Goal: Task Accomplishment & Management: Use online tool/utility

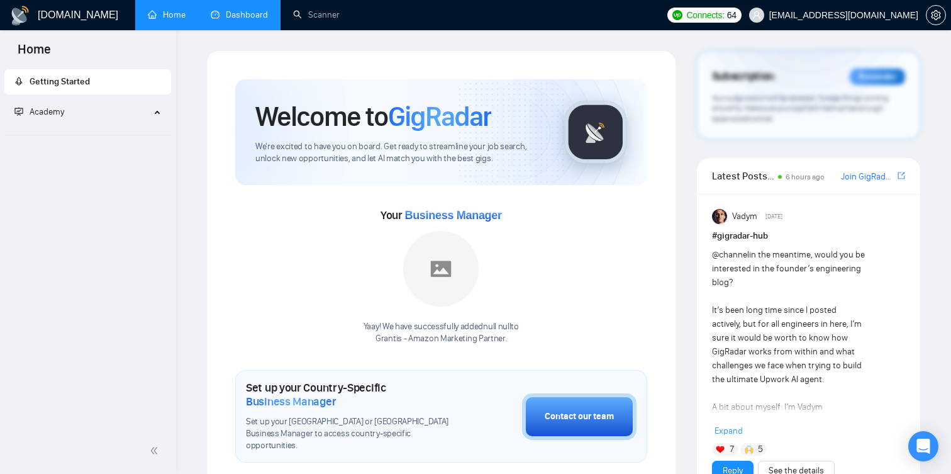
click at [246, 16] on link "Dashboard" at bounding box center [239, 14] width 57 height 11
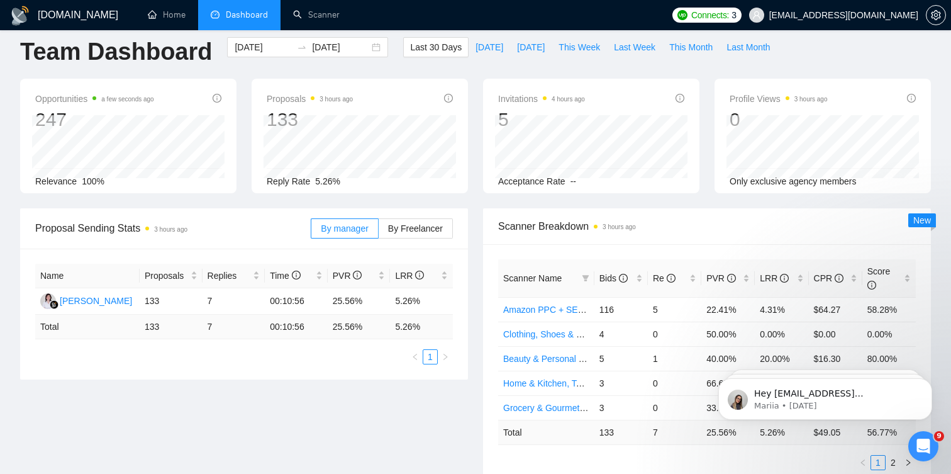
scroll to position [14, 0]
click at [571, 40] on span "This Week" at bounding box center [580, 46] width 42 height 14
type input "[DATE]"
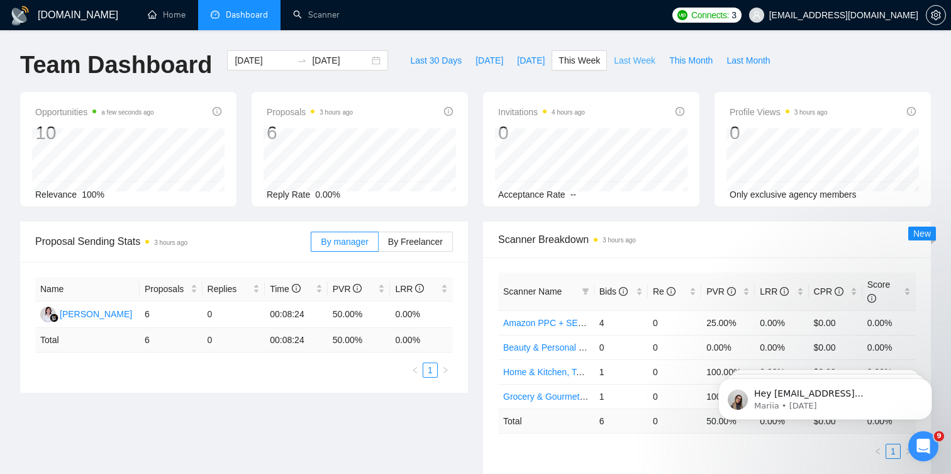
click at [618, 56] on span "Last Week" at bounding box center [635, 60] width 42 height 14
type input "[DATE]"
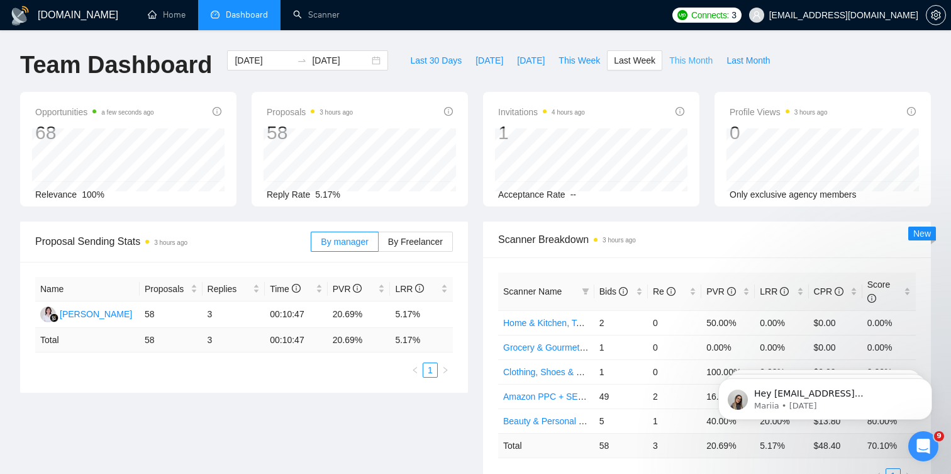
click at [691, 52] on button "This Month" at bounding box center [690, 60] width 57 height 20
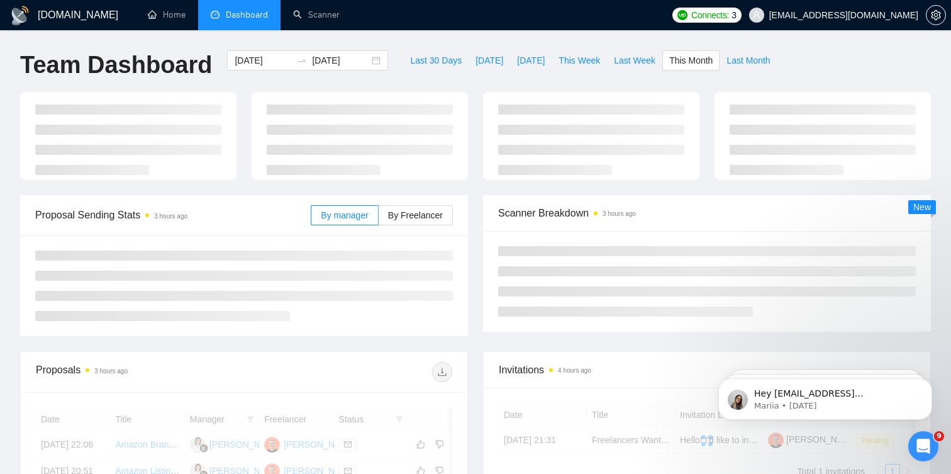
type input "[DATE]"
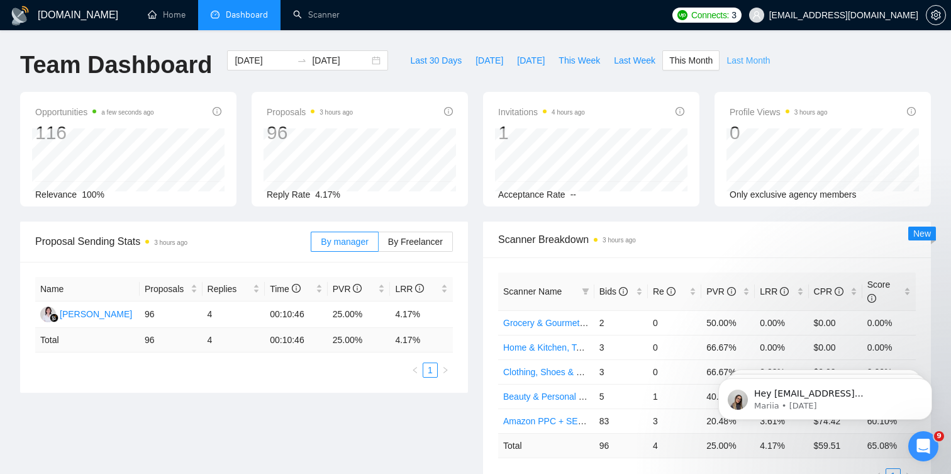
click at [745, 60] on span "Last Month" at bounding box center [747, 60] width 43 height 14
type input "[DATE]"
click at [687, 58] on span "This Month" at bounding box center [690, 60] width 43 height 14
type input "[DATE]"
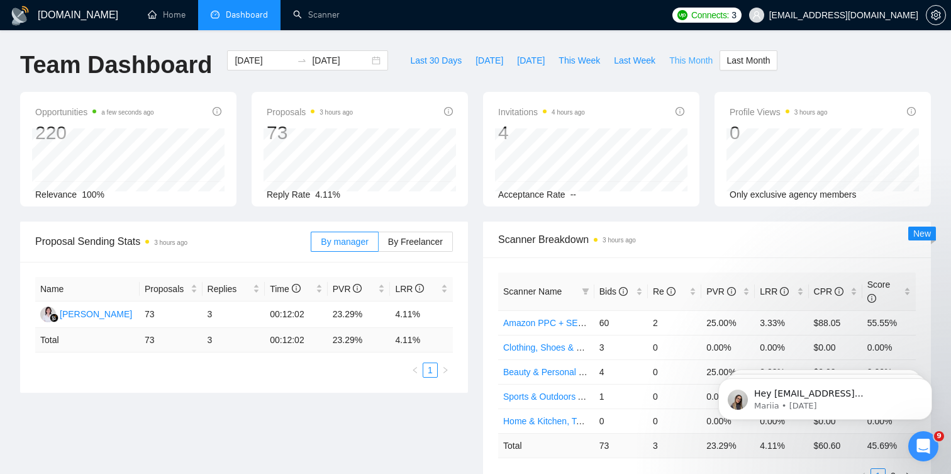
type input "[DATE]"
click at [334, 14] on link "Scanner" at bounding box center [316, 14] width 47 height 11
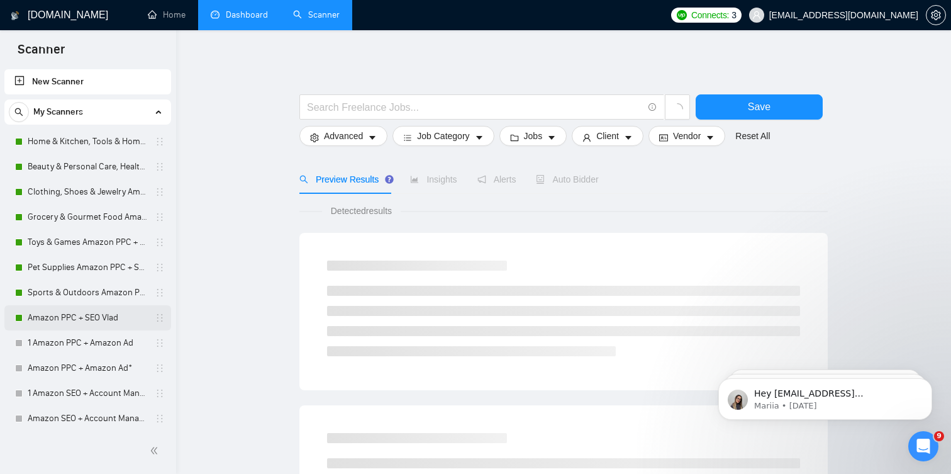
click at [85, 313] on link "Amazon PPC + SEO Vlad" at bounding box center [87, 317] width 119 height 25
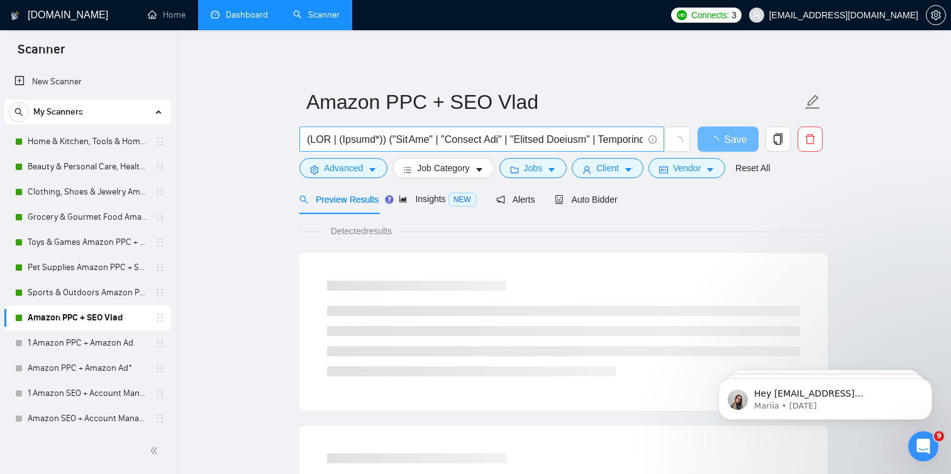
click at [556, 143] on input "text" at bounding box center [475, 139] width 336 height 16
click at [371, 163] on button "Advanced" at bounding box center [343, 168] width 88 height 20
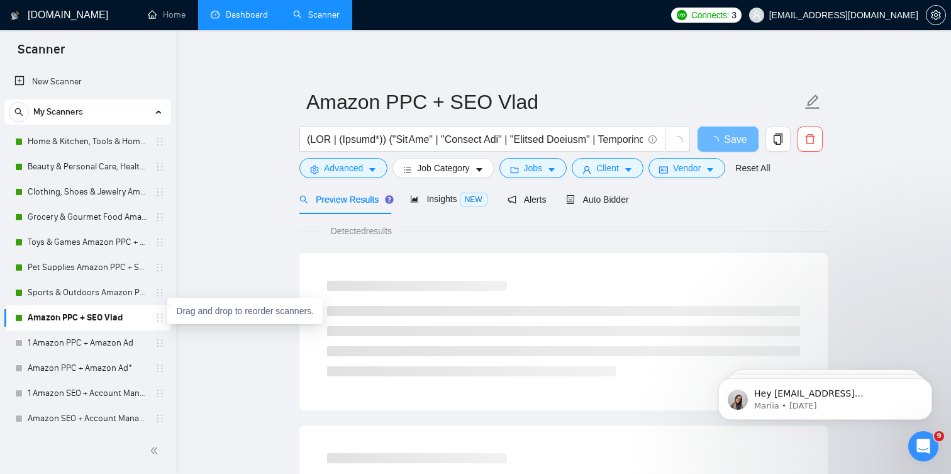
click at [155, 314] on icon "holder" at bounding box center [160, 318] width 10 height 10
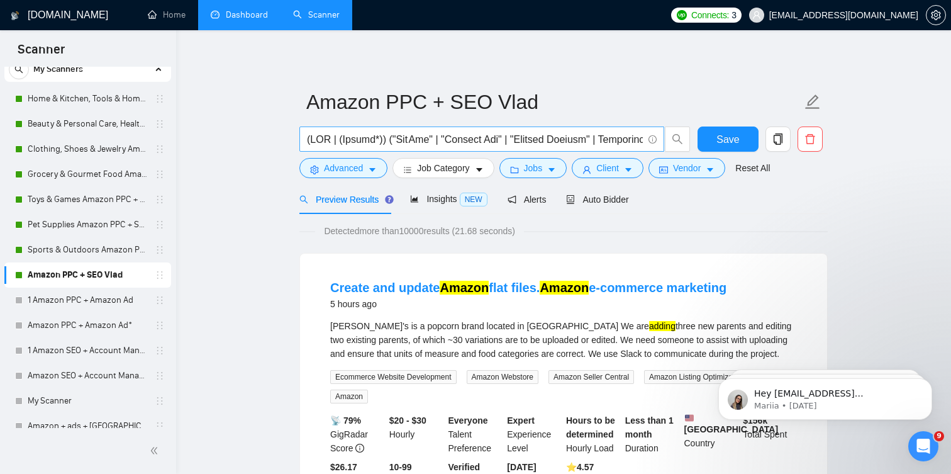
click at [392, 137] on input "text" at bounding box center [475, 139] width 336 height 16
click at [155, 272] on icon "holder" at bounding box center [160, 275] width 10 height 10
click at [160, 273] on icon "holder" at bounding box center [160, 275] width 10 height 10
click at [155, 274] on icon "holder" at bounding box center [160, 275] width 10 height 10
click at [33, 275] on link "Amazon PPC + SEO Vlad" at bounding box center [87, 274] width 119 height 25
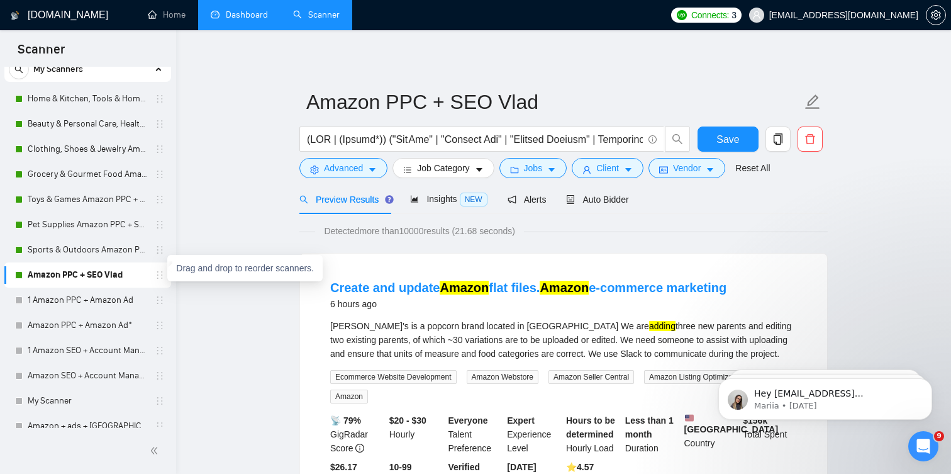
click at [155, 275] on icon "holder" at bounding box center [160, 275] width 10 height 10
click at [774, 136] on icon "copy" at bounding box center [778, 138] width 9 height 11
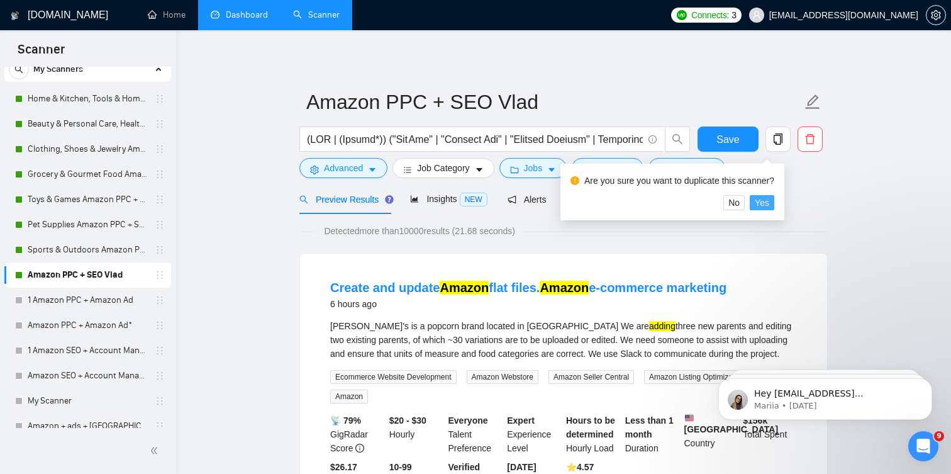
click at [765, 199] on span "Yes" at bounding box center [762, 203] width 14 height 14
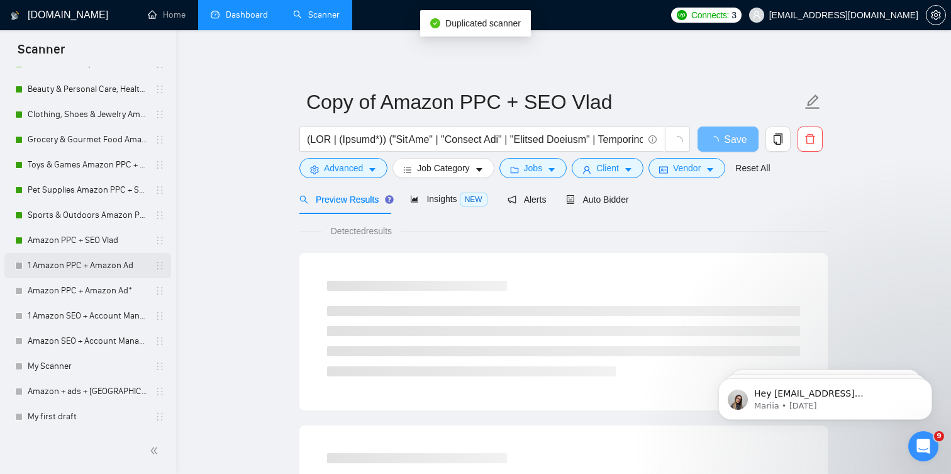
scroll to position [104, 0]
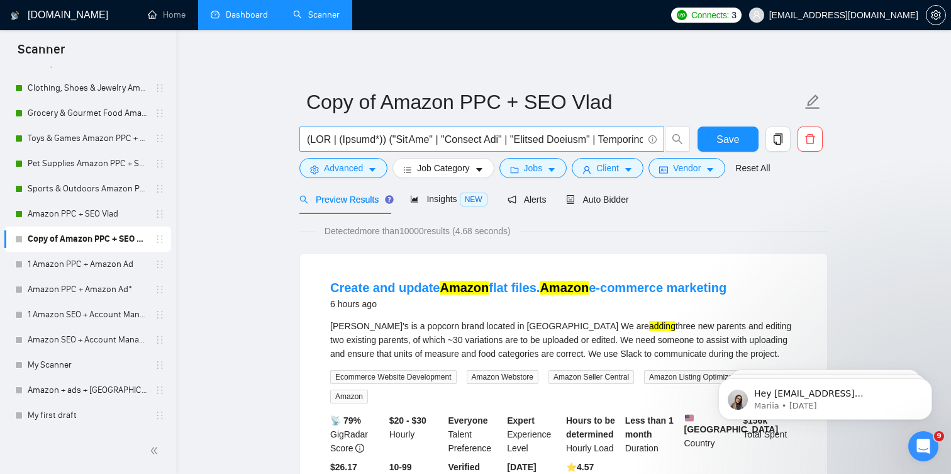
click at [420, 138] on input "text" at bounding box center [475, 139] width 336 height 16
paste input "ASIN | "Product Targeting" | Category | "Auto campaign" | "Exact keyword" | "Br…"
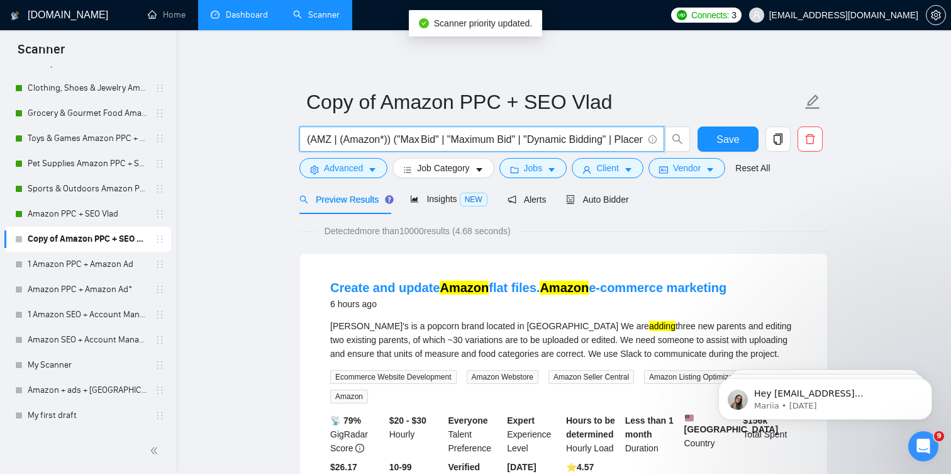
scroll to position [0, 3363]
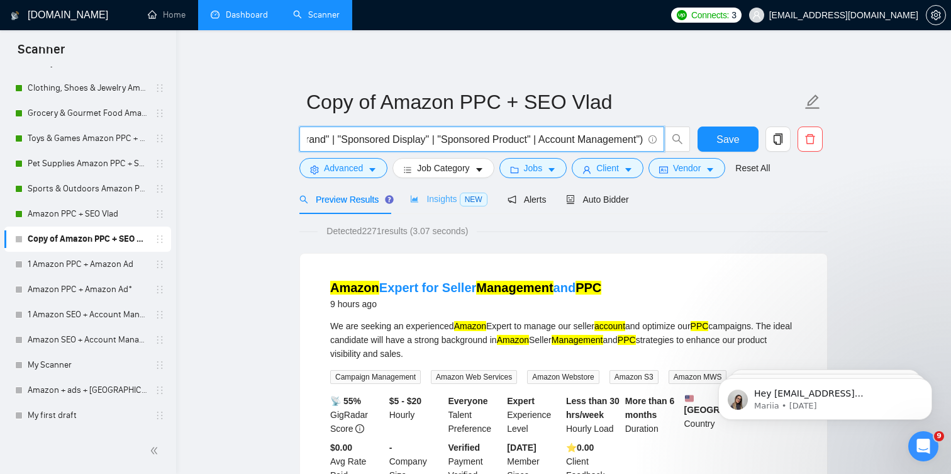
type input "(AMZ | (Amazon*)) ("Max Bid" | "Maximum Bid" | "Dynamic Bidding" | Placement | …"
click at [439, 206] on div "Insights NEW" at bounding box center [448, 199] width 77 height 30
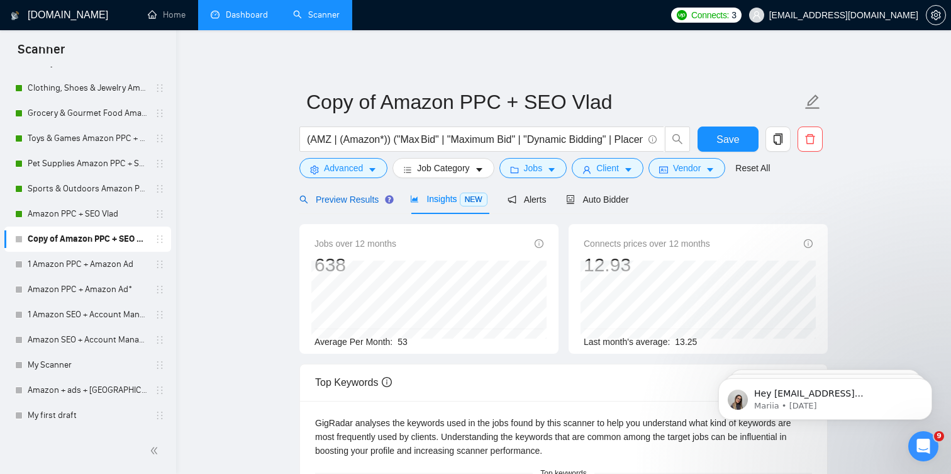
click at [356, 201] on span "Preview Results" at bounding box center [344, 199] width 91 height 10
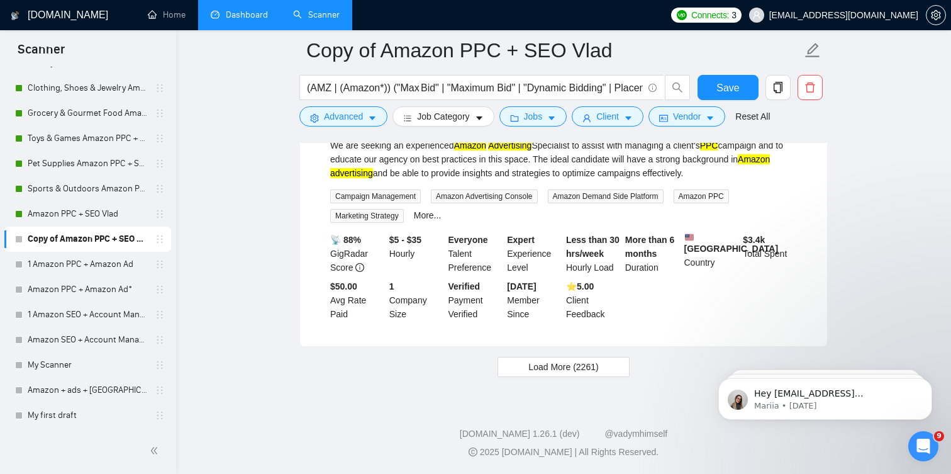
scroll to position [2793, 0]
click at [521, 363] on button "Load More (2261)" at bounding box center [562, 367] width 131 height 20
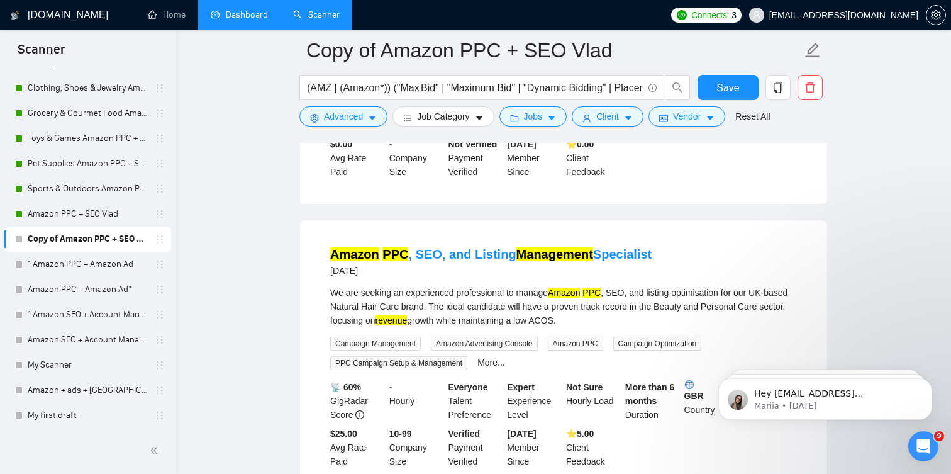
scroll to position [4001, 0]
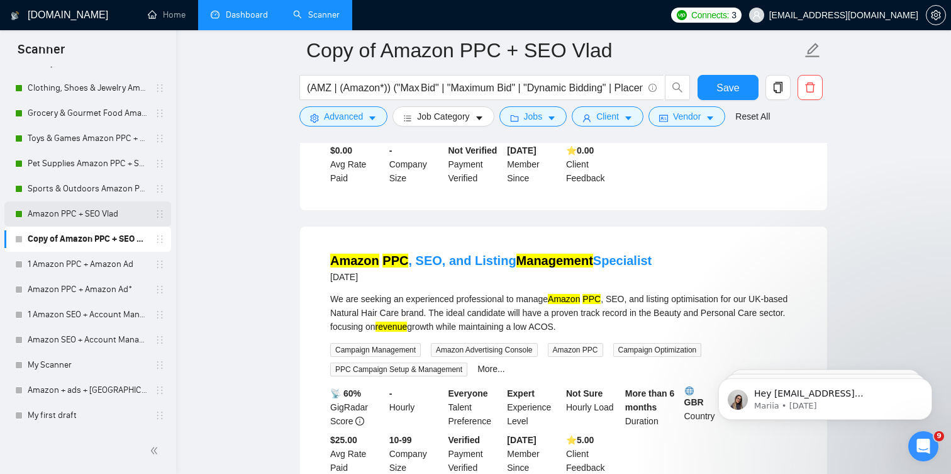
click at [112, 216] on link "Amazon PPC + SEO Vlad" at bounding box center [87, 213] width 119 height 25
click at [715, 92] on button "Save" at bounding box center [728, 87] width 61 height 25
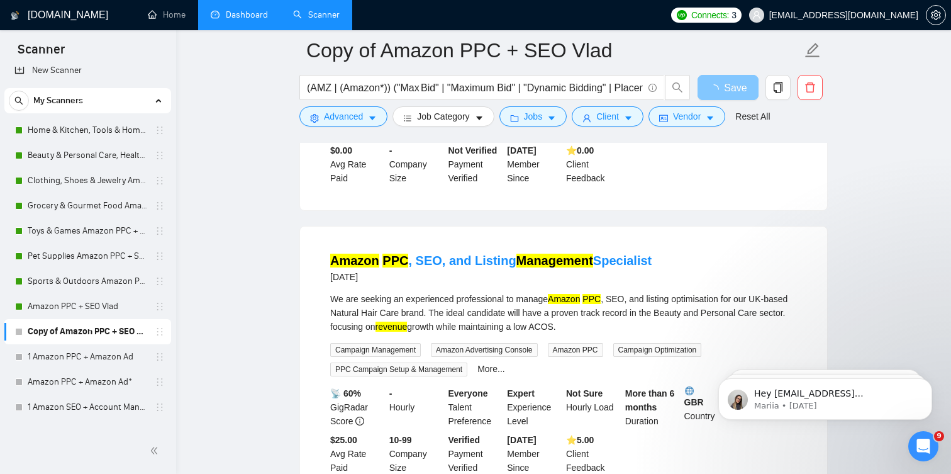
scroll to position [0, 0]
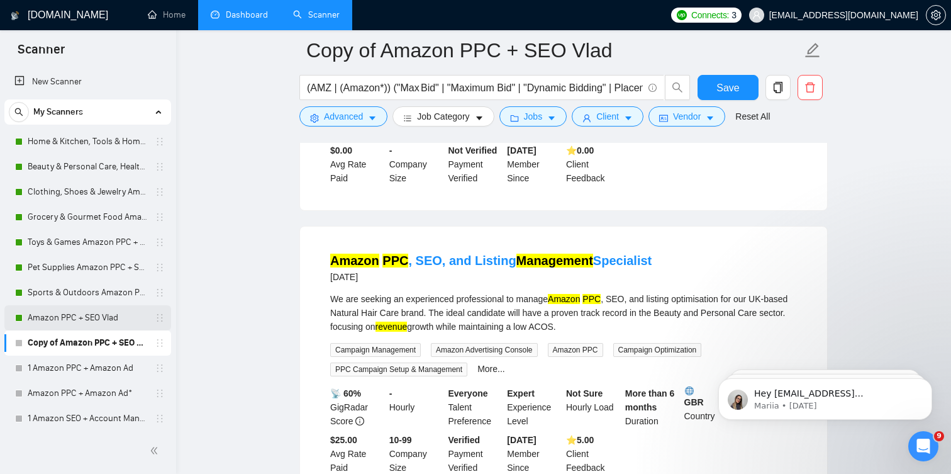
click at [97, 318] on link "Amazon PPC + SEO Vlad" at bounding box center [87, 317] width 119 height 25
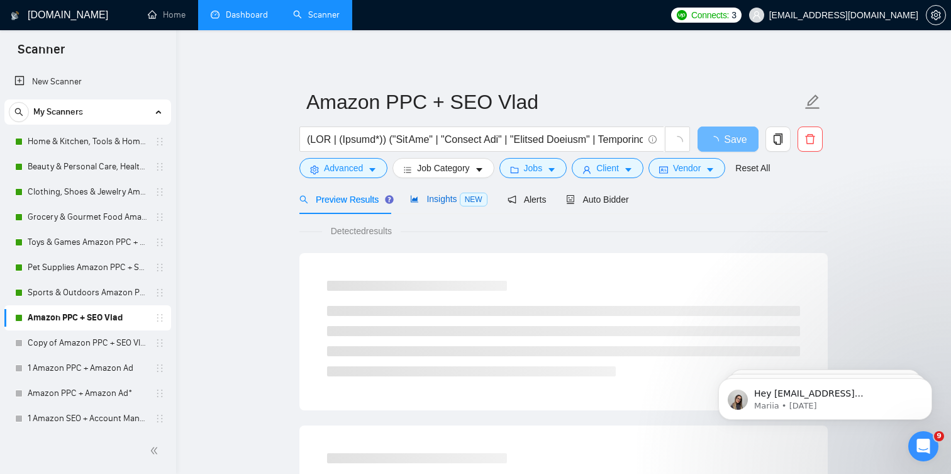
click at [433, 201] on span "Insights NEW" at bounding box center [448, 199] width 77 height 10
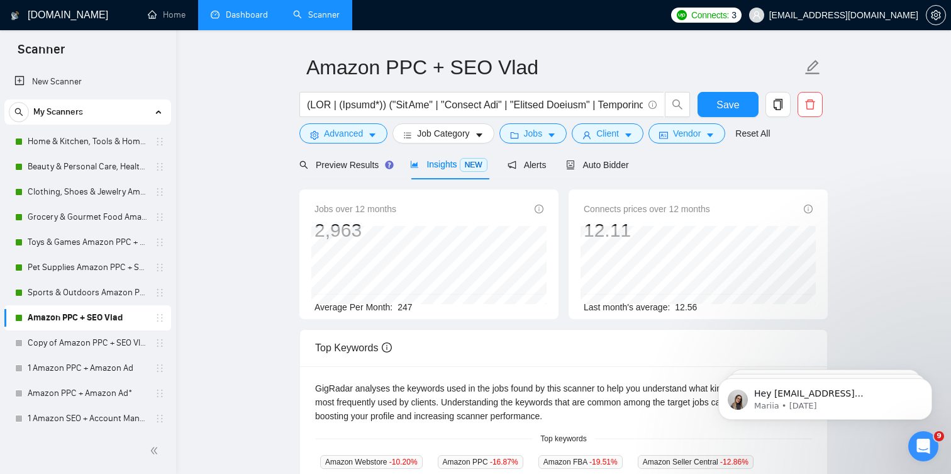
scroll to position [26, 0]
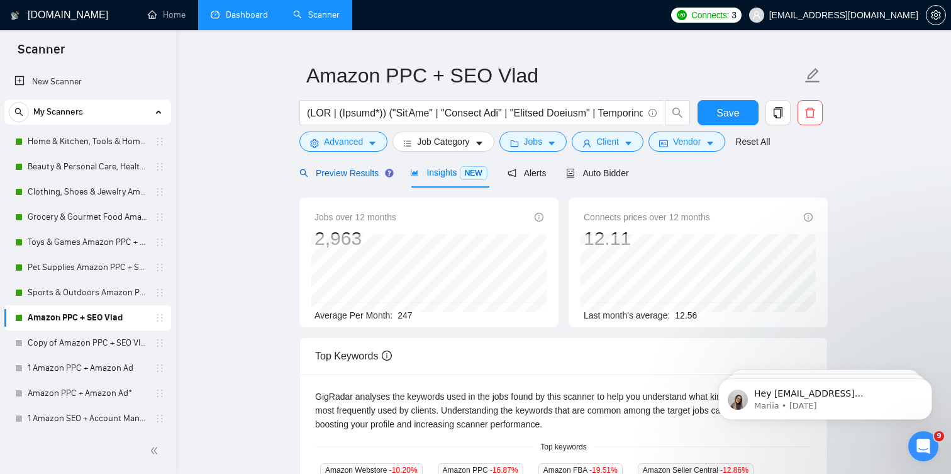
click at [349, 174] on span "Preview Results" at bounding box center [344, 173] width 91 height 10
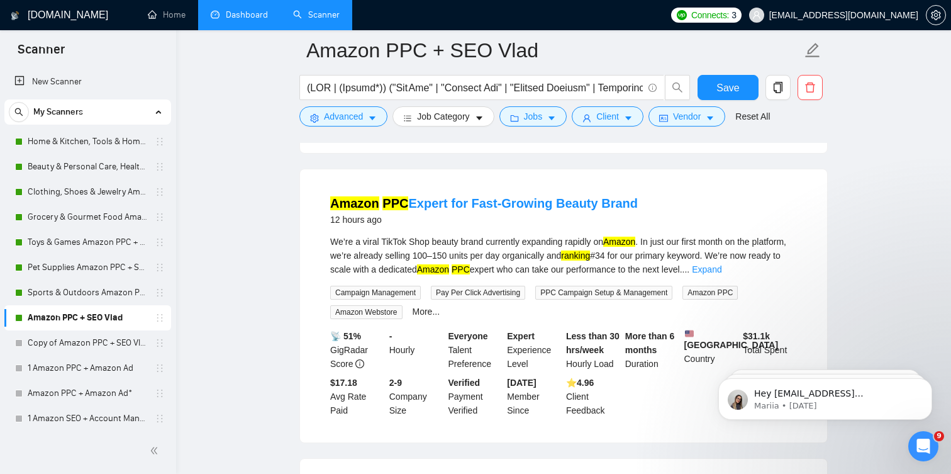
scroll to position [662, 0]
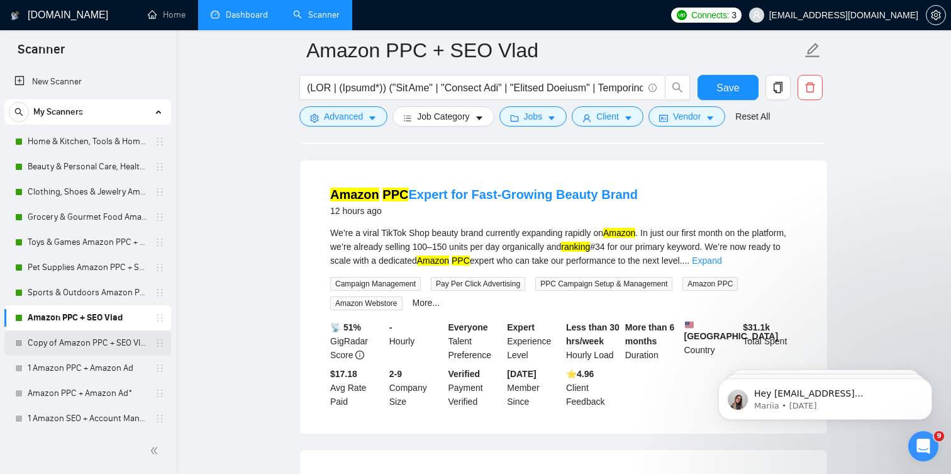
click at [87, 340] on link "Copy of Amazon PPC + SEO Vlad" at bounding box center [87, 342] width 119 height 25
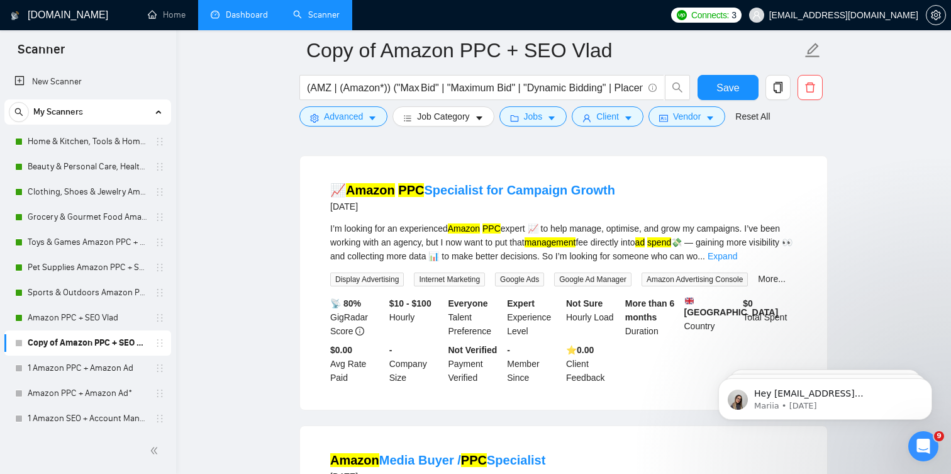
scroll to position [659, 0]
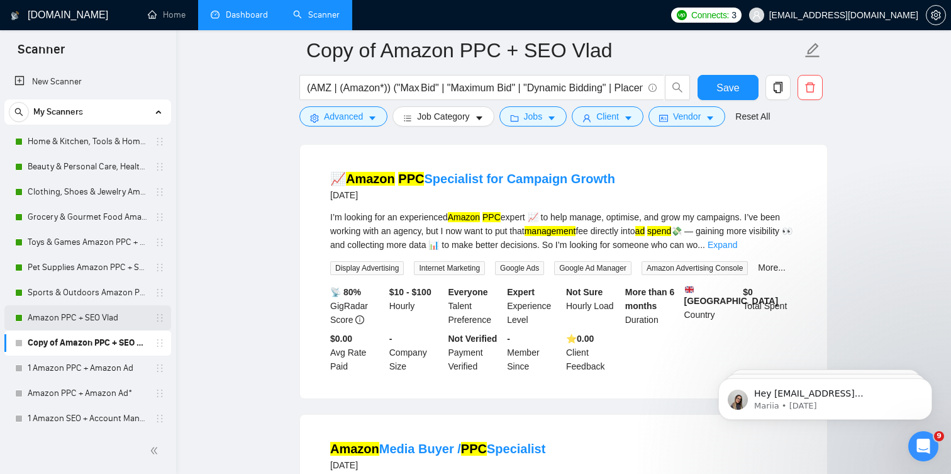
click at [82, 310] on link "Amazon PPC + SEO Vlad" at bounding box center [87, 317] width 119 height 25
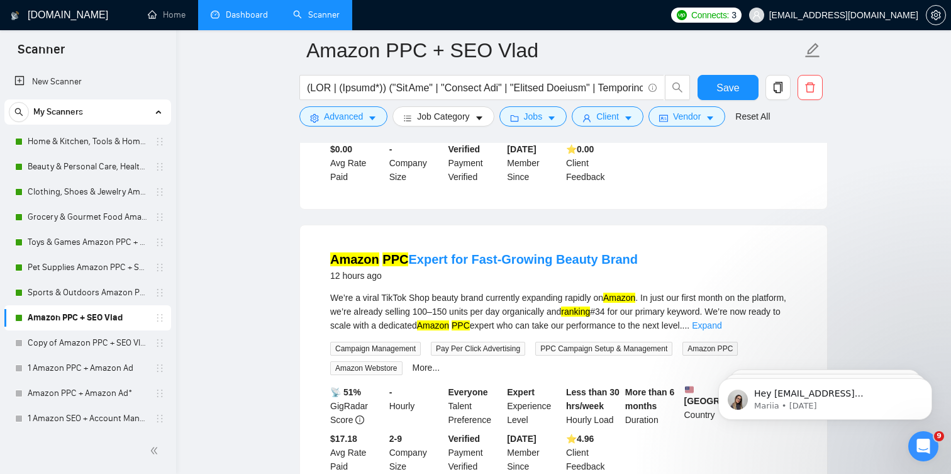
scroll to position [603, 0]
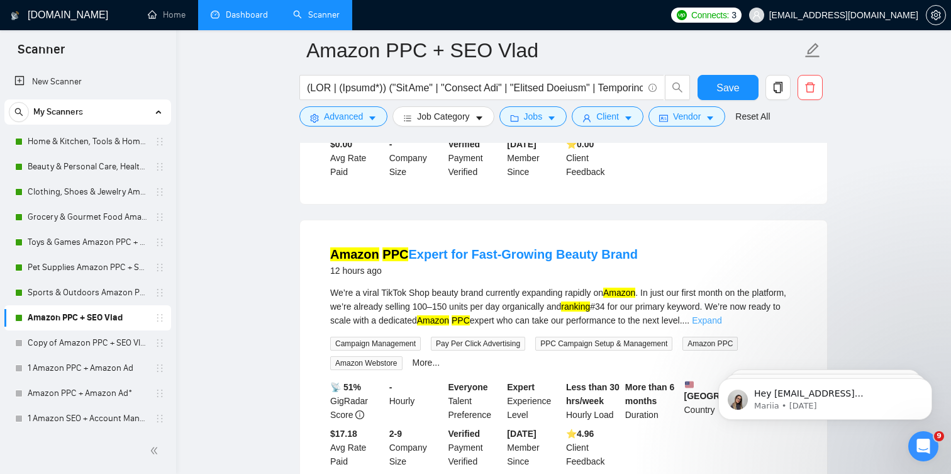
click at [721, 325] on link "Expand" at bounding box center [707, 320] width 30 height 10
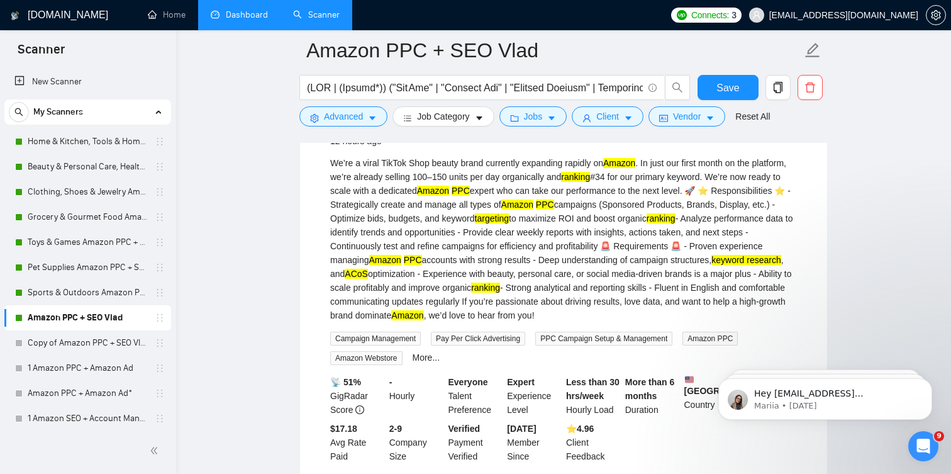
scroll to position [730, 0]
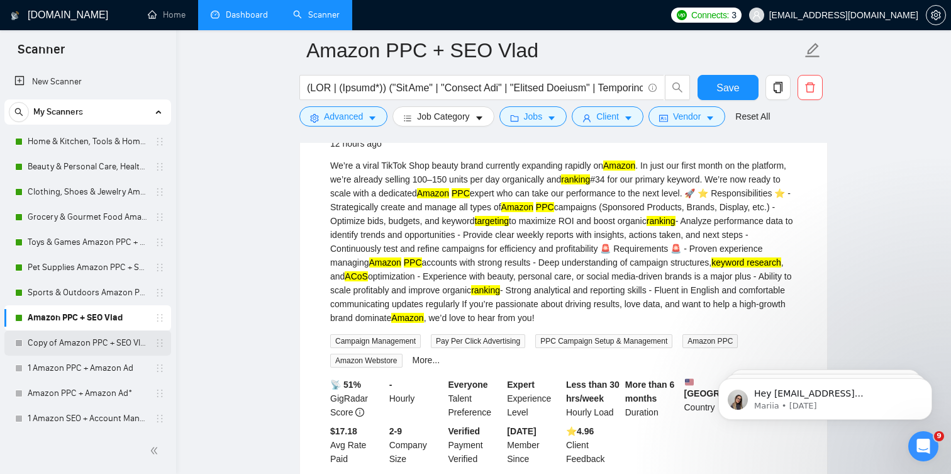
click at [103, 343] on link "Copy of Amazon PPC + SEO Vlad" at bounding box center [87, 342] width 119 height 25
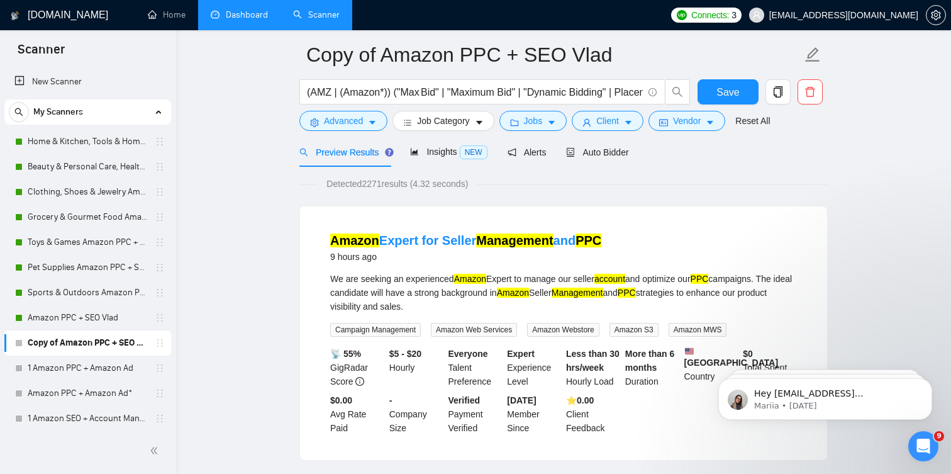
scroll to position [34, 0]
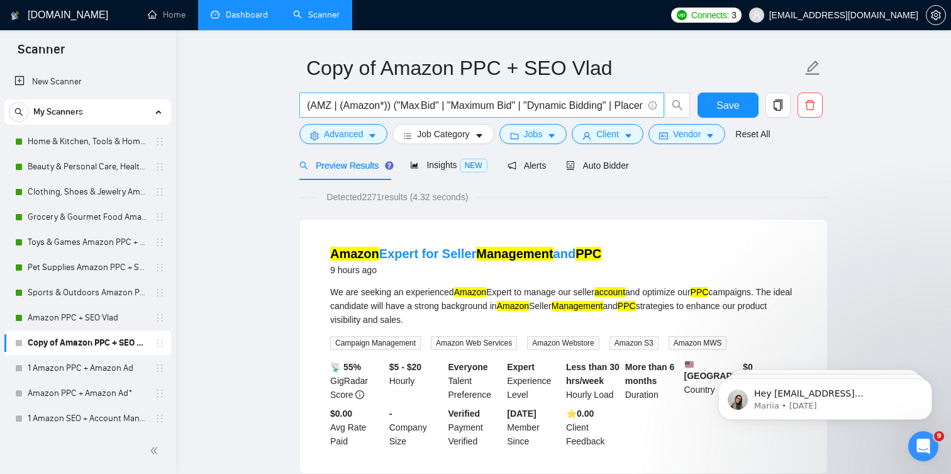
click at [428, 108] on input "(AMZ | (Amazon*)) ("Max Bid" | "Maximum Bid" | "Dynamic Bidding" | Placement | …" at bounding box center [475, 105] width 336 height 16
click at [78, 320] on link "Amazon PPC + SEO Vlad" at bounding box center [87, 317] width 119 height 25
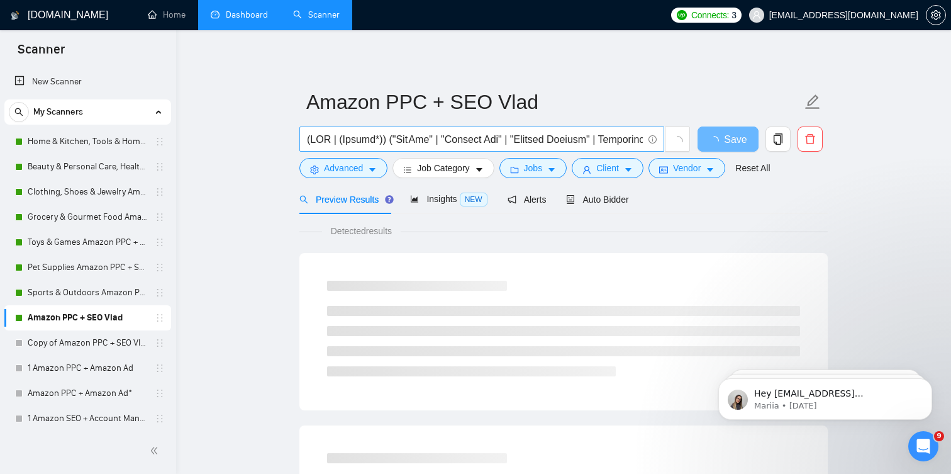
click at [441, 138] on input "text" at bounding box center [475, 139] width 336 height 16
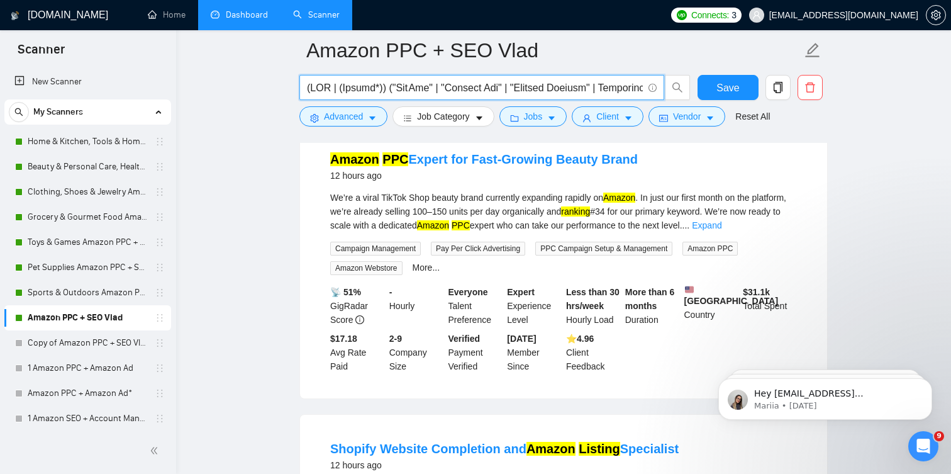
scroll to position [699, 0]
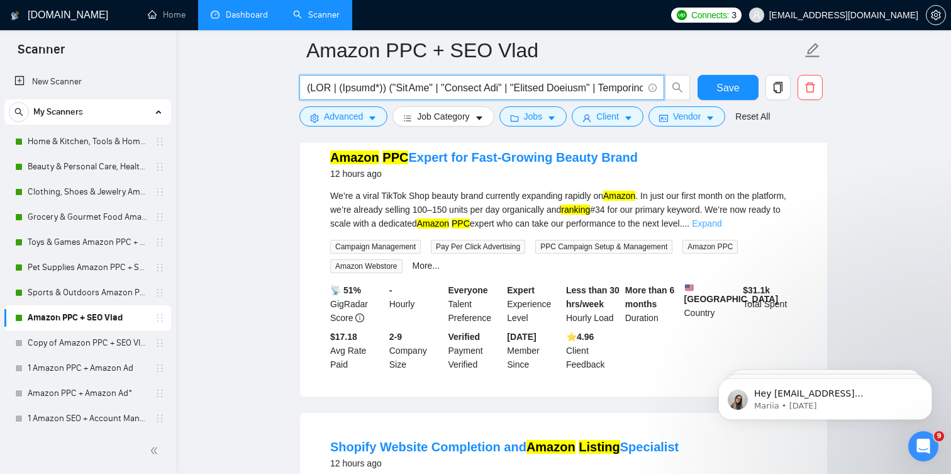
click at [721, 228] on link "Expand" at bounding box center [707, 223] width 30 height 10
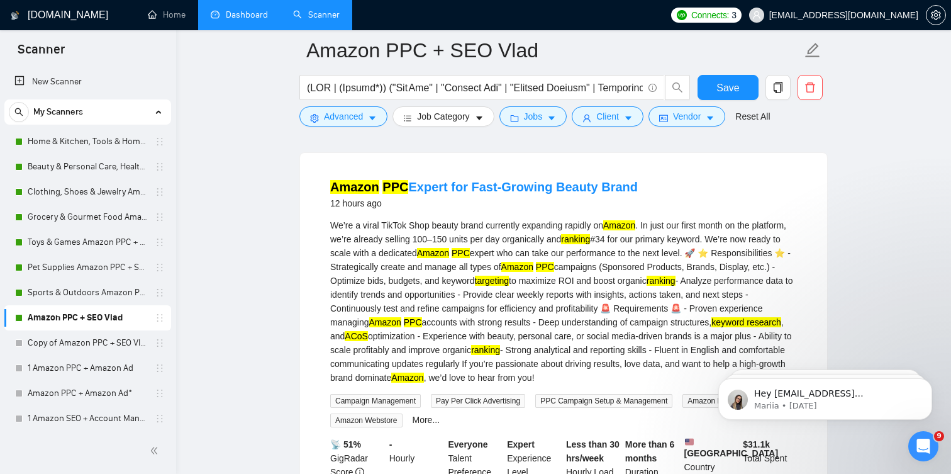
scroll to position [661, 0]
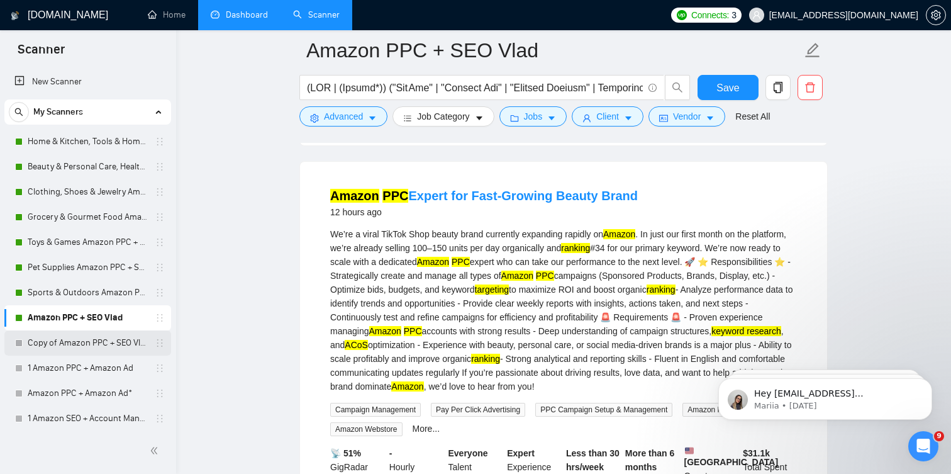
click at [84, 339] on link "Copy of Amazon PPC + SEO Vlad" at bounding box center [87, 342] width 119 height 25
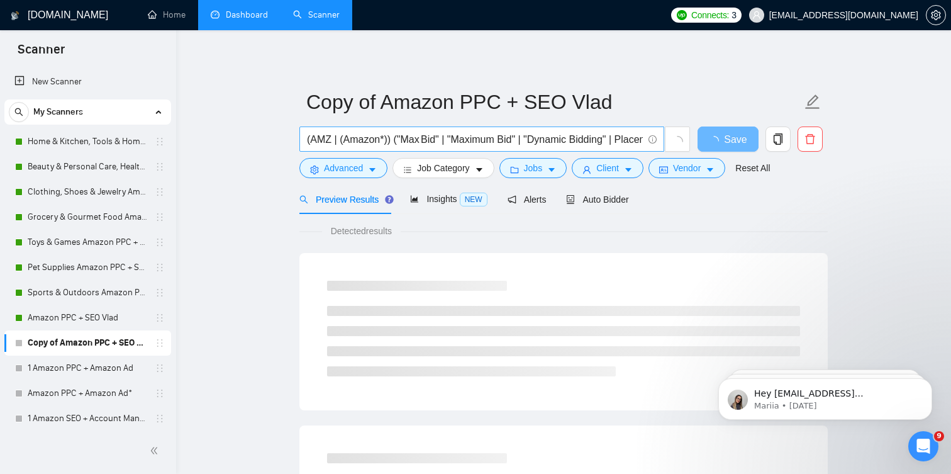
click at [444, 138] on input "(AMZ | (Amazon*)) ("Max Bid" | "Maximum Bid" | "Dynamic Bidding" | Placement | …" at bounding box center [475, 139] width 336 height 16
paste input "Sellics | Teikametrics | Perpetua | ASIN | "Product Targeting" | Category | "Au…"
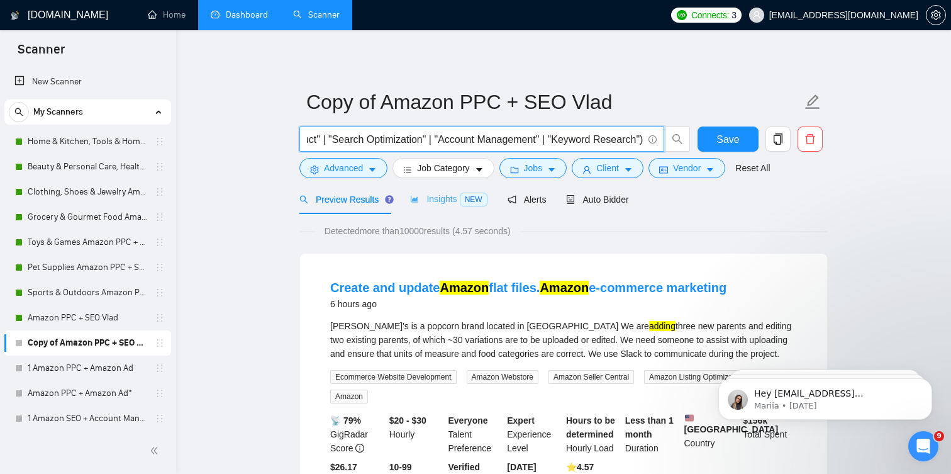
click at [436, 208] on div "Insights NEW" at bounding box center [448, 199] width 77 height 30
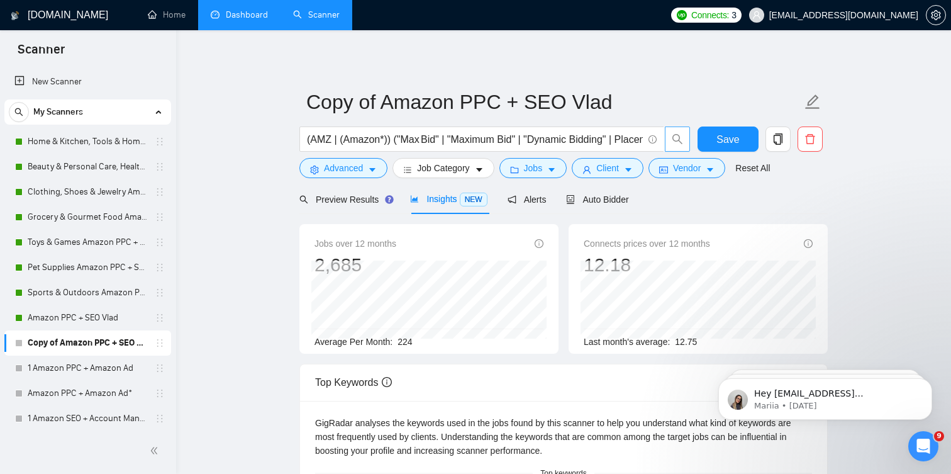
click at [674, 138] on icon "search" at bounding box center [677, 138] width 11 height 11
click at [365, 202] on span "Preview Results" at bounding box center [344, 199] width 91 height 10
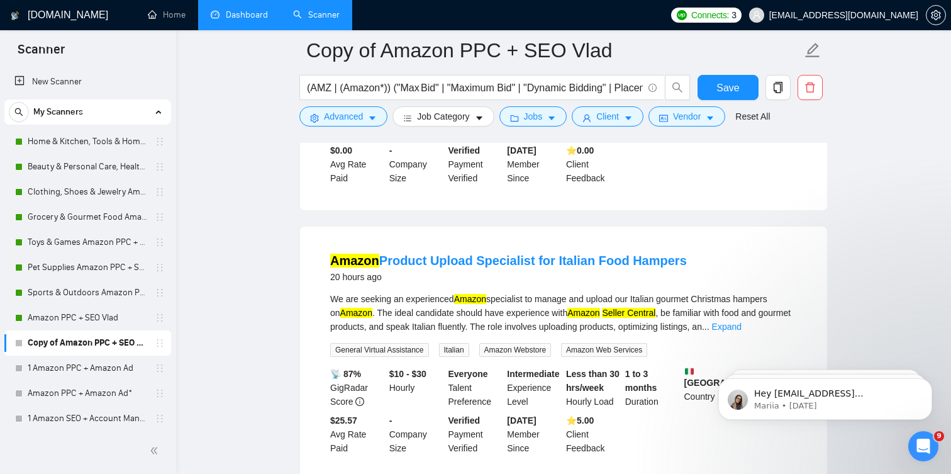
scroll to position [1447, 0]
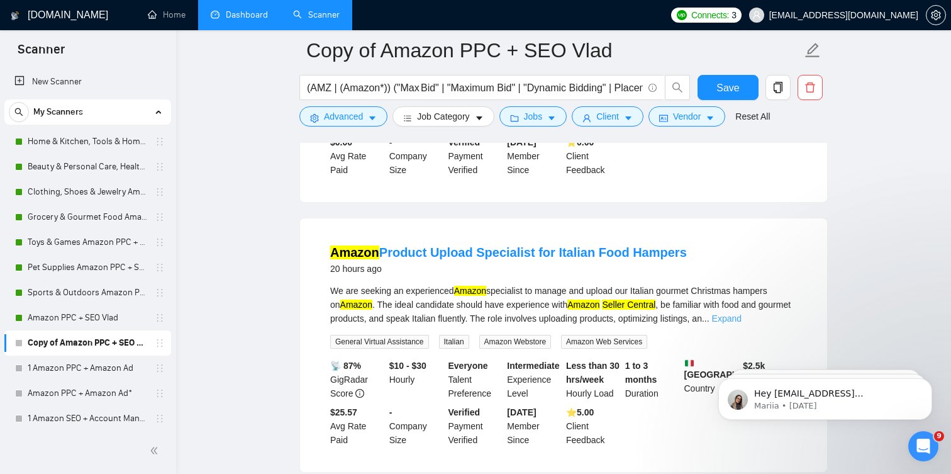
click at [742, 323] on link "Expand" at bounding box center [727, 318] width 30 height 10
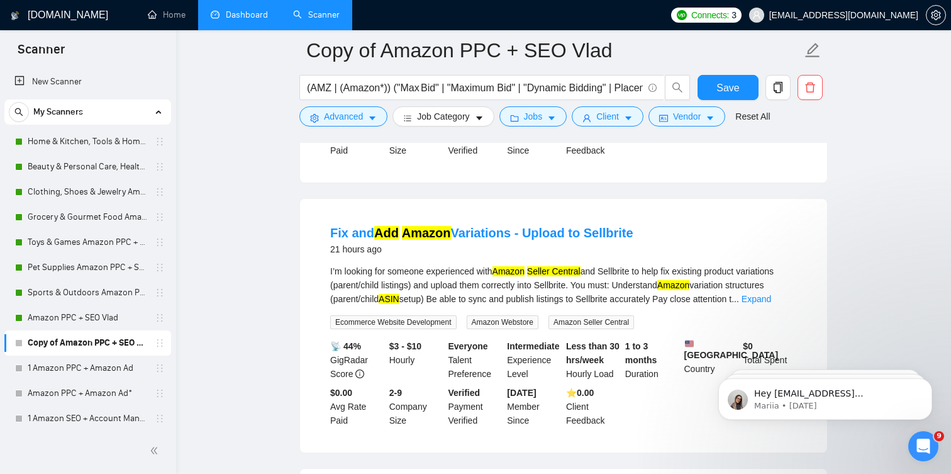
scroll to position [1751, 0]
click at [764, 303] on link "Expand" at bounding box center [757, 298] width 30 height 10
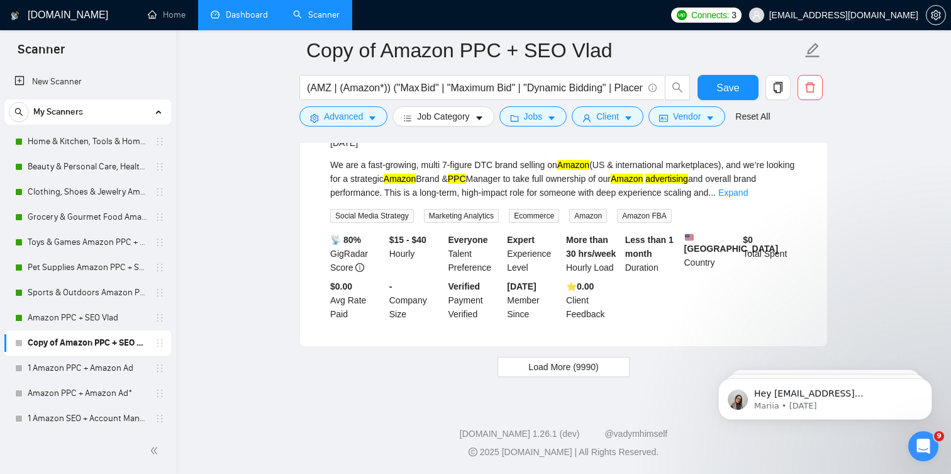
scroll to position [2762, 0]
click at [531, 367] on span "Load More (9990)" at bounding box center [563, 367] width 70 height 14
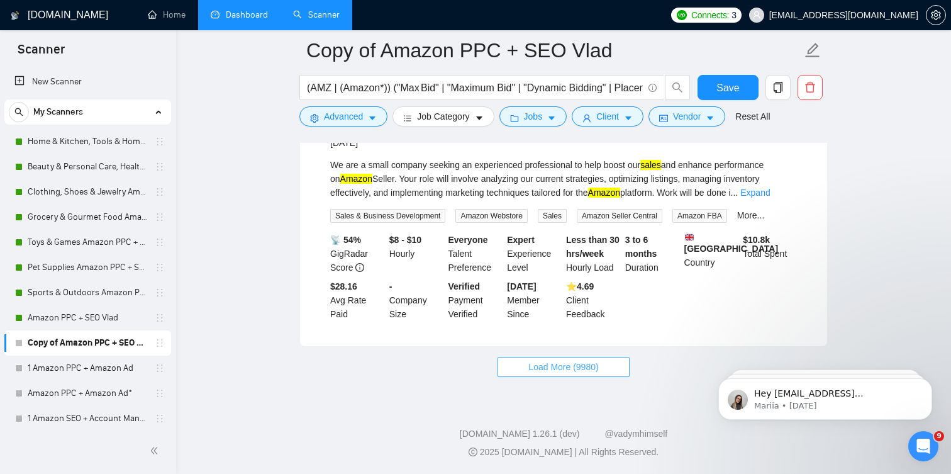
scroll to position [5576, 0]
click at [554, 357] on div "Load More (9980)" at bounding box center [563, 367] width 528 height 20
click at [552, 360] on span "Load More (9980)" at bounding box center [563, 367] width 70 height 14
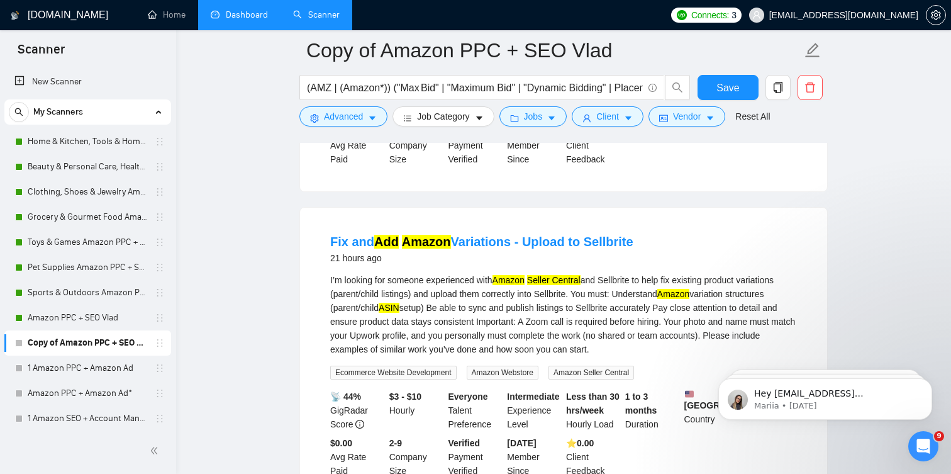
scroll to position [1743, 0]
click at [459, 92] on input "(AMZ | (Amazon*)) ("Max Bid" | "Maximum Bid" | "Dynamic Bidding" | Placement | …" at bounding box center [475, 88] width 336 height 16
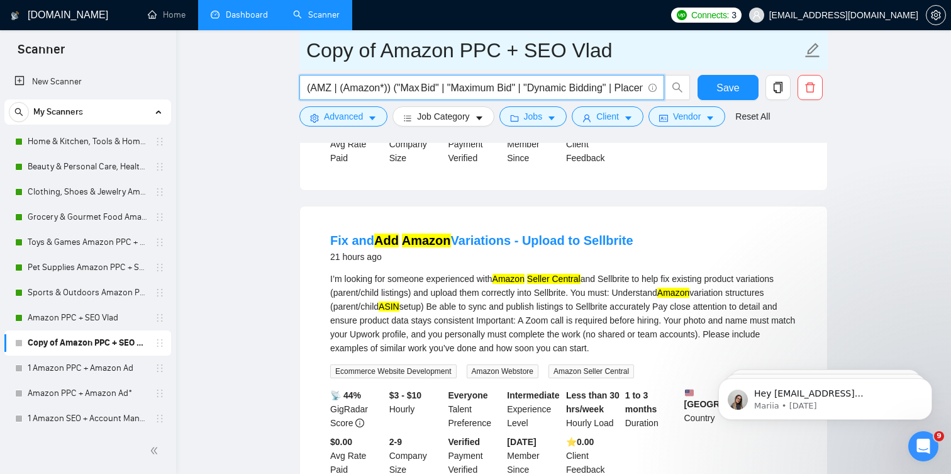
paste input "Vendor"
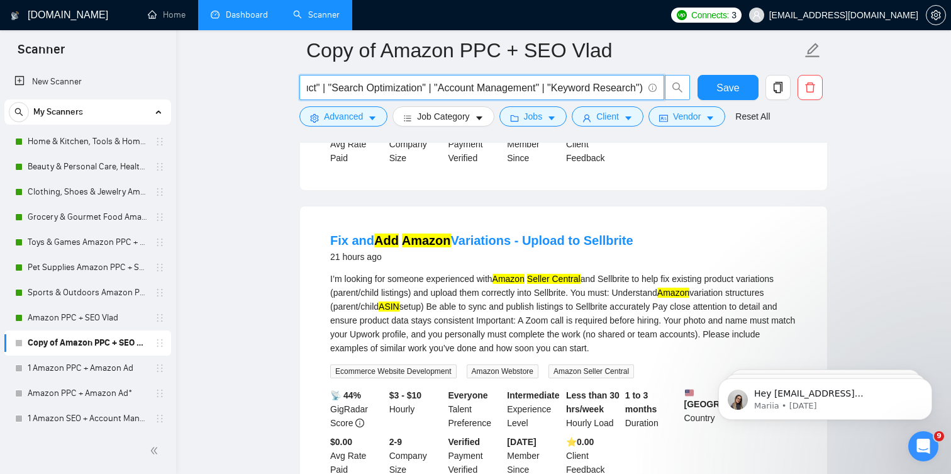
click at [679, 89] on icon "search" at bounding box center [677, 87] width 11 height 11
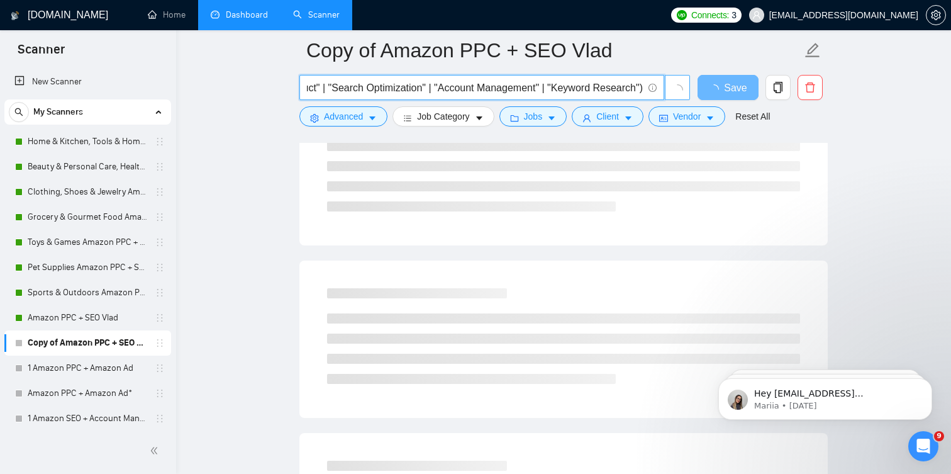
scroll to position [0, 0]
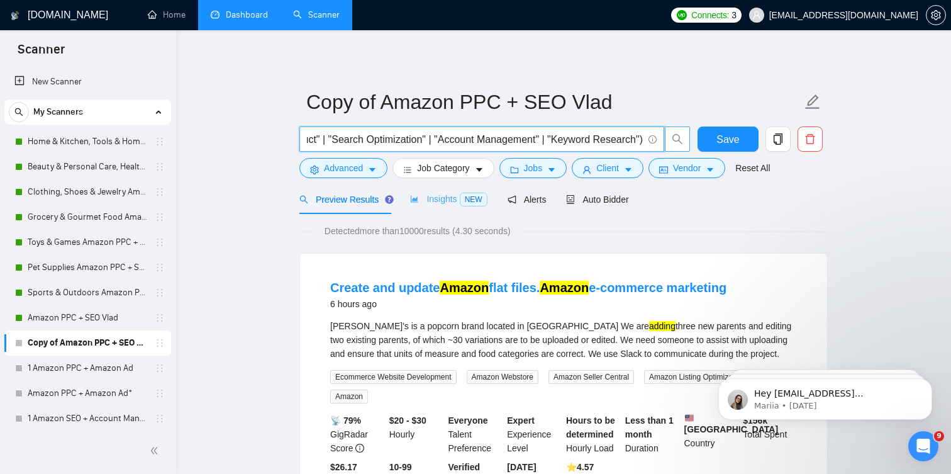
click at [441, 207] on div "Insights NEW" at bounding box center [448, 199] width 77 height 30
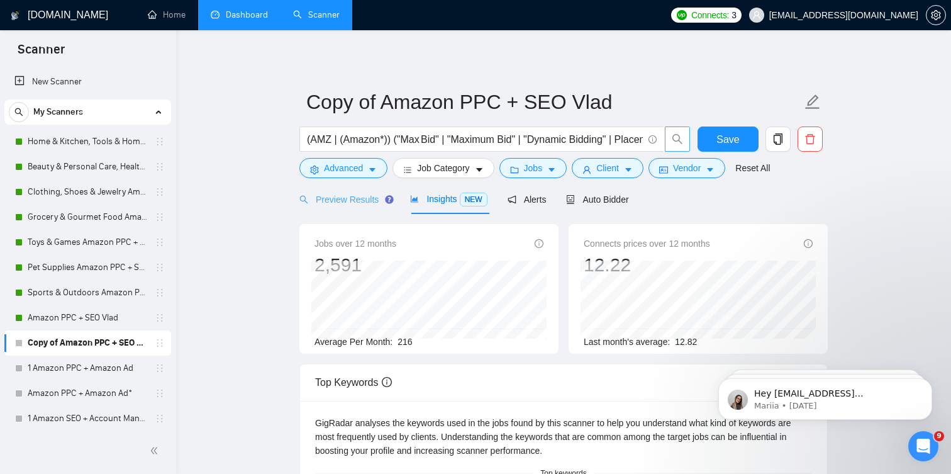
click at [338, 191] on div "Preview Results" at bounding box center [344, 199] width 91 height 30
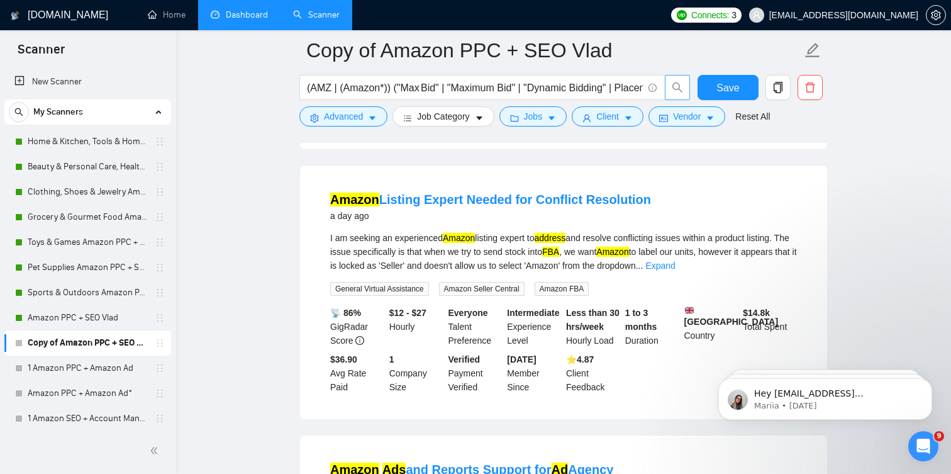
scroll to position [1795, 0]
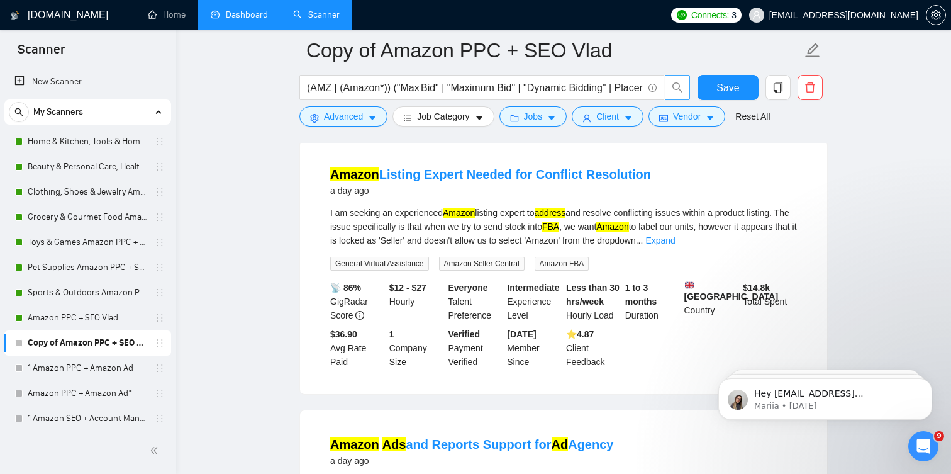
click at [764, 246] on div "I am seeking an experienced Amazon listing expert to address and resolve confli…" at bounding box center [563, 227] width 467 height 42
click at [675, 245] on link "Expand" at bounding box center [660, 240] width 30 height 10
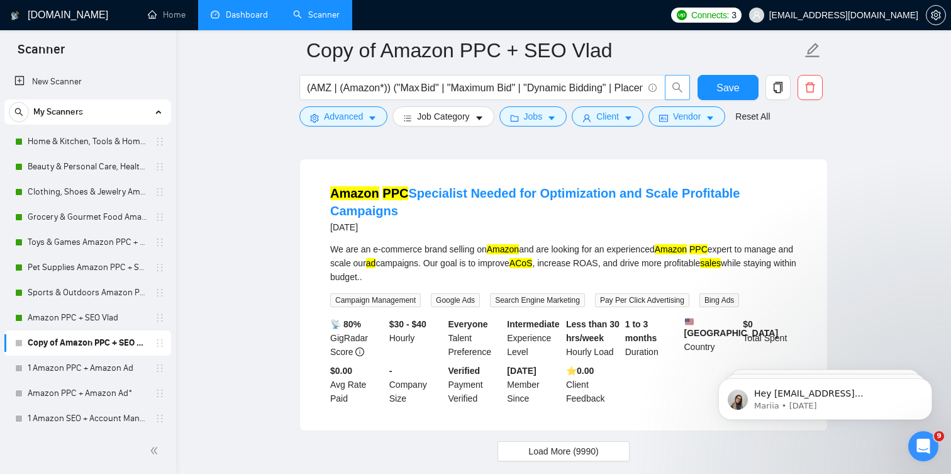
scroll to position [2826, 0]
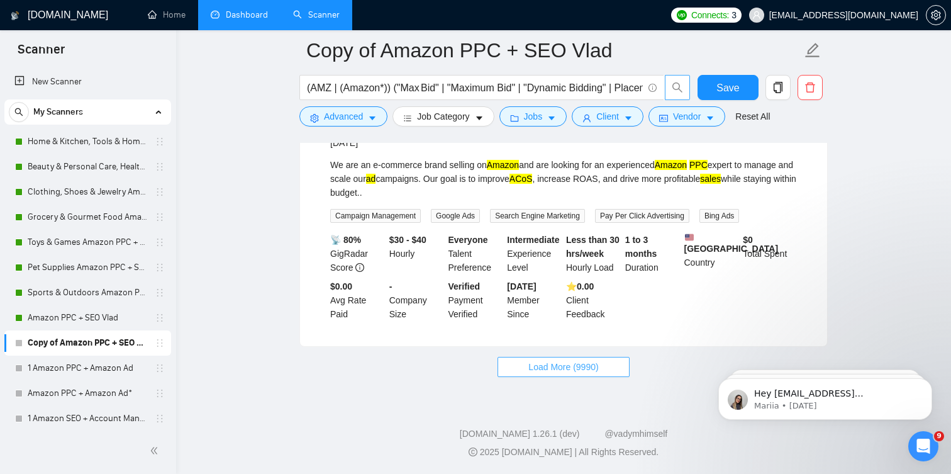
click at [574, 367] on span "Load More (9990)" at bounding box center [563, 367] width 70 height 14
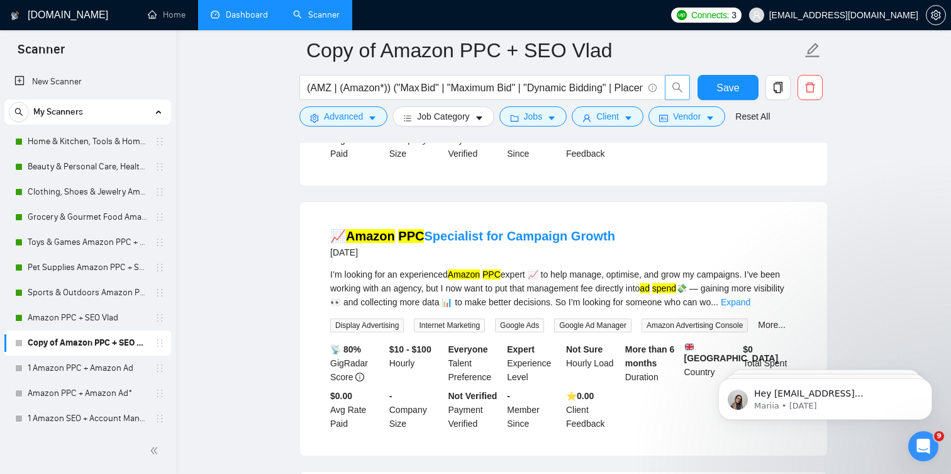
scroll to position [2955, 0]
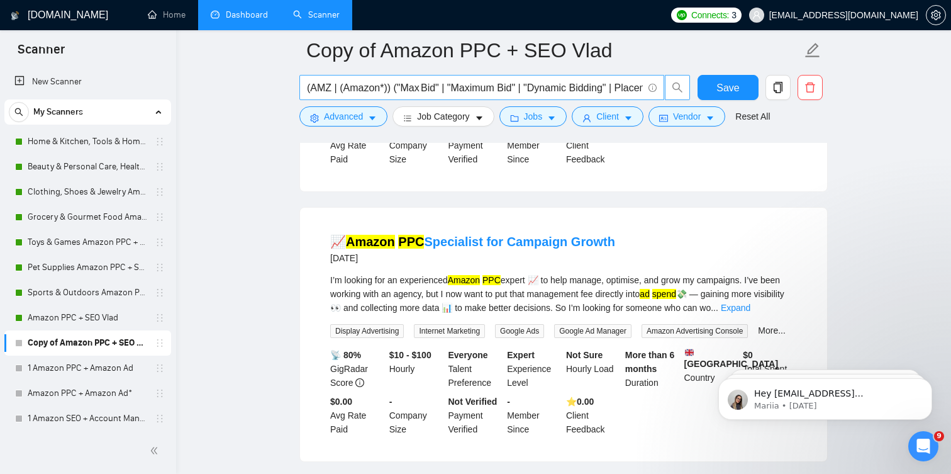
click at [582, 90] on input "(AMZ | (Amazon*)) ("Max Bid" | "Maximum Bid" | "Dynamic Bidding" | Placement | …" at bounding box center [475, 88] width 336 height 16
paste input "ASIN | "Product Targeting" | Category | "Auto campaign" | "Exact keyword" | "Br…"
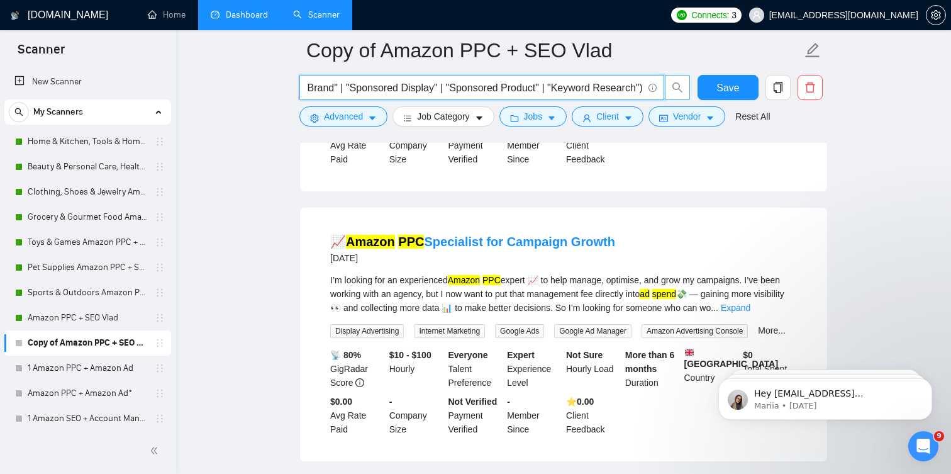
click at [681, 87] on icon "search" at bounding box center [677, 87] width 11 height 11
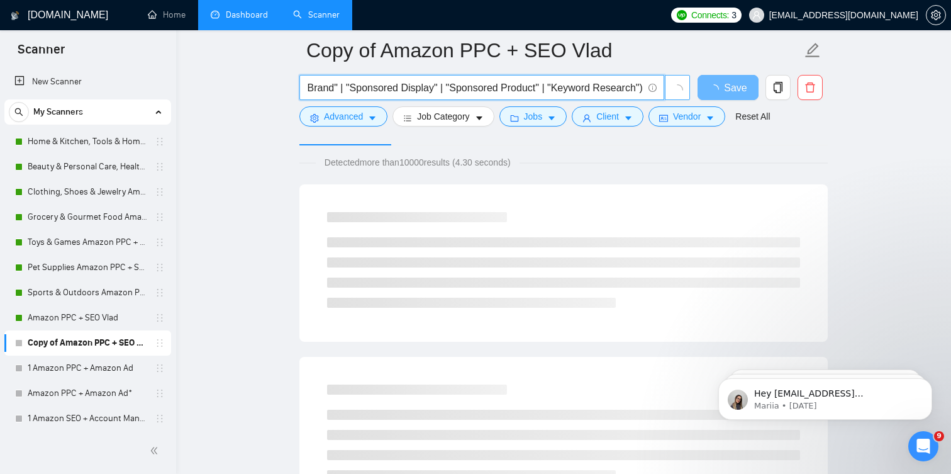
scroll to position [0, 0]
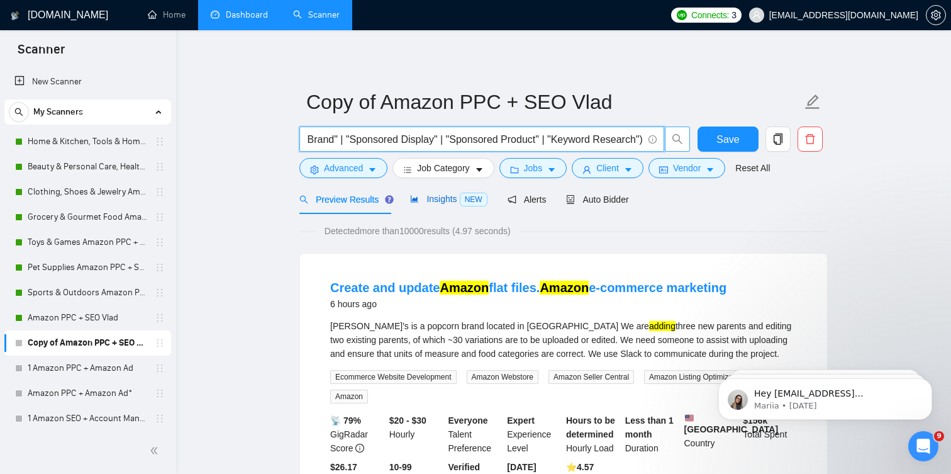
click at [448, 202] on span "Insights NEW" at bounding box center [448, 199] width 77 height 10
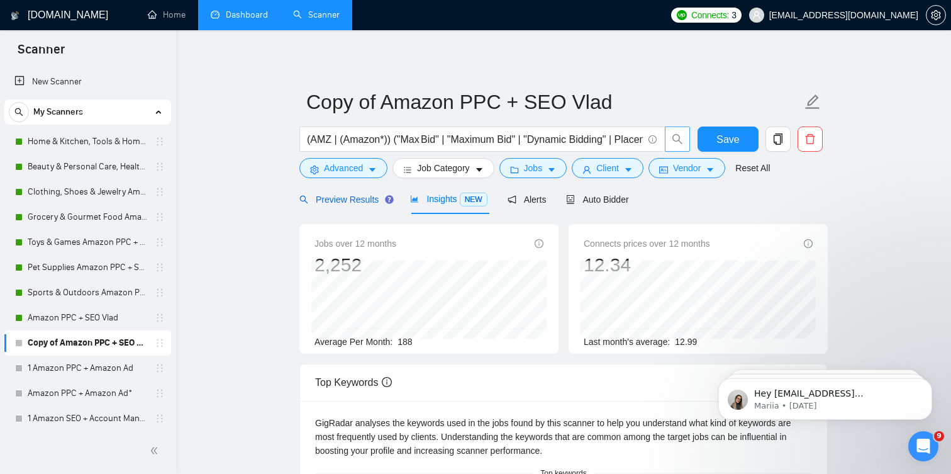
click at [358, 202] on span "Preview Results" at bounding box center [344, 199] width 91 height 10
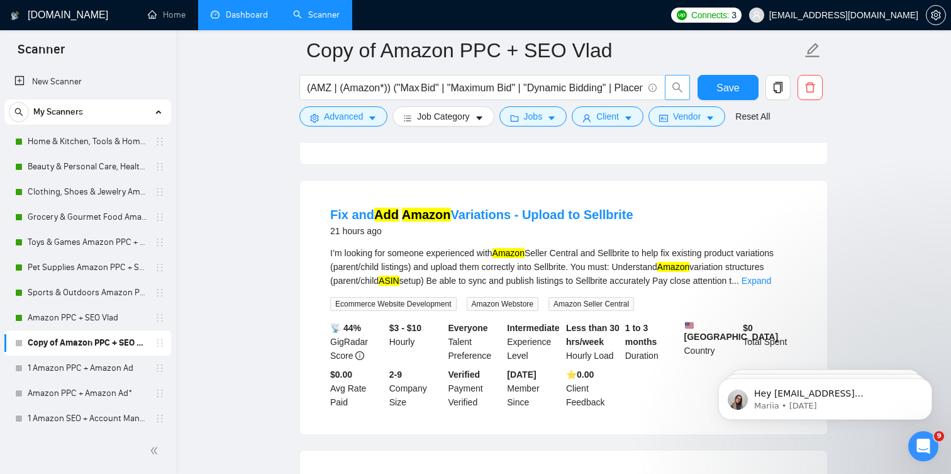
scroll to position [1495, 0]
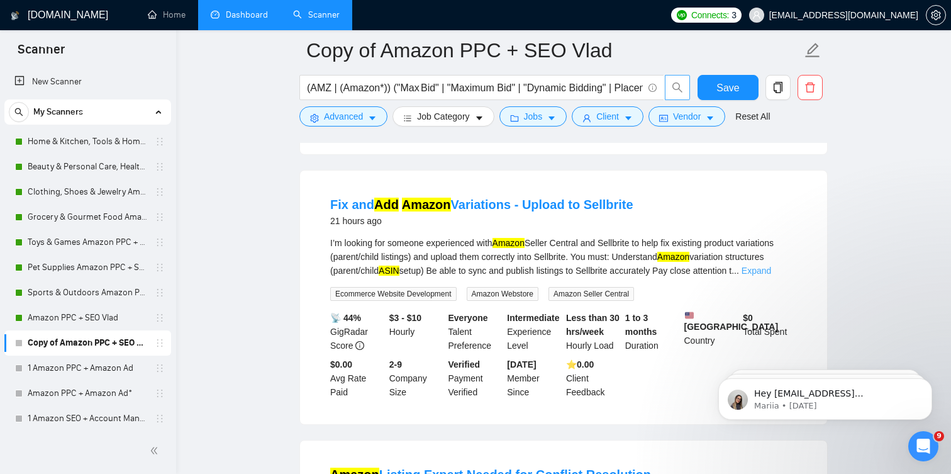
click at [771, 275] on link "Expand" at bounding box center [757, 270] width 30 height 10
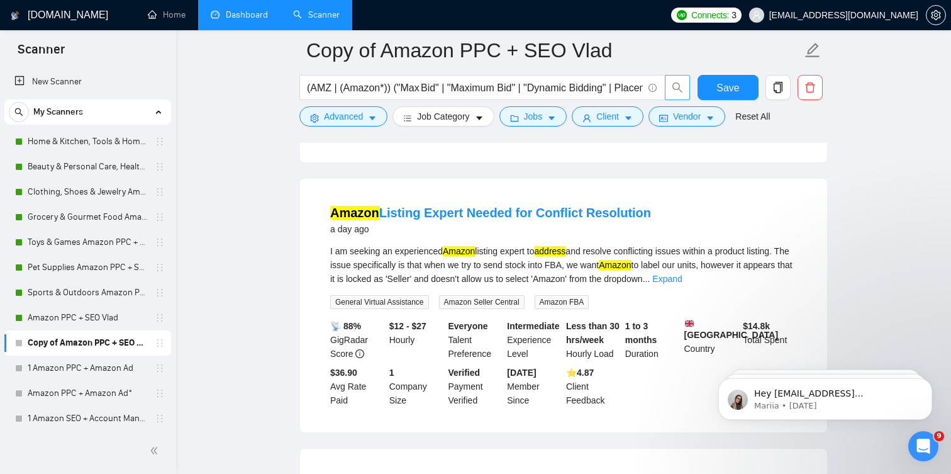
scroll to position [1799, 0]
click at [682, 283] on link "Expand" at bounding box center [667, 278] width 30 height 10
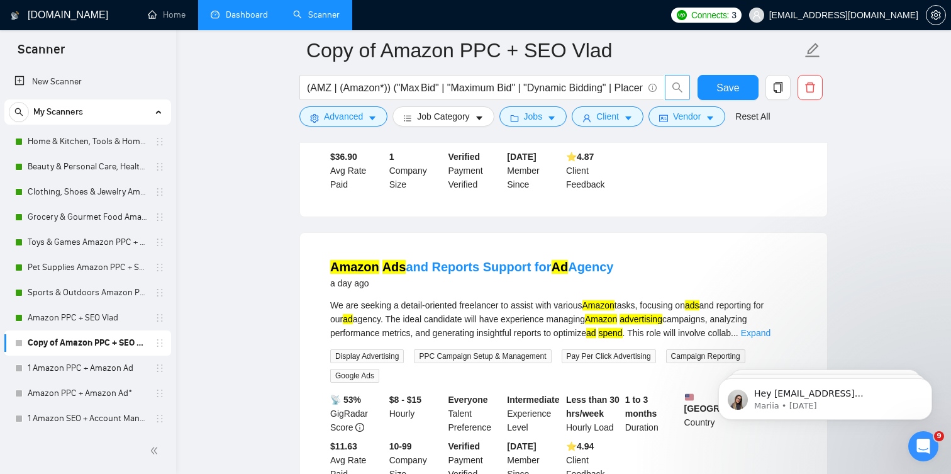
scroll to position [2126, 0]
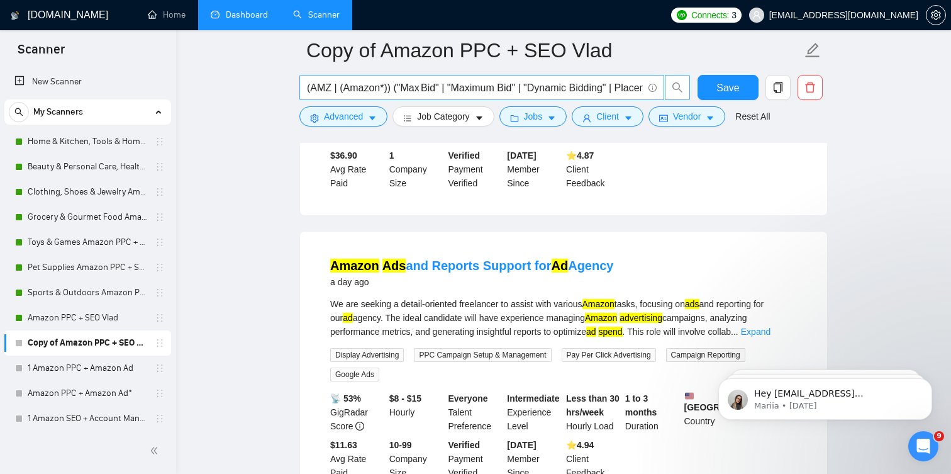
click at [496, 91] on input "(AMZ | (Amazon*)) ("Max Bid" | "Maximum Bid" | "Dynamic Bidding" | Placement | …" at bounding box center [475, 88] width 336 height 16
paste input "text"
click at [687, 89] on span "search" at bounding box center [677, 87] width 24 height 11
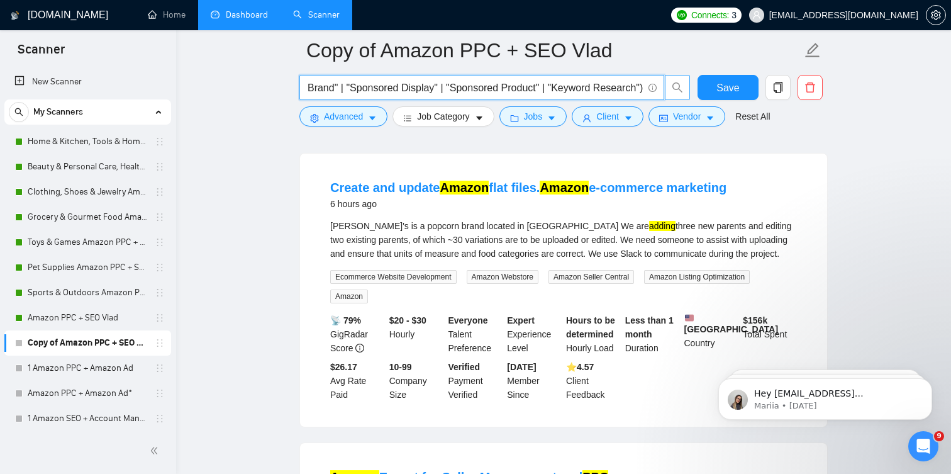
scroll to position [0, 0]
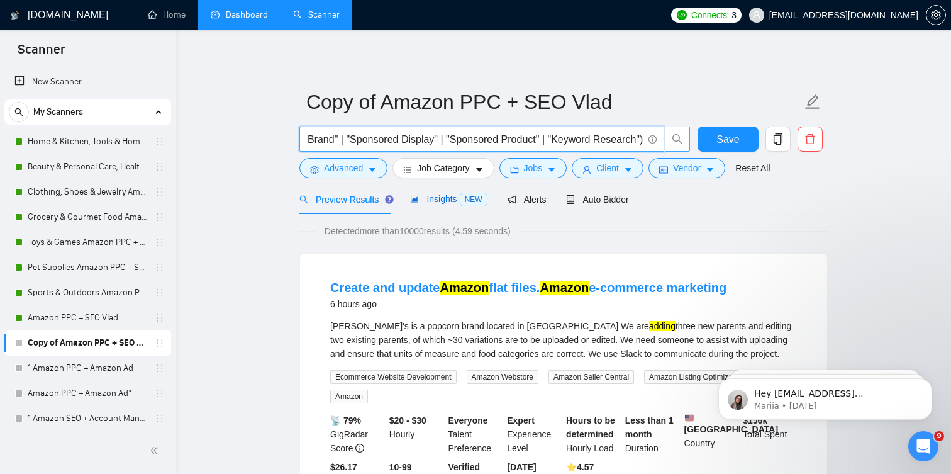
click at [445, 203] on span "Insights NEW" at bounding box center [448, 199] width 77 height 10
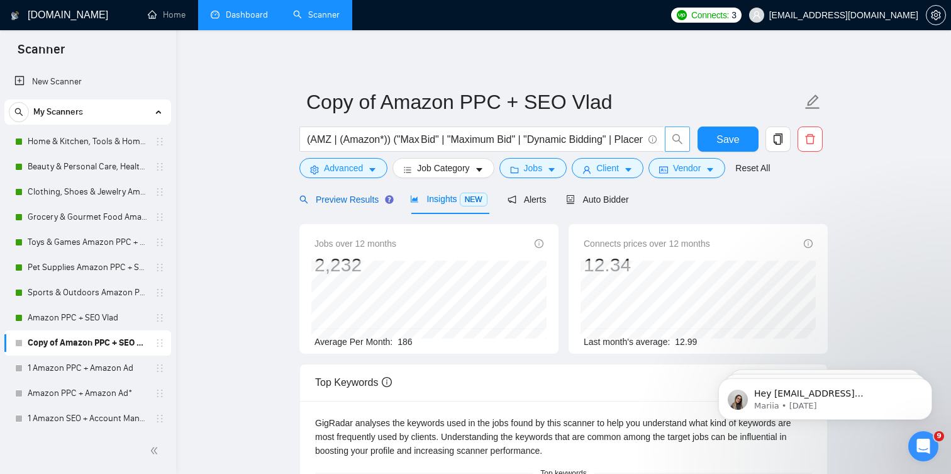
click at [359, 205] on div "Preview Results" at bounding box center [344, 199] width 91 height 14
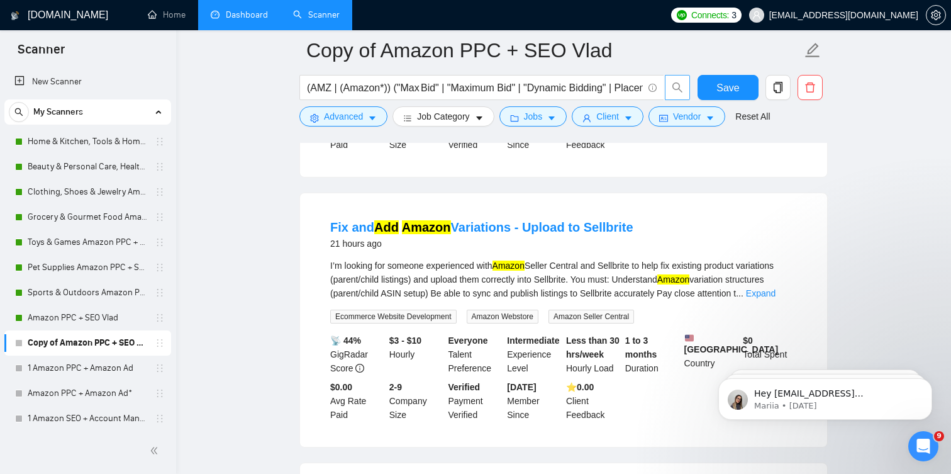
scroll to position [1473, 0]
click at [771, 297] on link "Expand" at bounding box center [761, 292] width 30 height 10
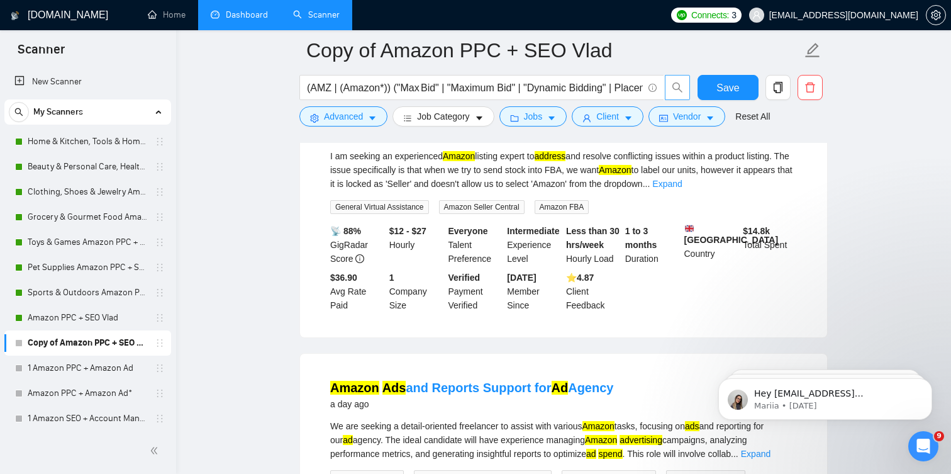
scroll to position [2040, 0]
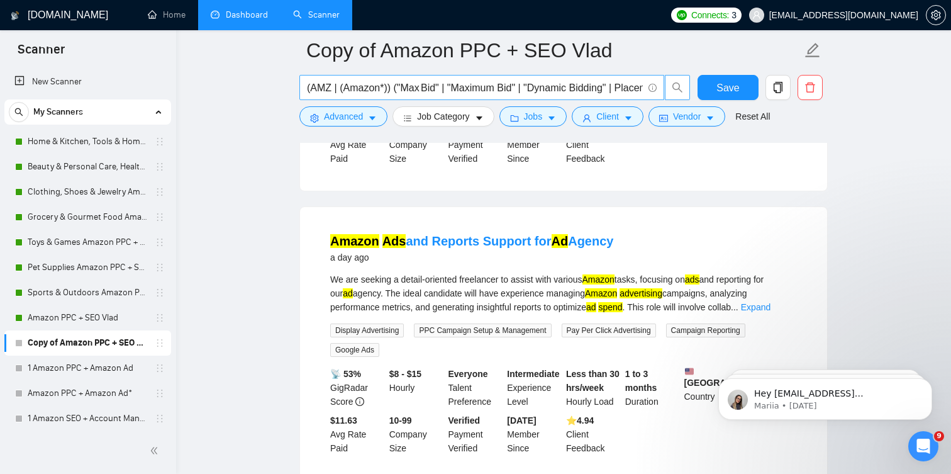
click at [517, 79] on span "(AMZ | (Amazon*)) ("Max Bid" | "Maximum Bid" | "Dynamic Bidding" | Placement | …" at bounding box center [481, 87] width 365 height 25
click at [516, 88] on input "(AMZ | (Amazon*)) ("Max Bid" | "Maximum Bid" | "Dynamic Bidding" | Placement | …" at bounding box center [475, 88] width 336 height 16
paste input "vert"
click at [681, 89] on icon "search" at bounding box center [677, 87] width 11 height 11
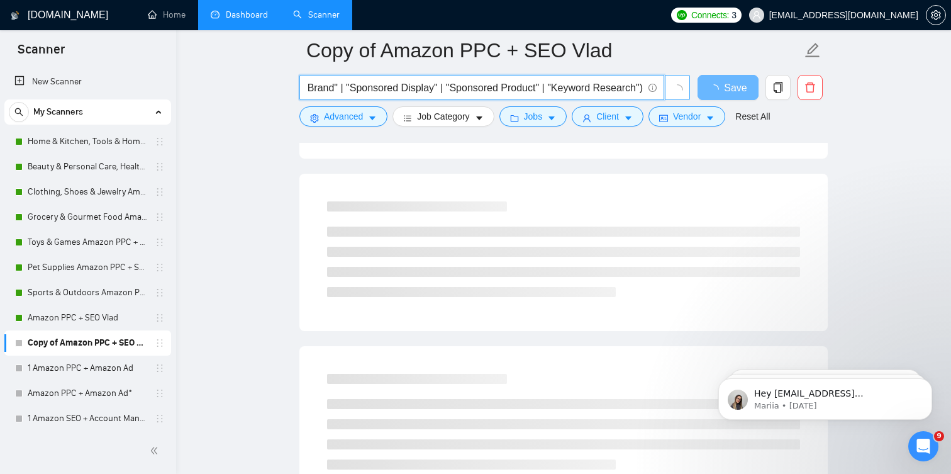
scroll to position [0, 0]
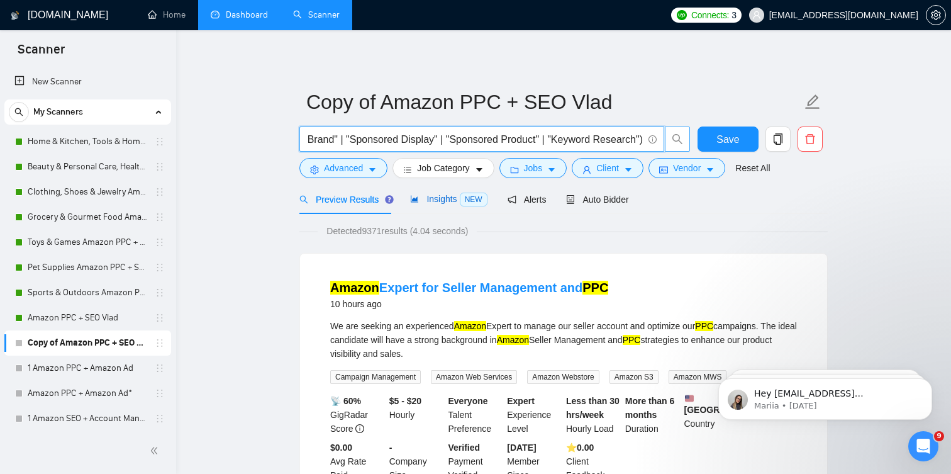
click at [421, 201] on span "Insights NEW" at bounding box center [448, 199] width 77 height 10
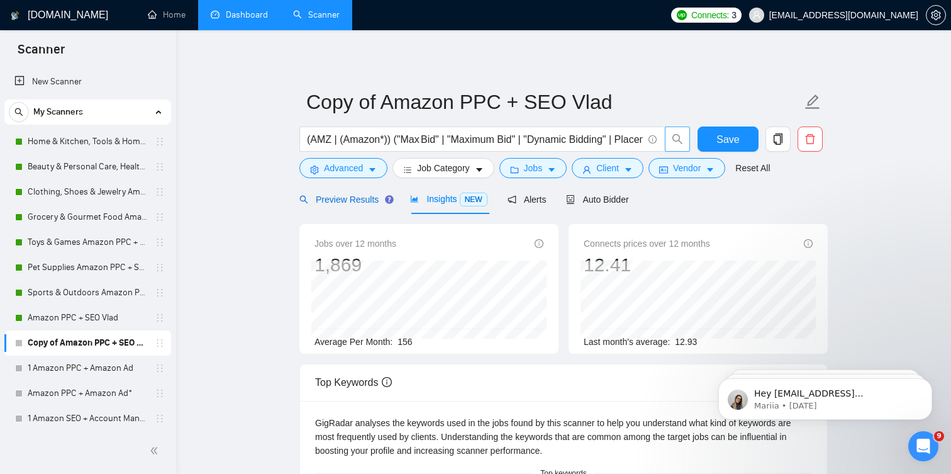
click at [352, 198] on span "Preview Results" at bounding box center [344, 199] width 91 height 10
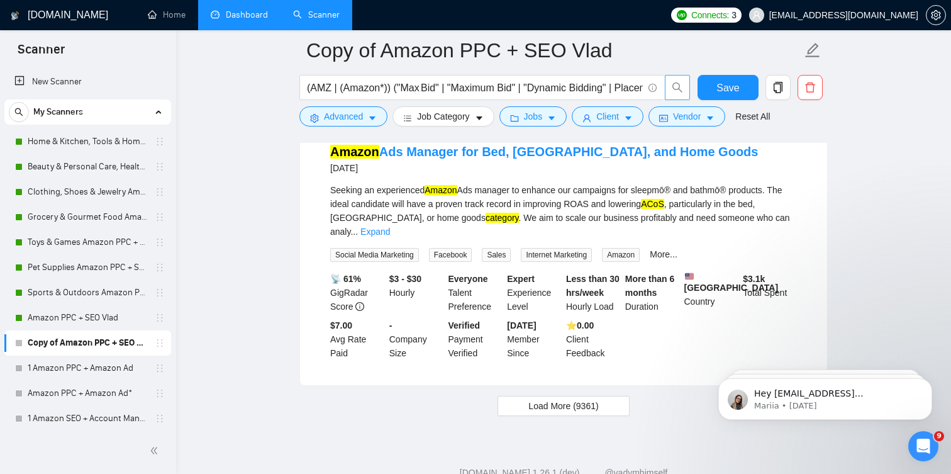
scroll to position [2706, 0]
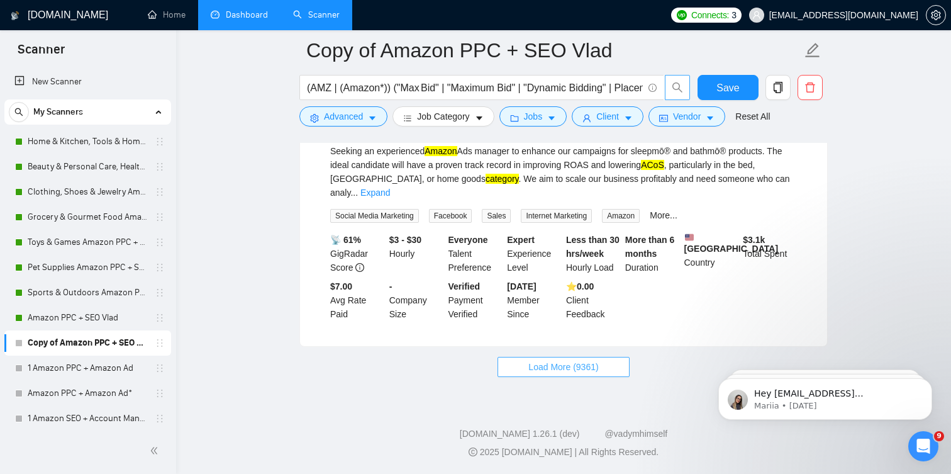
click at [513, 360] on button "Load More (9361)" at bounding box center [562, 367] width 131 height 20
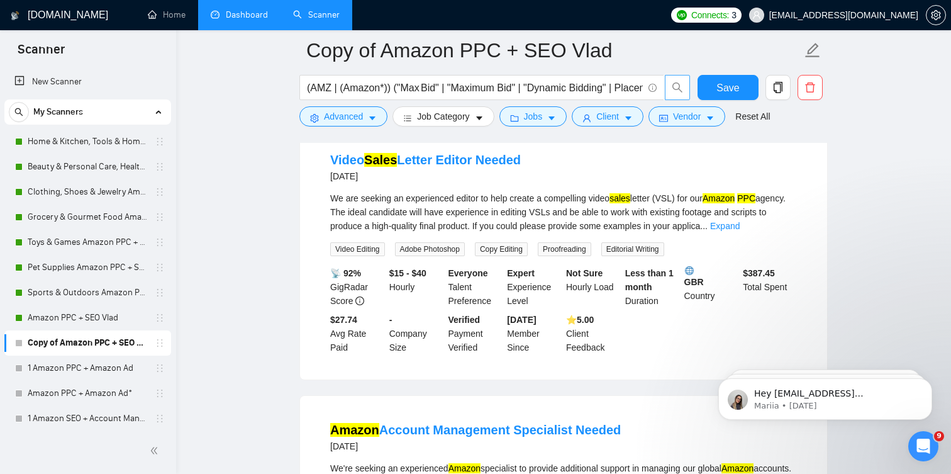
scroll to position [4623, 0]
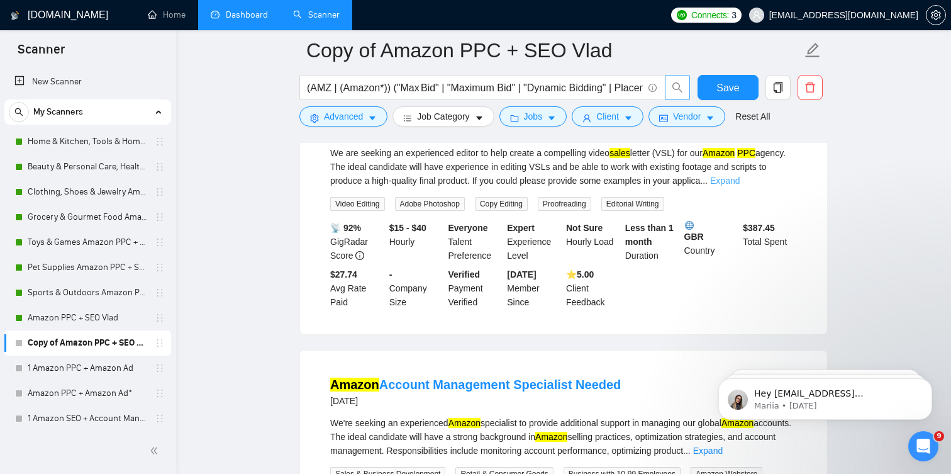
click at [740, 186] on link "Expand" at bounding box center [725, 180] width 30 height 10
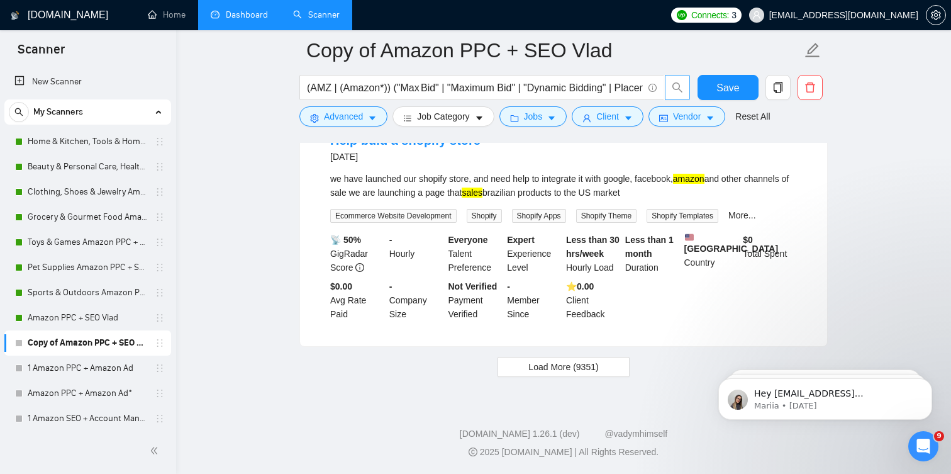
scroll to position [5533, 0]
click at [528, 374] on span "Load More (9351)" at bounding box center [563, 367] width 70 height 14
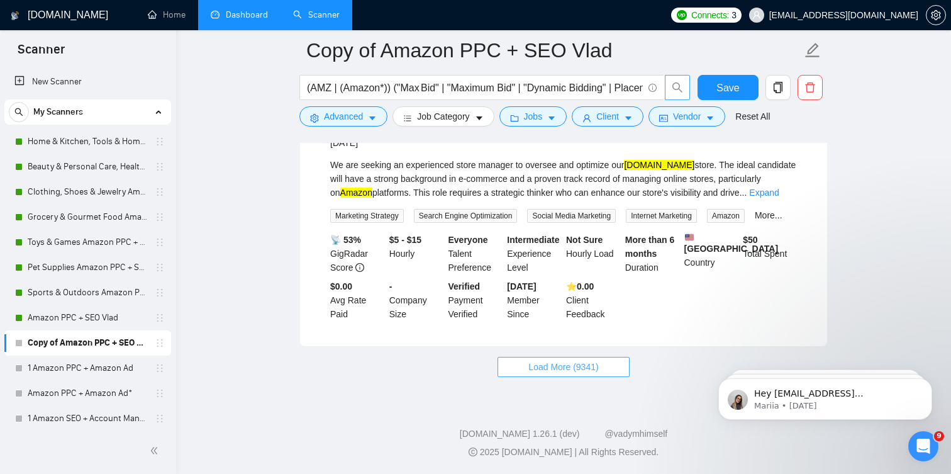
scroll to position [8364, 0]
click at [540, 374] on span "Load More (9341)" at bounding box center [563, 367] width 70 height 14
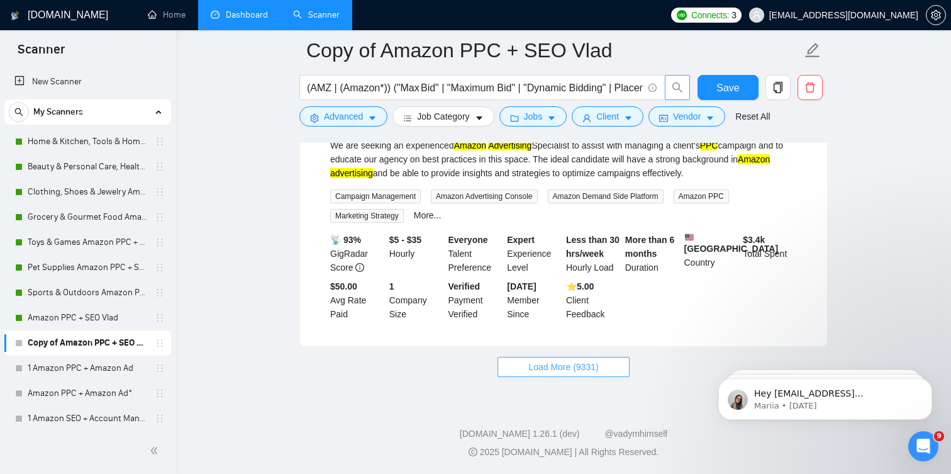
scroll to position [11176, 0]
click at [541, 377] on button "Load More (9331)" at bounding box center [562, 367] width 131 height 20
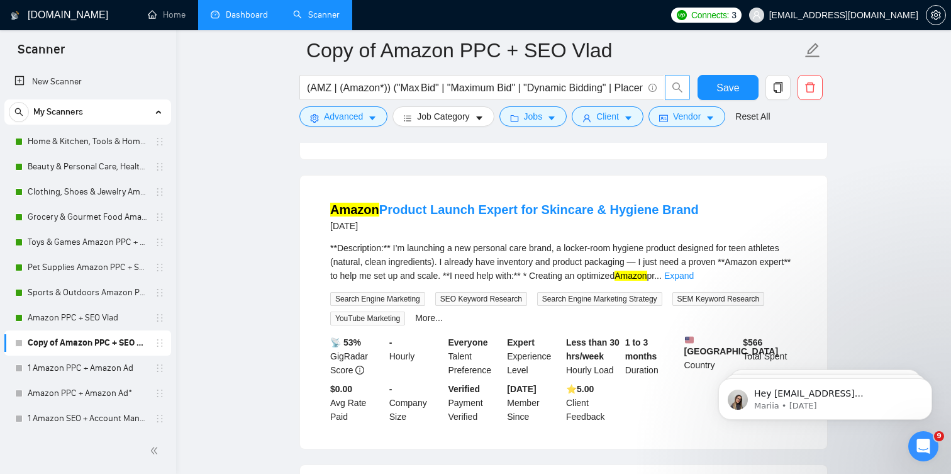
scroll to position [12261, 0]
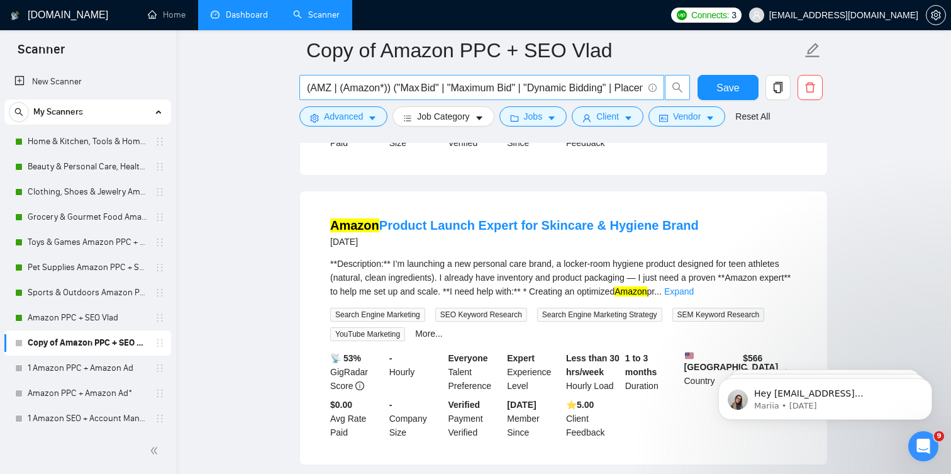
click at [533, 92] on input "(AMZ | (Amazon*)) ("Max Bid" | "Maximum Bid" | "Dynamic Bidding" | Placement | …" at bounding box center [475, 88] width 336 height 16
paste input "text"
click at [681, 84] on icon "search" at bounding box center [677, 87] width 11 height 11
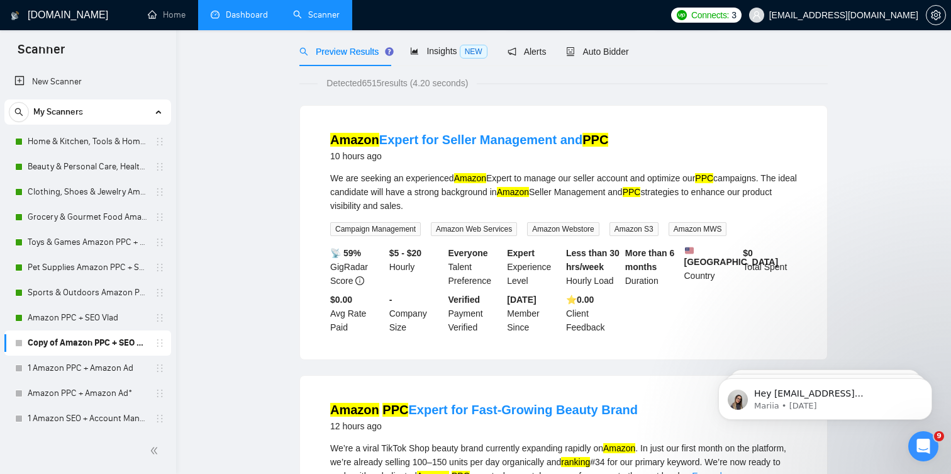
scroll to position [0, 0]
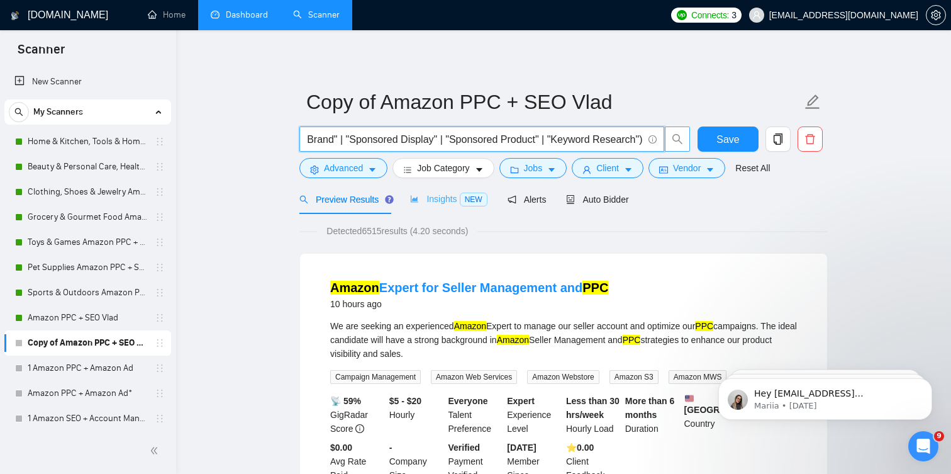
click at [445, 210] on div "Insights NEW" at bounding box center [448, 199] width 77 height 30
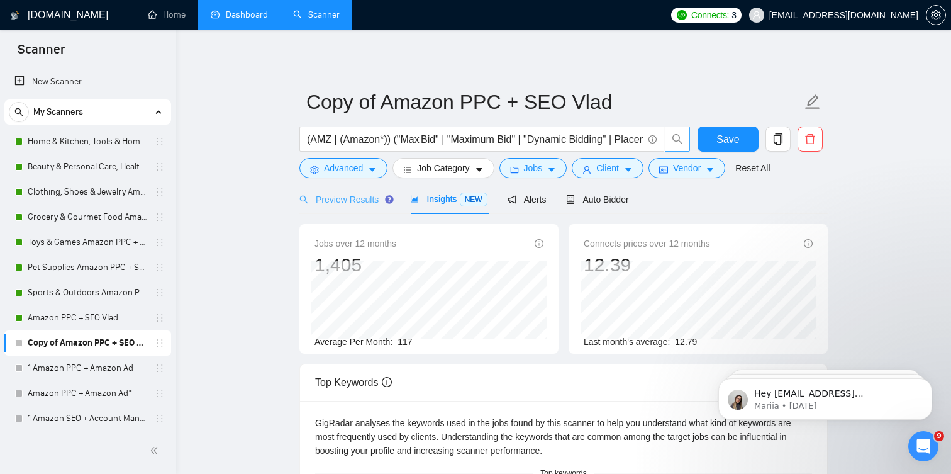
click at [367, 207] on div "Preview Results" at bounding box center [344, 199] width 91 height 30
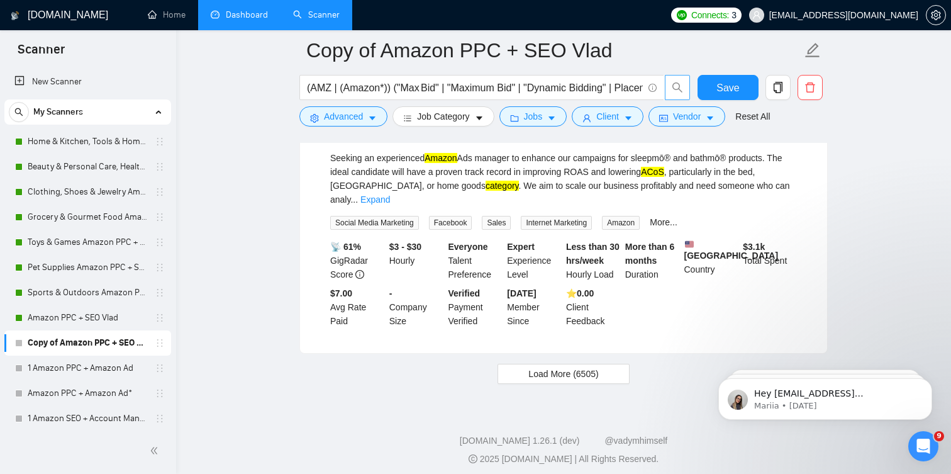
scroll to position [2706, 0]
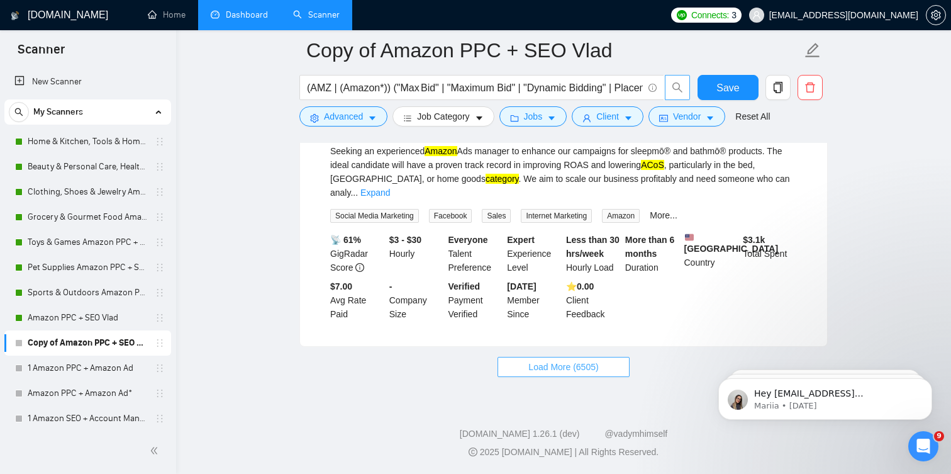
click at [521, 360] on button "Load More (6505)" at bounding box center [562, 367] width 131 height 20
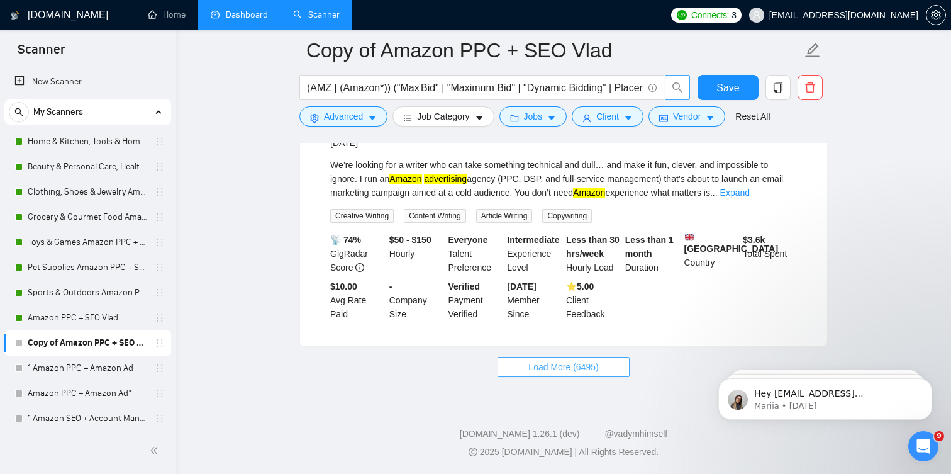
scroll to position [5546, 0]
click at [516, 373] on button "Load More (6495)" at bounding box center [562, 367] width 131 height 20
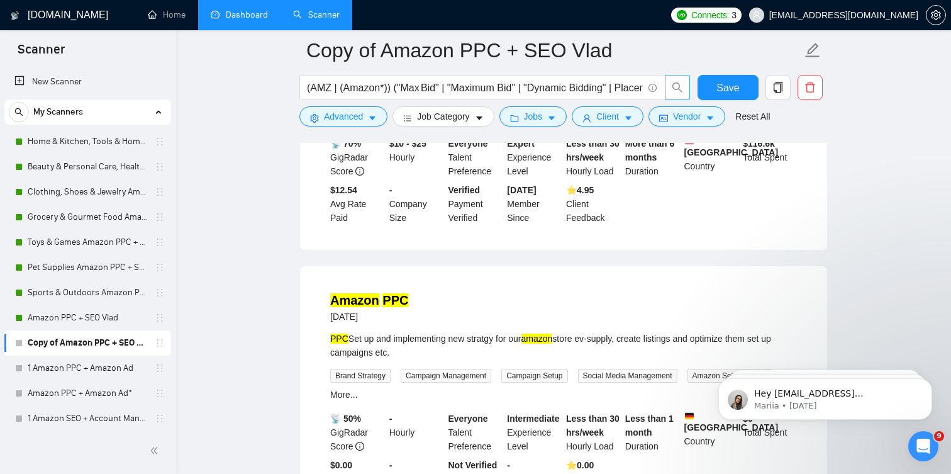
scroll to position [8051, 0]
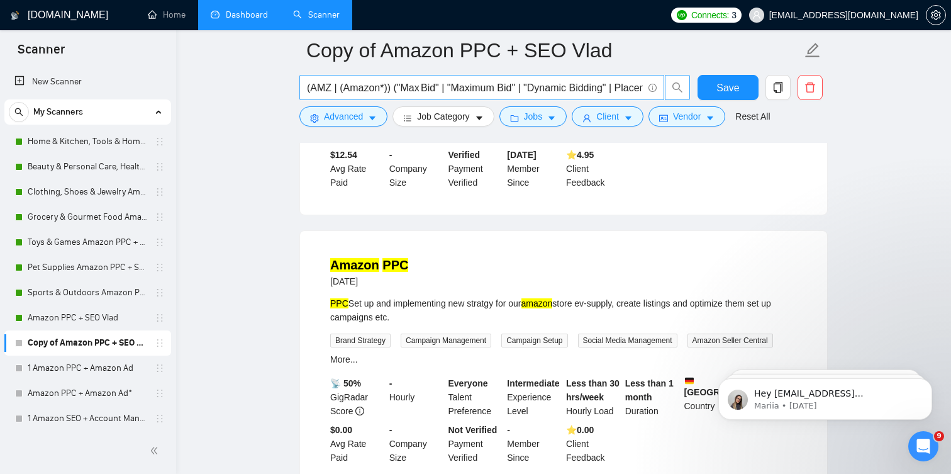
click at [437, 87] on input "(AMZ | (Amazon*)) ("Max Bid" | "Maximum Bid" | "Dynamic Bidding" | Placement | …" at bounding box center [475, 88] width 336 height 16
paste input "text"
click at [672, 84] on icon "search" at bounding box center [677, 87] width 10 height 10
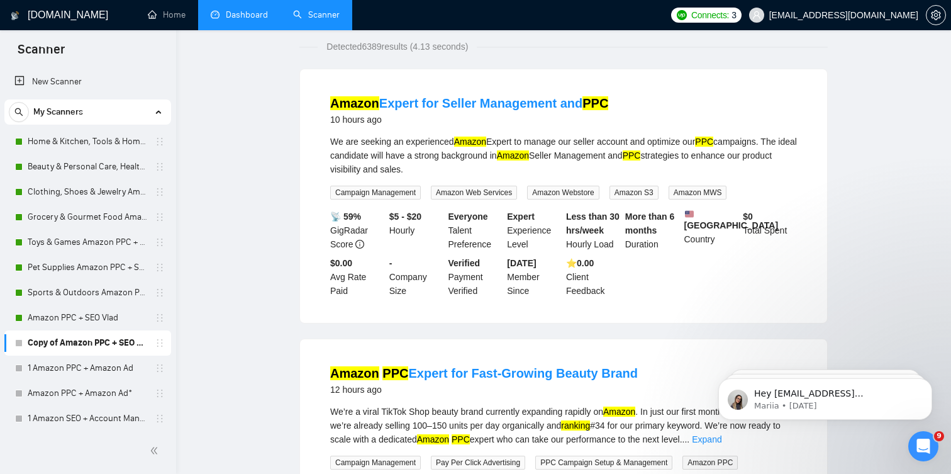
scroll to position [0, 0]
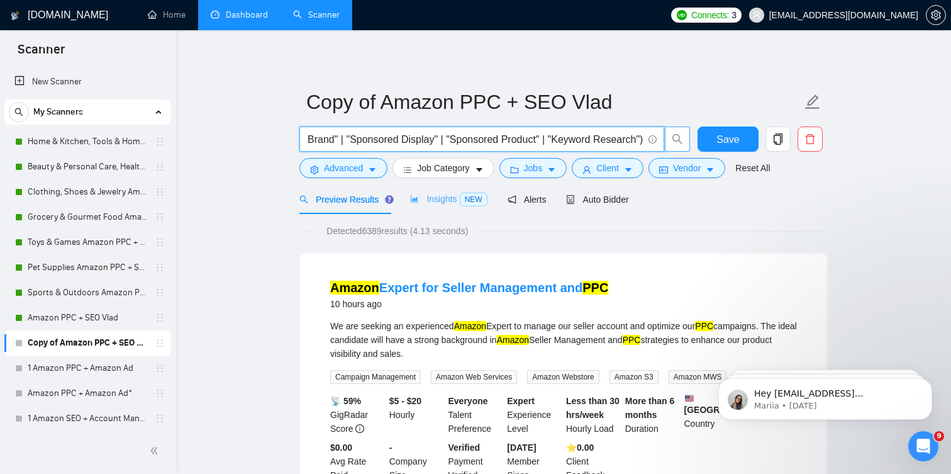
type input "(AMZ | (Amazon*)) ("Max Bid" | "Maximum Bid" | "Dynamic Bidding" | Placement | …"
click at [437, 201] on span "Insights NEW" at bounding box center [448, 199] width 77 height 10
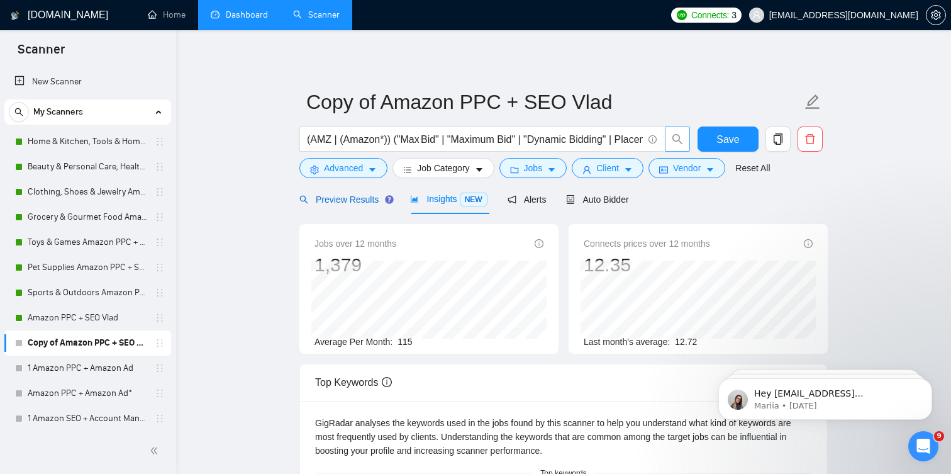
click at [350, 204] on div "Preview Results" at bounding box center [344, 199] width 91 height 14
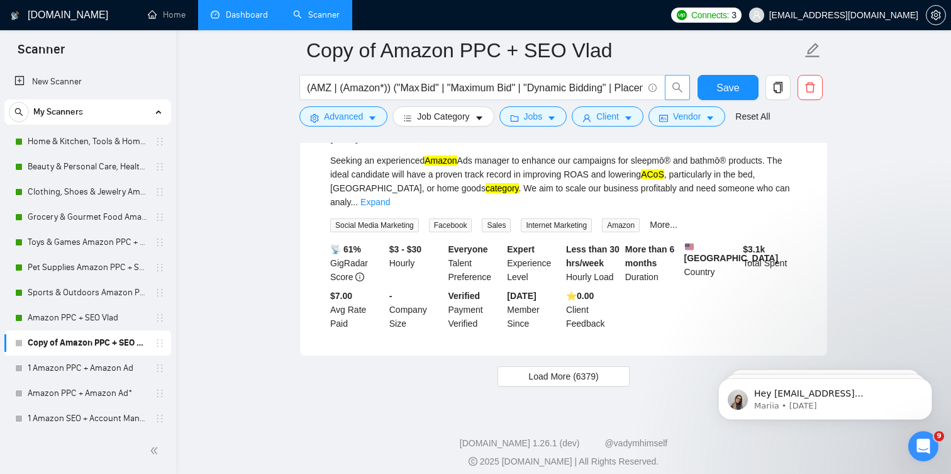
scroll to position [2706, 0]
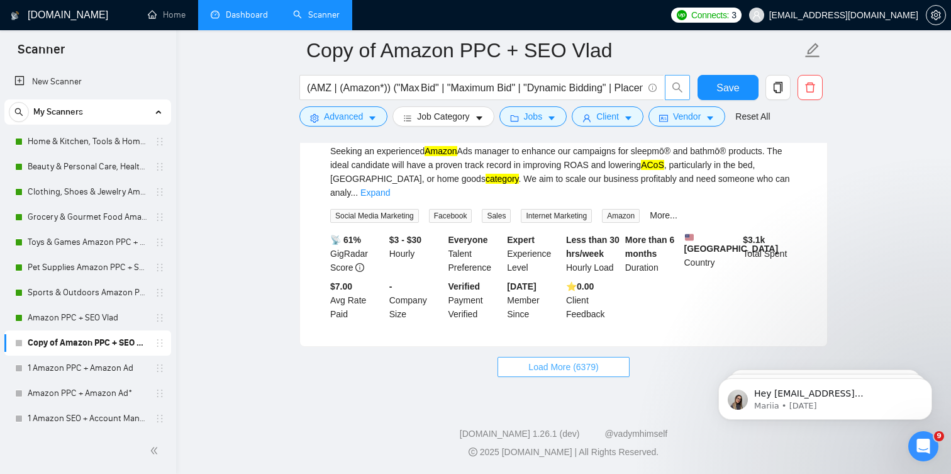
click at [548, 362] on span "Load More (6379)" at bounding box center [563, 367] width 70 height 14
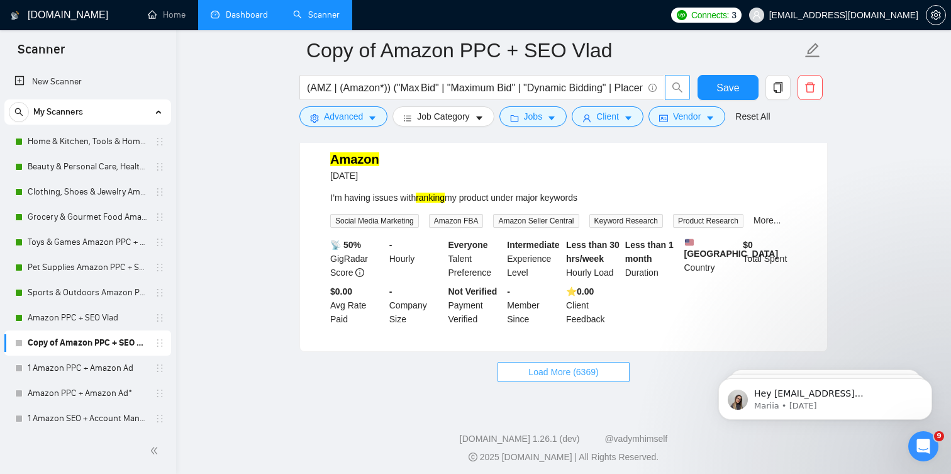
scroll to position [5518, 0]
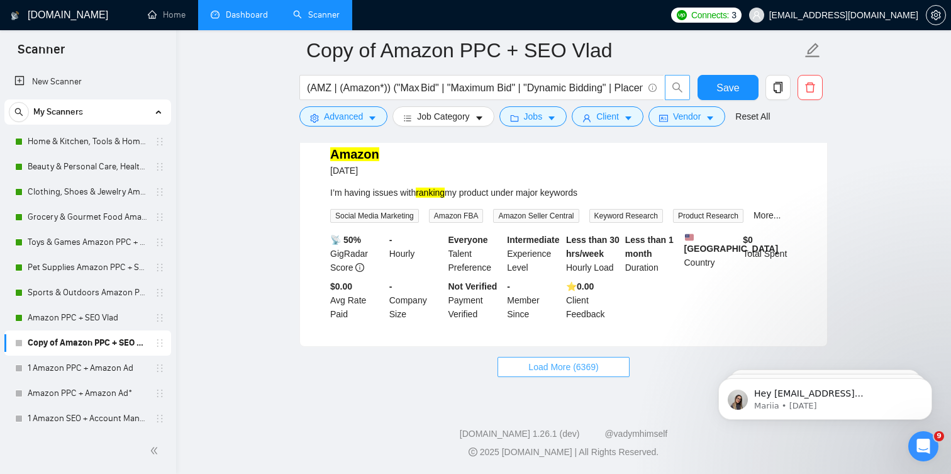
click at [530, 357] on button "Load More (6369)" at bounding box center [562, 367] width 131 height 20
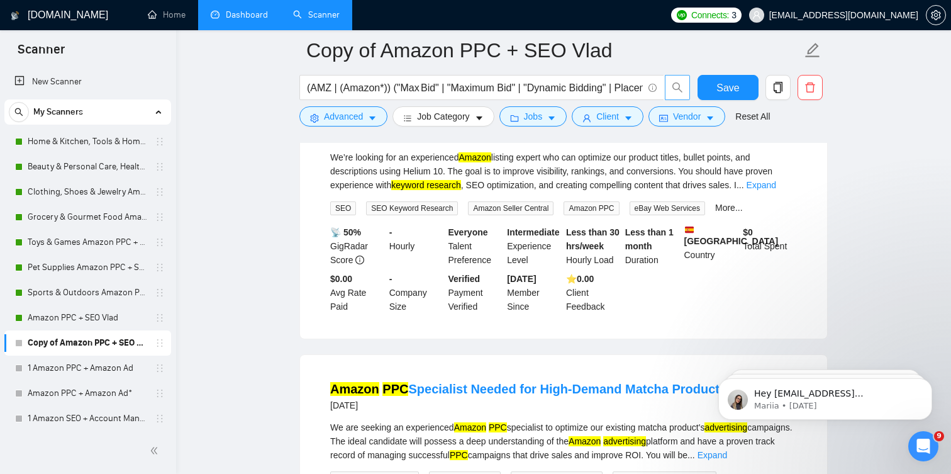
scroll to position [6297, 0]
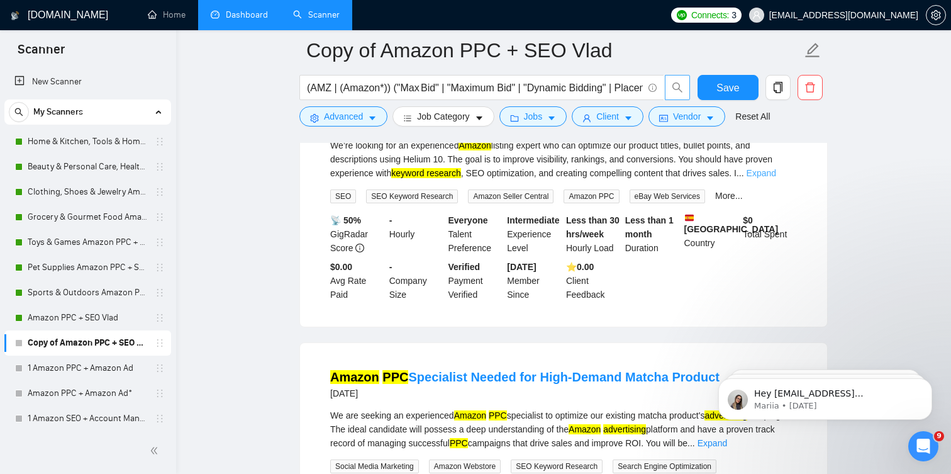
click at [776, 178] on link "Expand" at bounding box center [762, 173] width 30 height 10
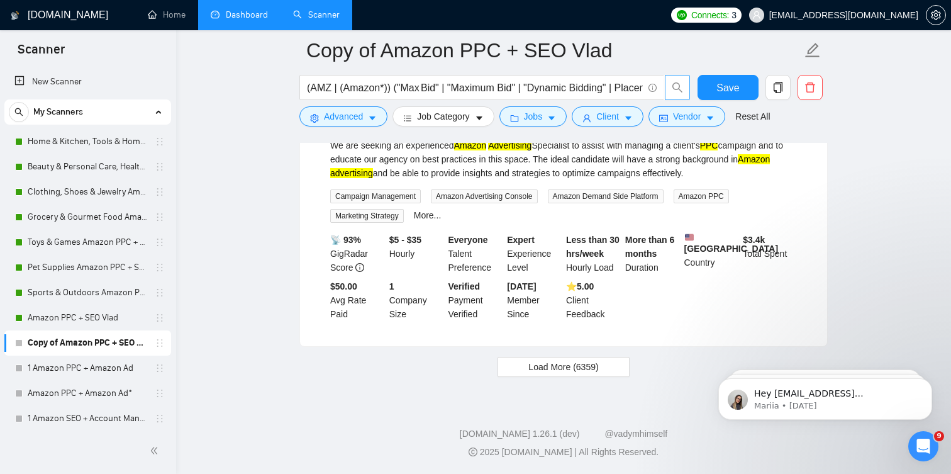
scroll to position [8366, 0]
click at [559, 362] on span "Load More (6359)" at bounding box center [563, 367] width 70 height 14
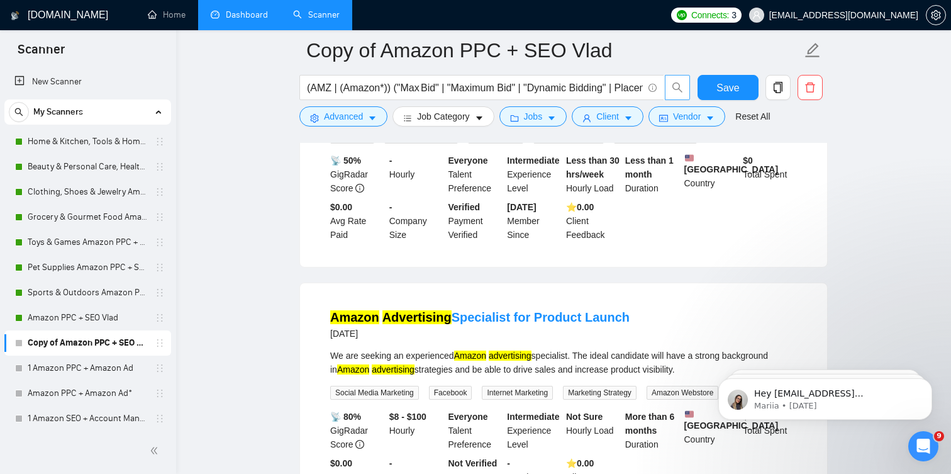
scroll to position [9744, 0]
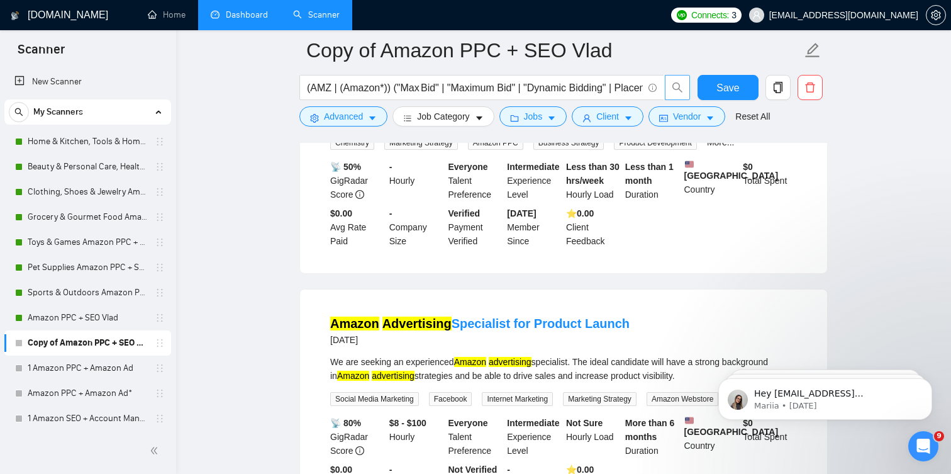
click at [426, 125] on link "Expand" at bounding box center [411, 119] width 30 height 10
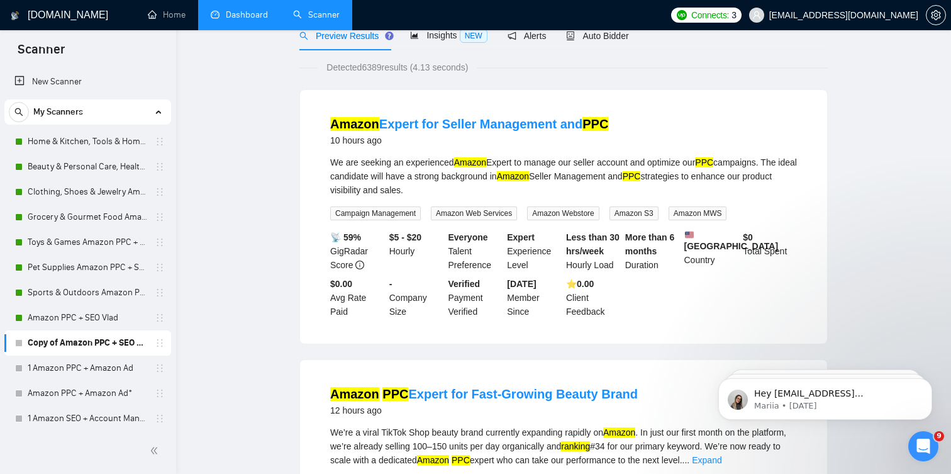
scroll to position [0, 0]
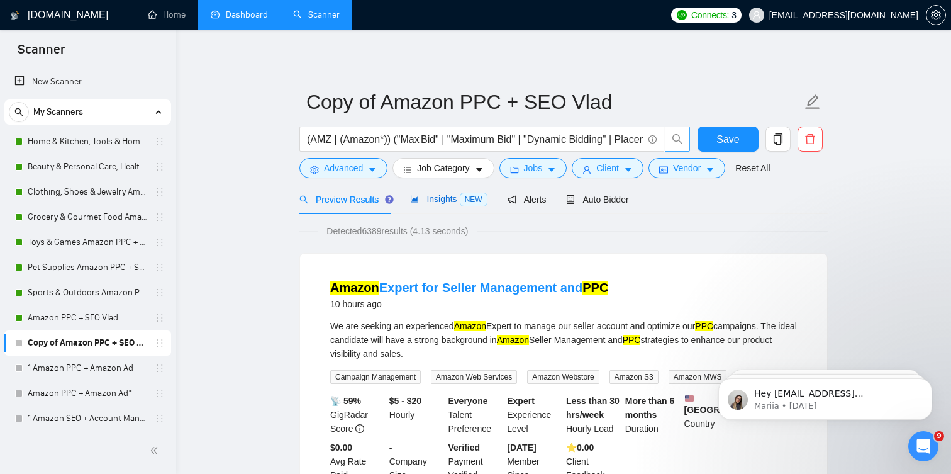
click at [452, 199] on span "Insights NEW" at bounding box center [448, 199] width 77 height 10
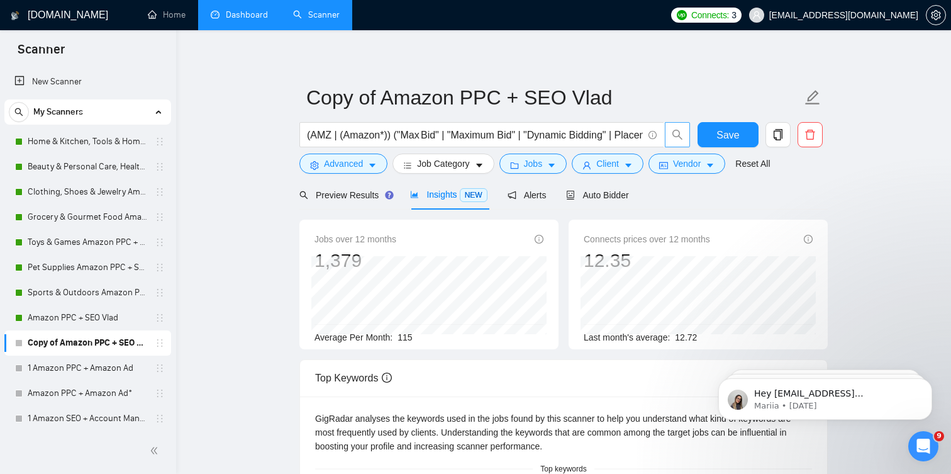
scroll to position [2, 0]
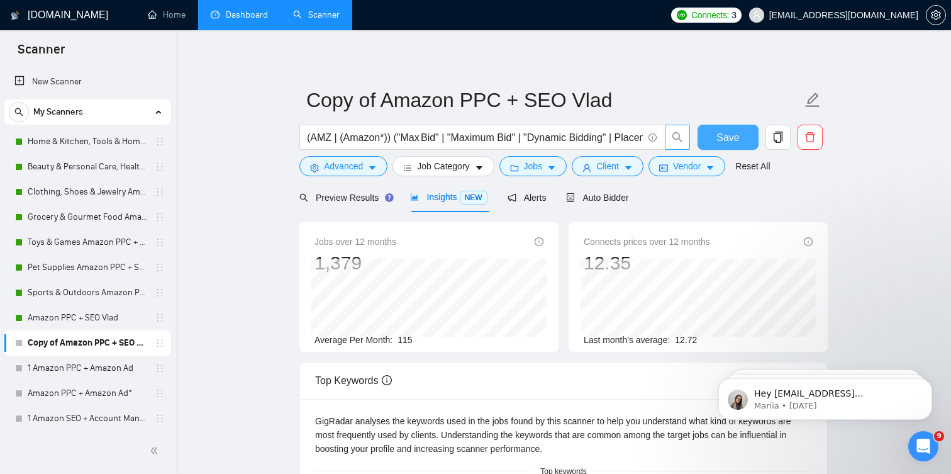
click at [726, 131] on span "Save" at bounding box center [727, 138] width 23 height 16
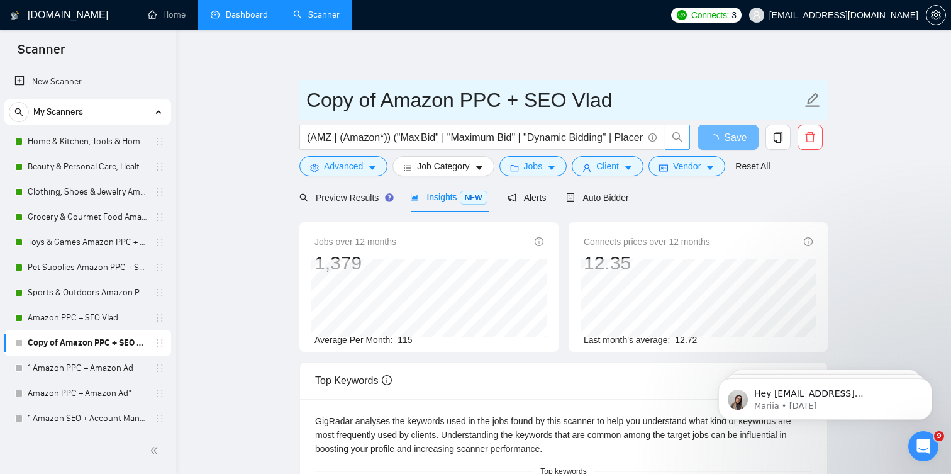
click at [438, 100] on input "Copy of Amazon PPC + SEO Vlad" at bounding box center [554, 99] width 496 height 31
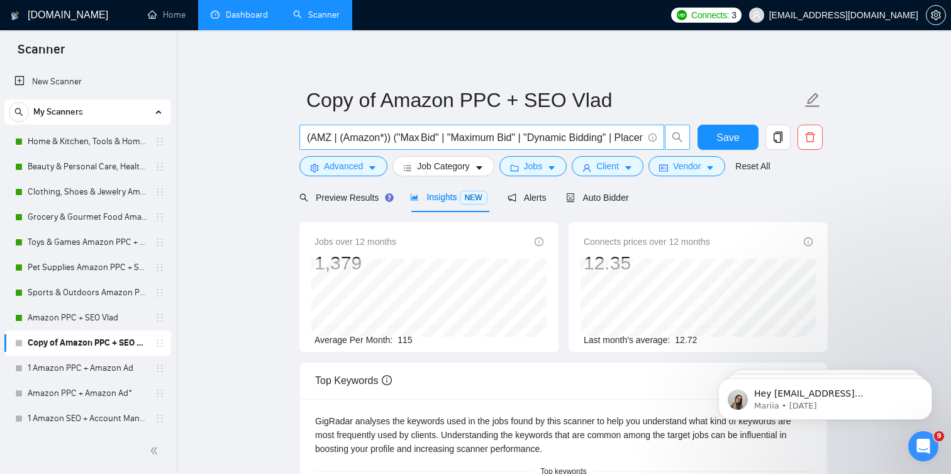
click at [492, 133] on input "(AMZ | (Amazon*)) ("Max Bid" | "Maximum Bid" | "Dynamic Bidding" | Placement | …" at bounding box center [475, 138] width 336 height 16
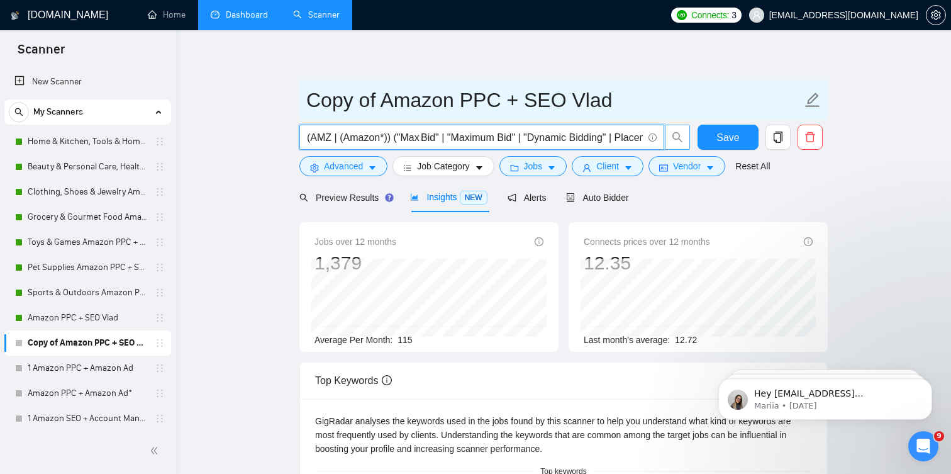
click at [423, 106] on input "Copy of Amazon PPC + SEO Vlad" at bounding box center [554, 99] width 496 height 31
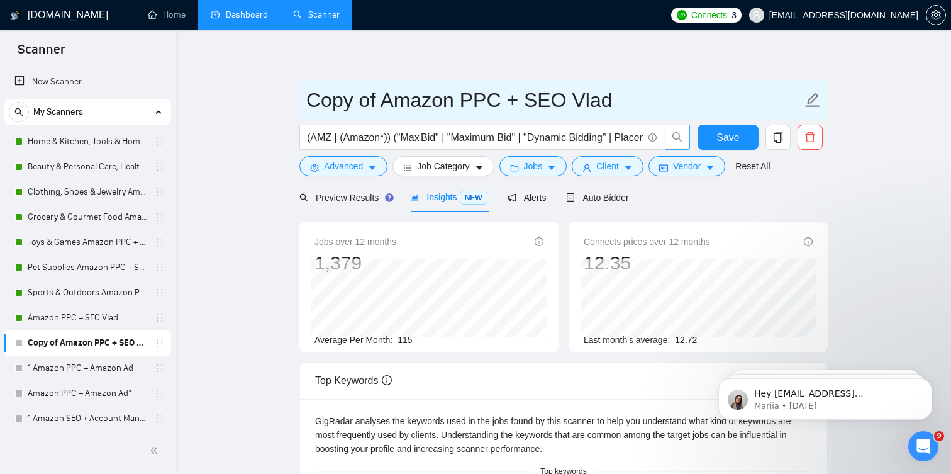
click at [423, 106] on input "Copy of Amazon PPC + SEO Vlad" at bounding box center [554, 99] width 496 height 31
type input "Amazon PPC - Hrant - [DATE]"
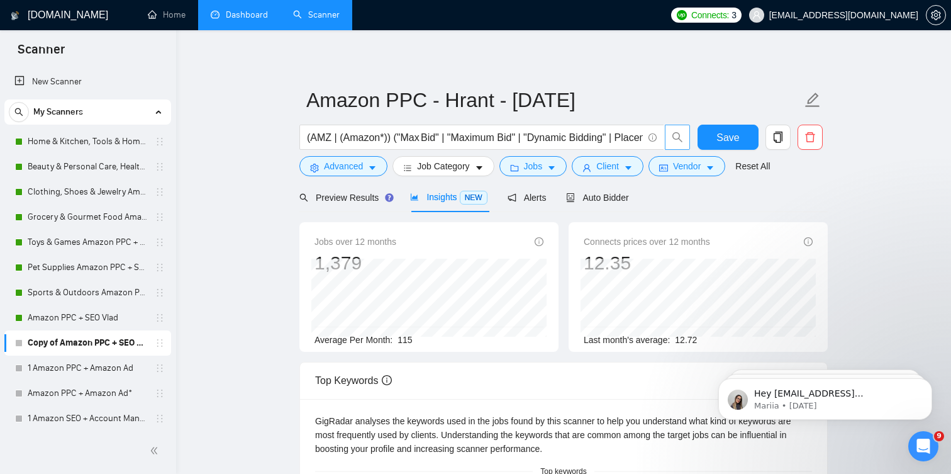
click at [933, 16] on icon "setting" at bounding box center [936, 15] width 10 height 10
click at [718, 132] on span "Save" at bounding box center [727, 138] width 23 height 16
click at [628, 194] on span "Auto Bidder" at bounding box center [597, 197] width 62 height 10
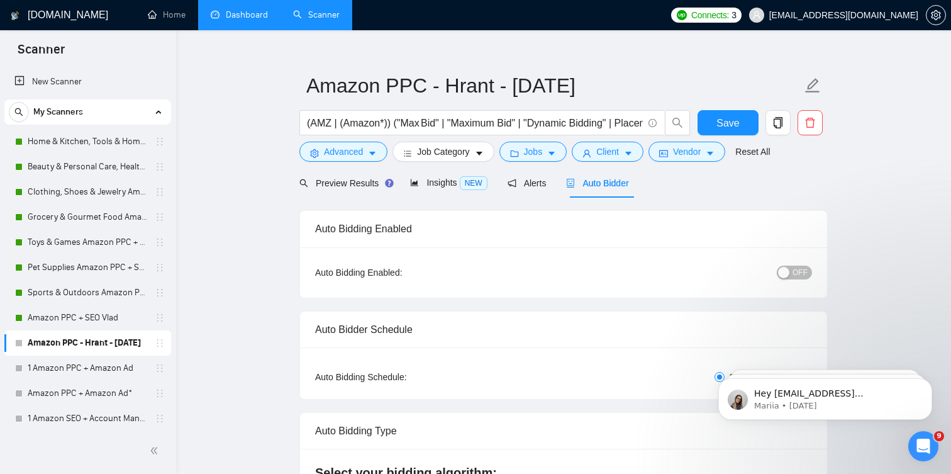
scroll to position [21, 0]
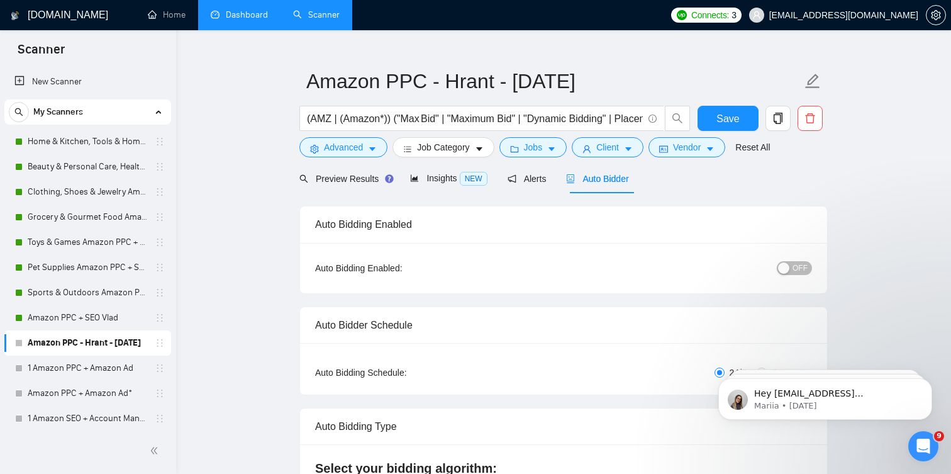
click at [781, 265] on div "button" at bounding box center [783, 267] width 11 height 11
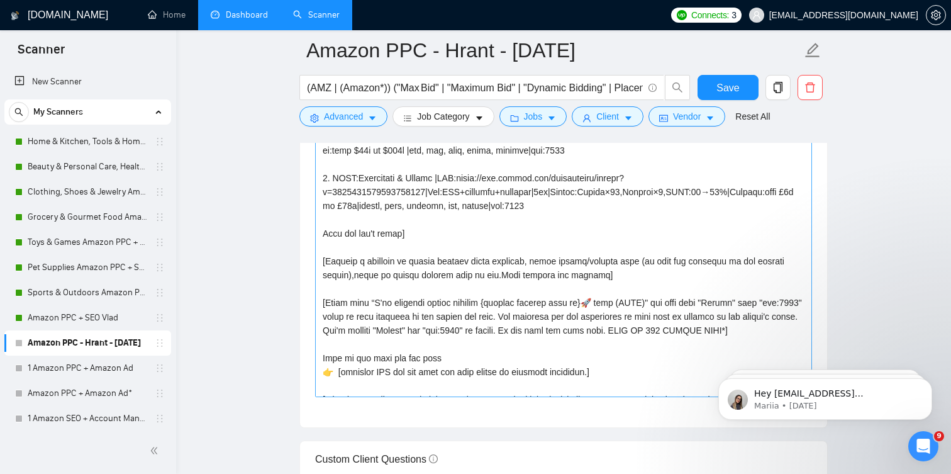
scroll to position [249, 0]
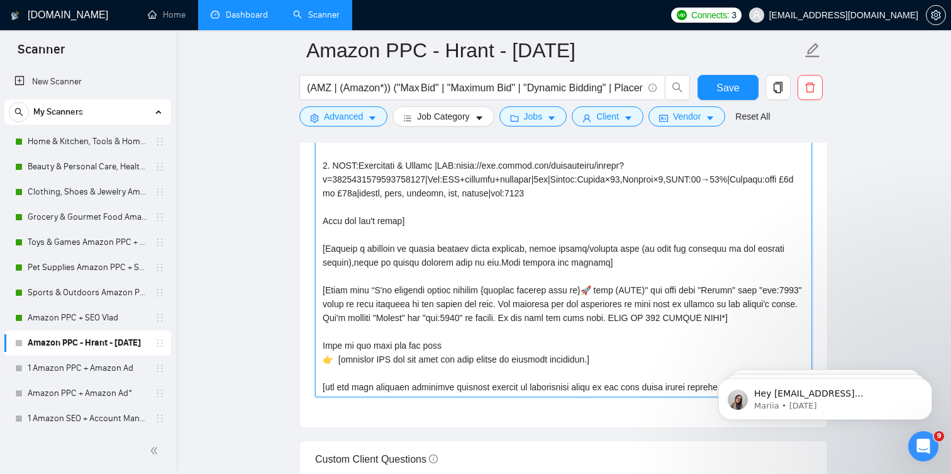
click at [438, 305] on textarea "Cover letter template:" at bounding box center [563, 255] width 497 height 283
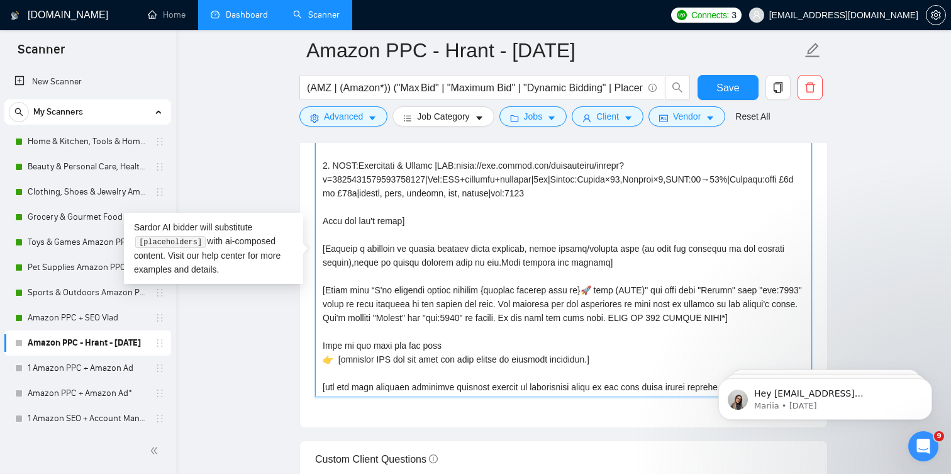
scroll to position [258, 0]
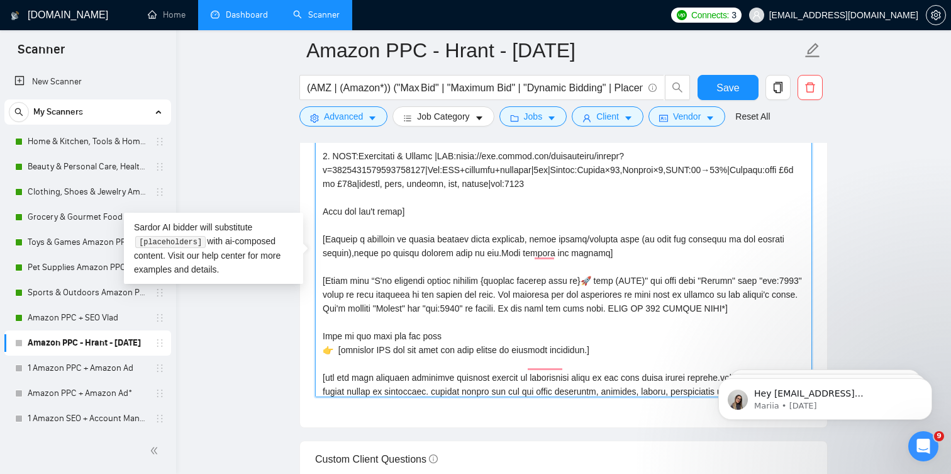
click at [435, 320] on textarea "Cover letter template:" at bounding box center [563, 255] width 497 height 283
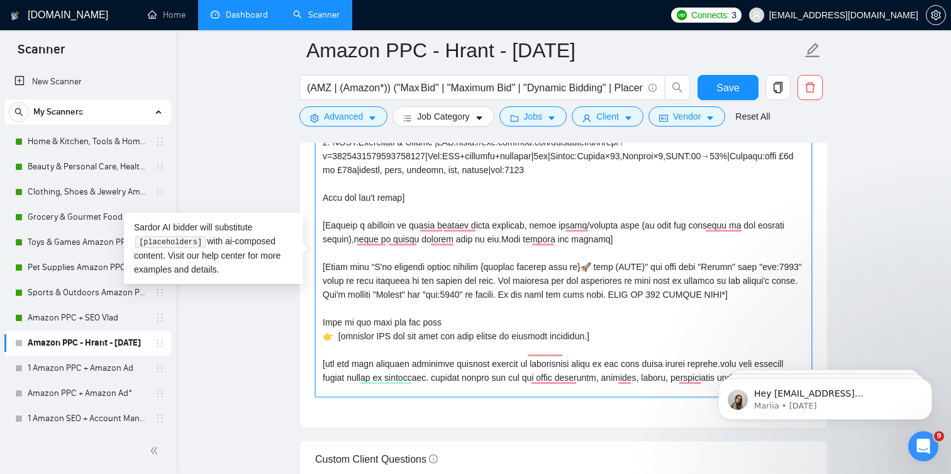
scroll to position [0, 0]
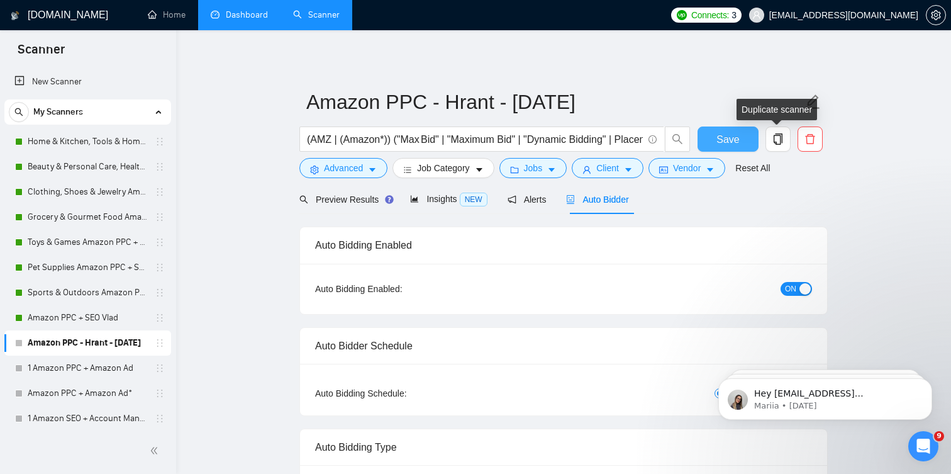
click at [728, 136] on span "Save" at bounding box center [727, 139] width 23 height 16
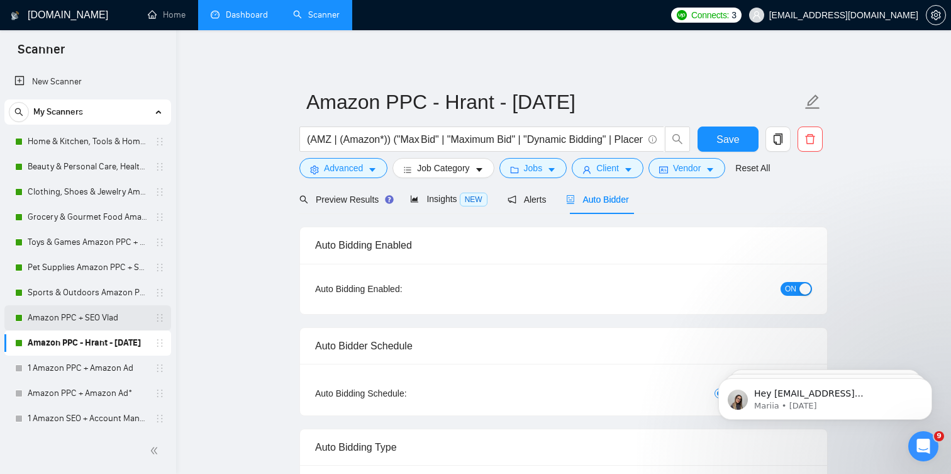
click at [91, 314] on link "Amazon PPC + SEO Vlad" at bounding box center [87, 317] width 119 height 25
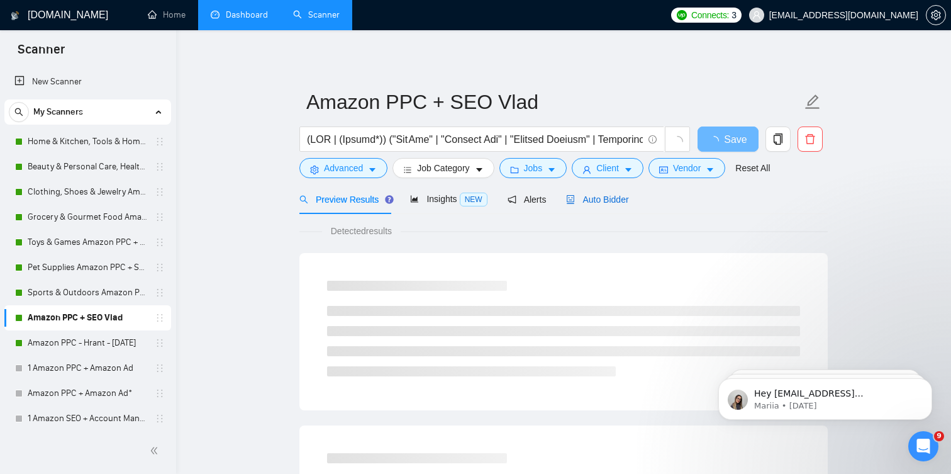
click at [609, 197] on span "Auto Bidder" at bounding box center [597, 199] width 62 height 10
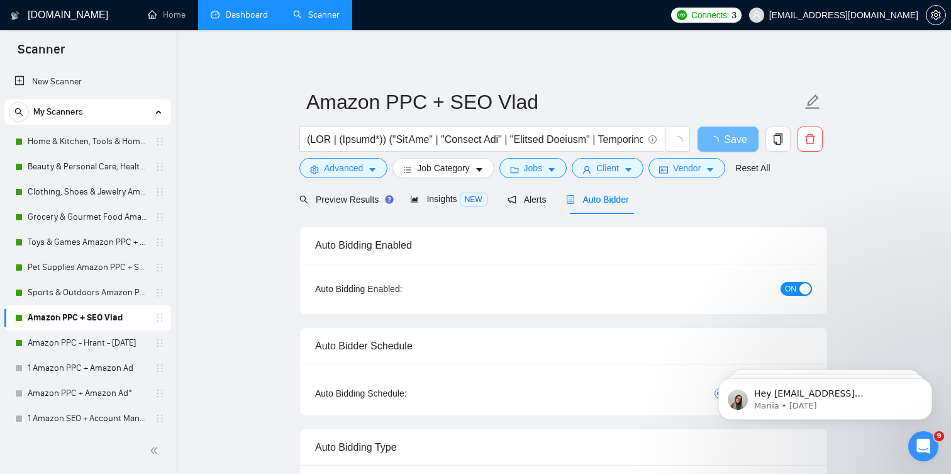
click at [799, 283] on button "ON" at bounding box center [796, 289] width 31 height 14
click at [721, 136] on span "Save" at bounding box center [727, 139] width 23 height 16
click at [104, 295] on link "Sports & Outdoors Amazon PPC + SEO Vlad" at bounding box center [87, 292] width 119 height 25
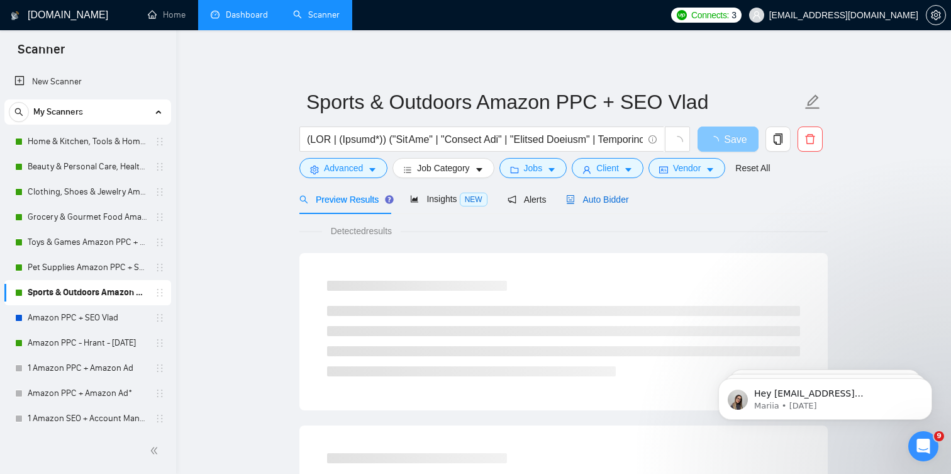
click at [616, 206] on div "Auto Bidder" at bounding box center [597, 199] width 62 height 14
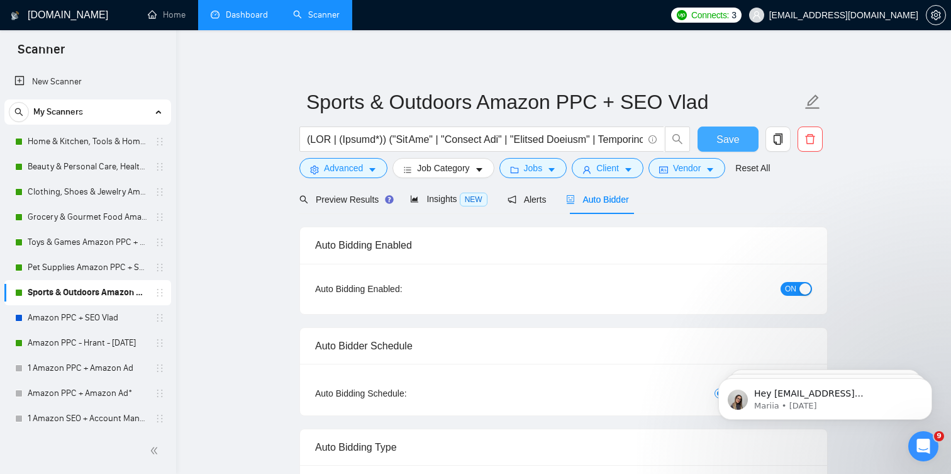
click at [793, 294] on span "ON" at bounding box center [790, 289] width 11 height 14
click at [738, 138] on span "Save" at bounding box center [727, 139] width 23 height 16
click at [113, 275] on link "Pet Supplies Amazon PPC + SEO Vlad" at bounding box center [87, 267] width 119 height 25
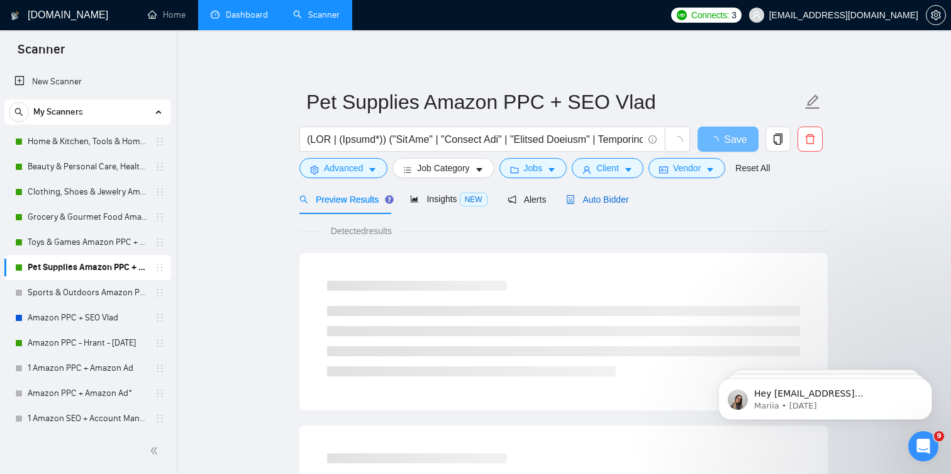
click at [604, 196] on span "Auto Bidder" at bounding box center [597, 199] width 62 height 10
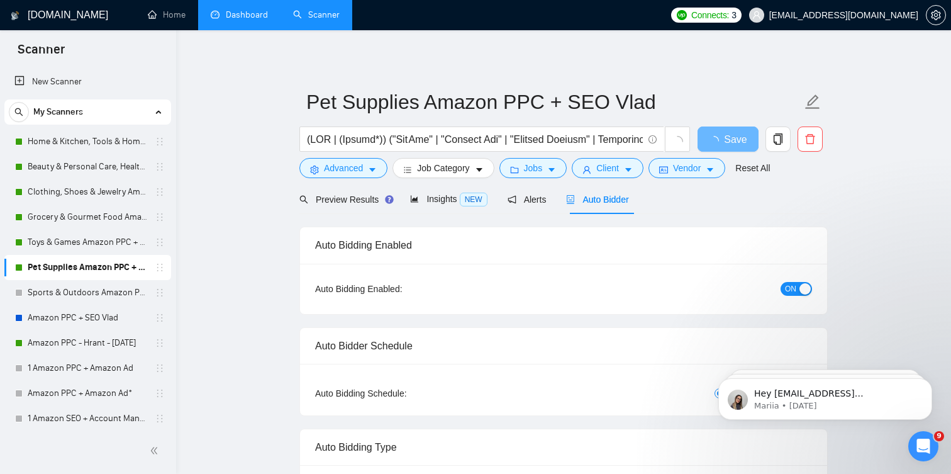
click at [794, 291] on span "ON" at bounding box center [790, 289] width 11 height 14
click at [728, 145] on span "Save" at bounding box center [727, 139] width 23 height 16
click at [101, 238] on link "Toys & Games Amazon PPC + SEO Vlad" at bounding box center [87, 242] width 119 height 25
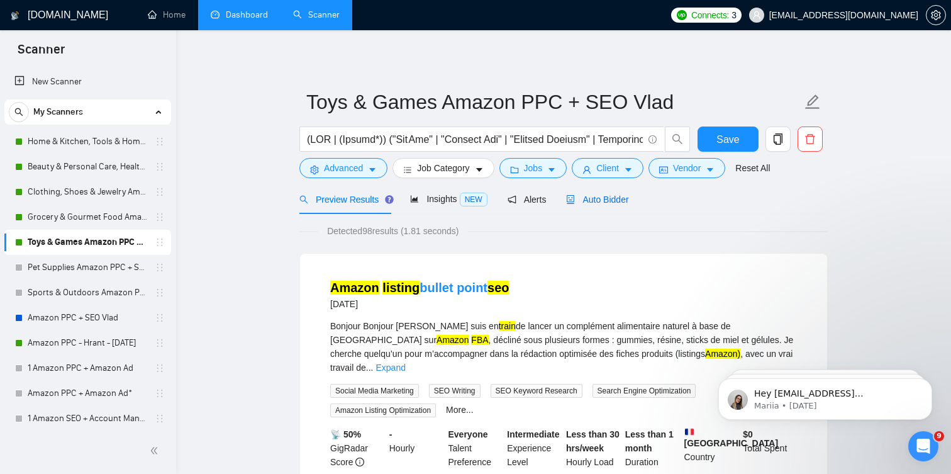
click at [593, 201] on span "Auto Bidder" at bounding box center [597, 199] width 62 height 10
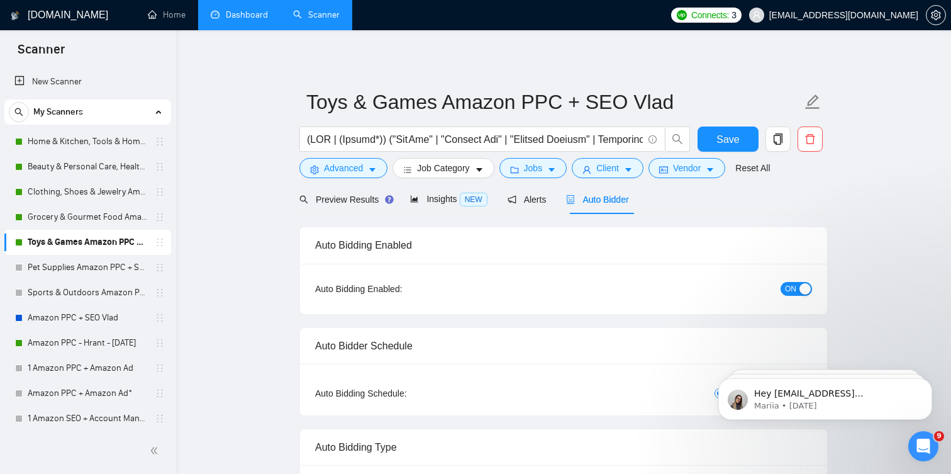
click at [792, 287] on span "ON" at bounding box center [790, 289] width 11 height 14
click at [729, 142] on span "Save" at bounding box center [727, 139] width 23 height 16
click at [113, 211] on link "Grocery & Gourmet Food Amazon PPC + SEO Vlad" at bounding box center [87, 216] width 119 height 25
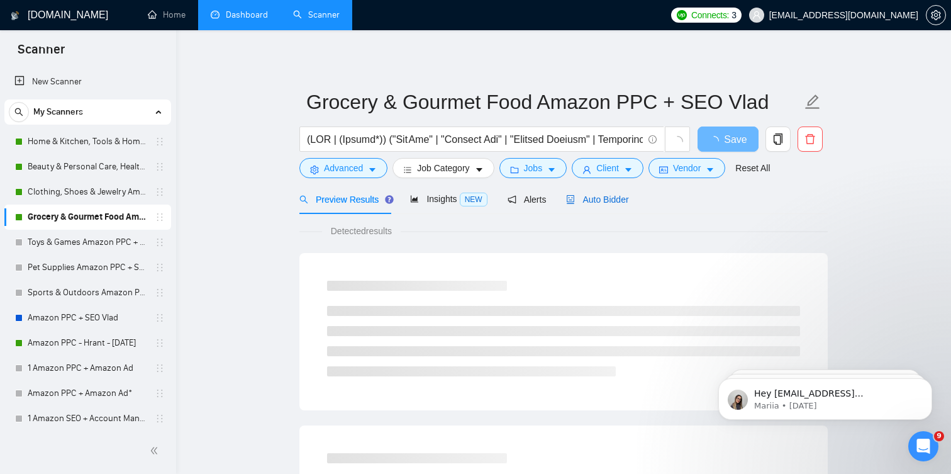
click at [613, 204] on div "Auto Bidder" at bounding box center [597, 199] width 62 height 14
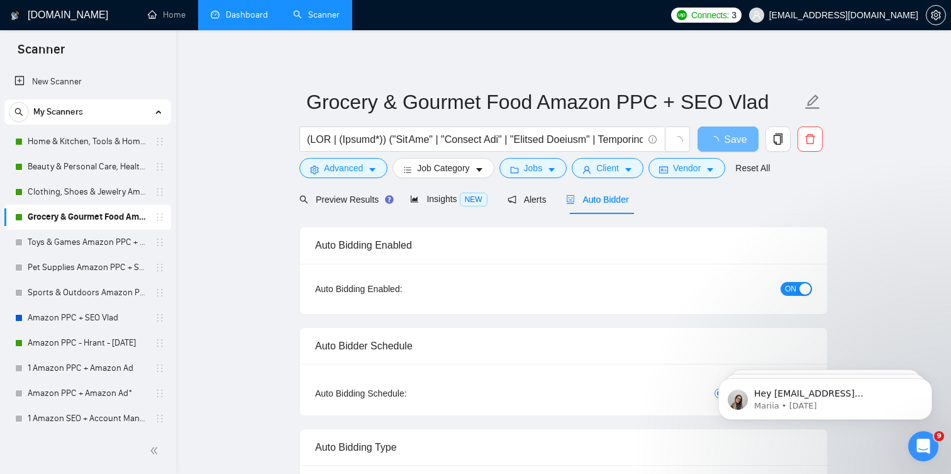
click at [799, 292] on div "button" at bounding box center [804, 288] width 11 height 11
click at [725, 137] on span "Save" at bounding box center [727, 139] width 23 height 16
click at [98, 201] on link "Clothing, Shoes & Jewelry Amazon PPC + SEO Vlad" at bounding box center [87, 191] width 119 height 25
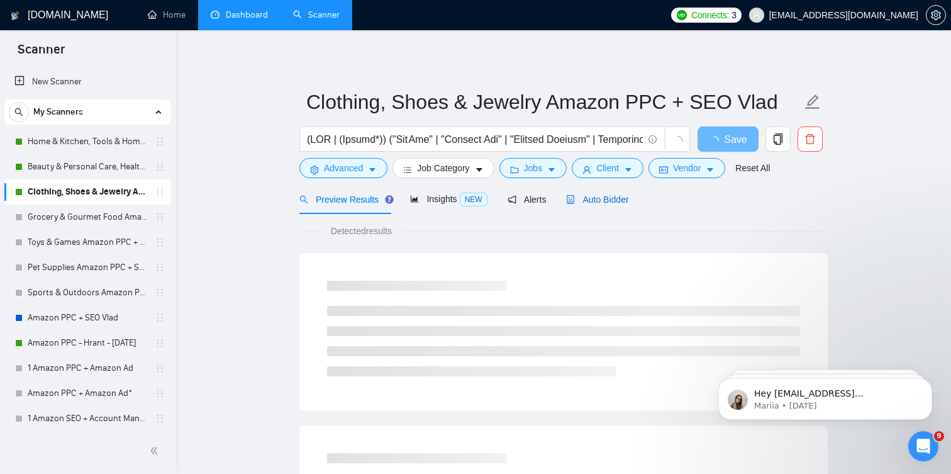
click at [603, 200] on span "Auto Bidder" at bounding box center [597, 199] width 62 height 10
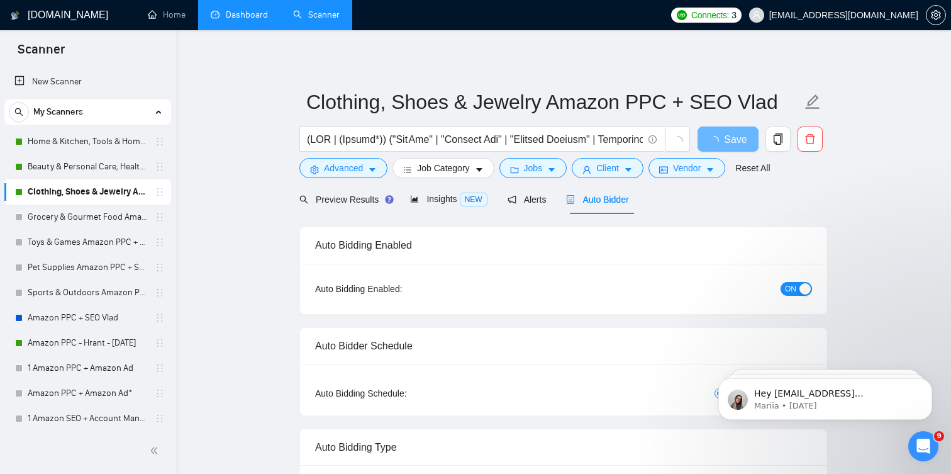
click at [800, 295] on div "ON" at bounding box center [729, 288] width 165 height 14
click at [801, 294] on button "ON" at bounding box center [796, 289] width 31 height 14
click at [726, 142] on span "Save" at bounding box center [727, 139] width 23 height 16
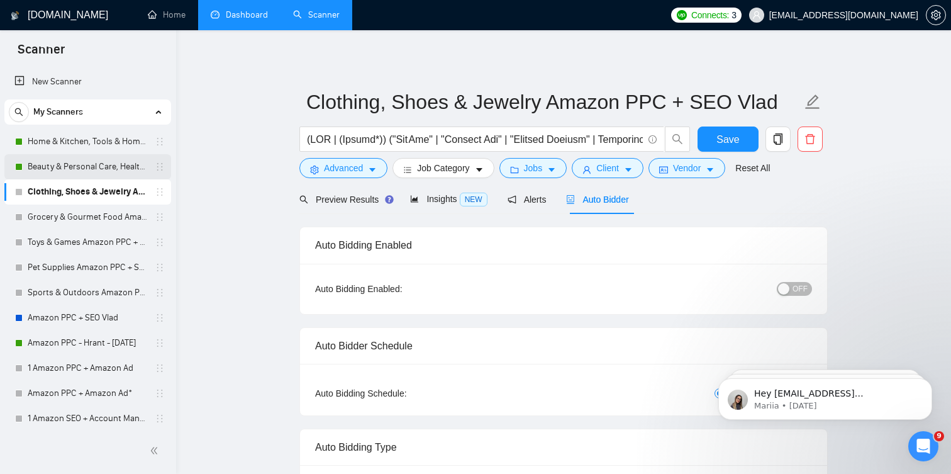
click at [112, 170] on link "Beauty & Personal Care, Health, Household & Baby Care Amazon PPC + SEO Vlad" at bounding box center [87, 166] width 119 height 25
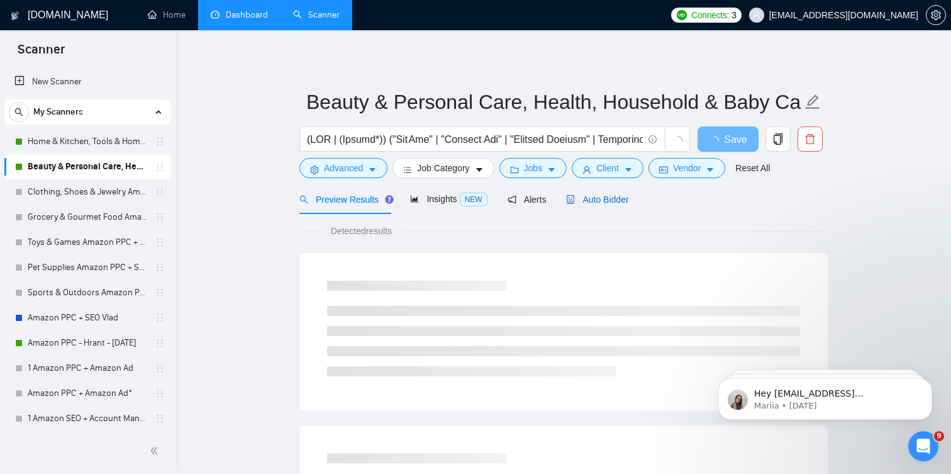
click at [613, 201] on span "Auto Bidder" at bounding box center [597, 199] width 62 height 10
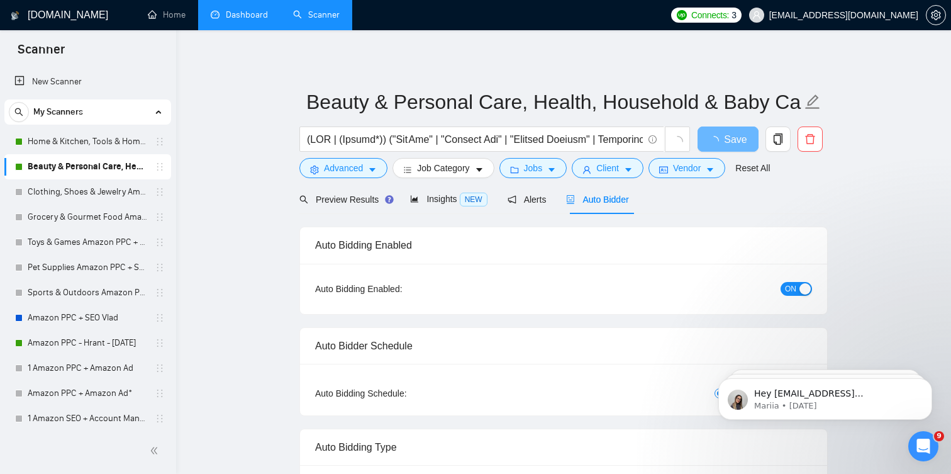
click at [789, 292] on span "ON" at bounding box center [790, 289] width 11 height 14
click at [712, 140] on button "Save" at bounding box center [728, 138] width 61 height 25
click at [99, 140] on link "Home & Kitchen, Tools & Home Improvemen Amazon PPC + SEO Vlad" at bounding box center [87, 141] width 119 height 25
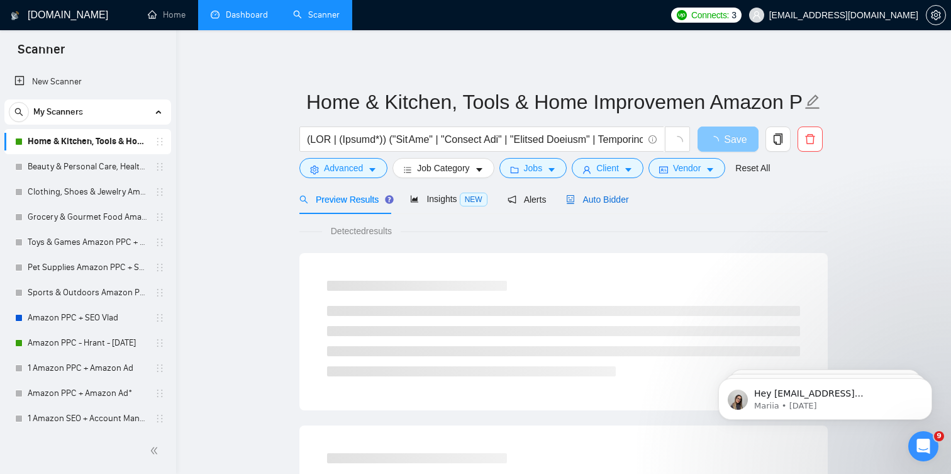
click at [613, 195] on span "Auto Bidder" at bounding box center [597, 199] width 62 height 10
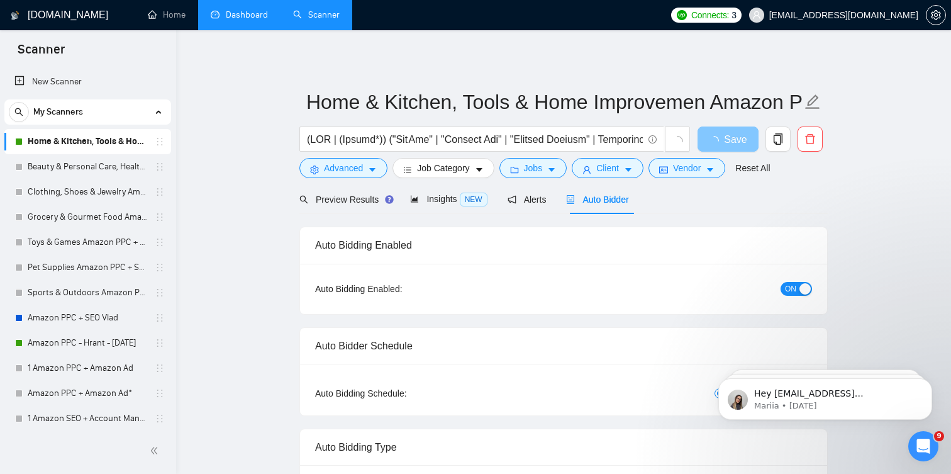
click at [791, 292] on span "ON" at bounding box center [790, 289] width 11 height 14
click at [720, 141] on span "Save" at bounding box center [727, 139] width 23 height 16
click at [103, 317] on link "Amazon PPC + SEO Vlad" at bounding box center [87, 317] width 119 height 25
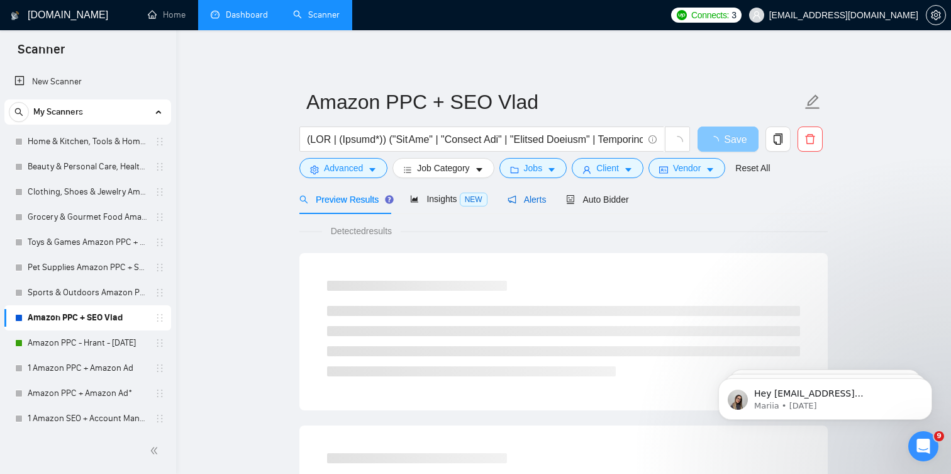
click at [540, 198] on span "Alerts" at bounding box center [527, 199] width 39 height 10
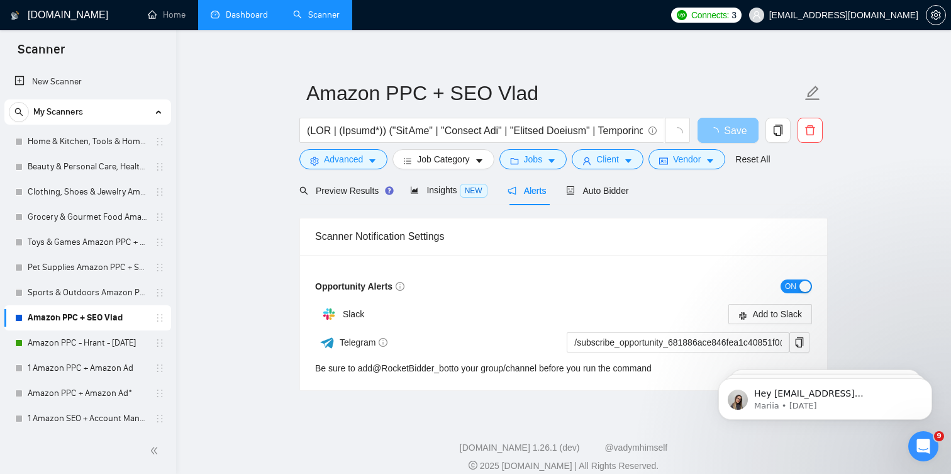
scroll to position [22, 0]
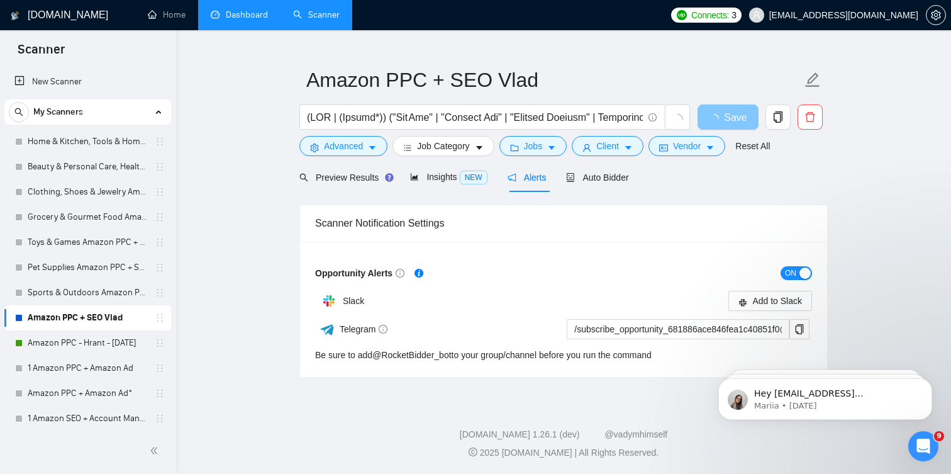
click at [801, 272] on div "button" at bounding box center [804, 272] width 11 height 11
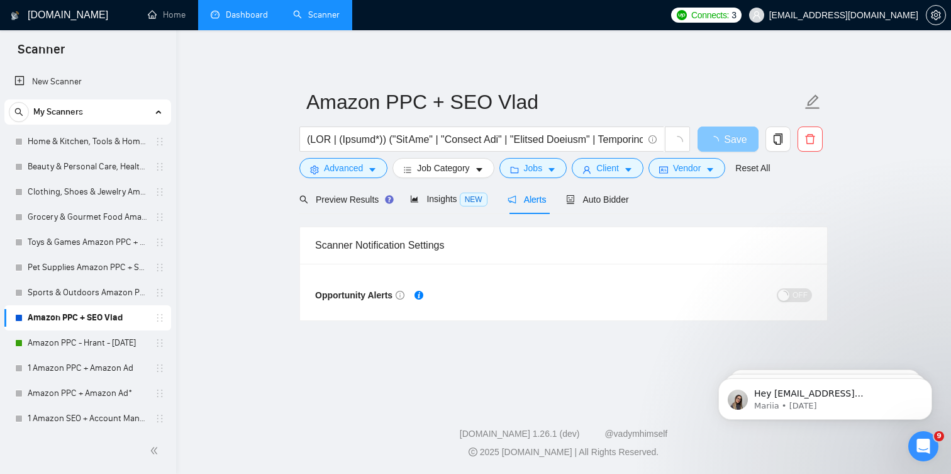
scroll to position [0, 0]
click at [84, 343] on link "Amazon PPC - Hrant - [DATE]" at bounding box center [87, 342] width 119 height 25
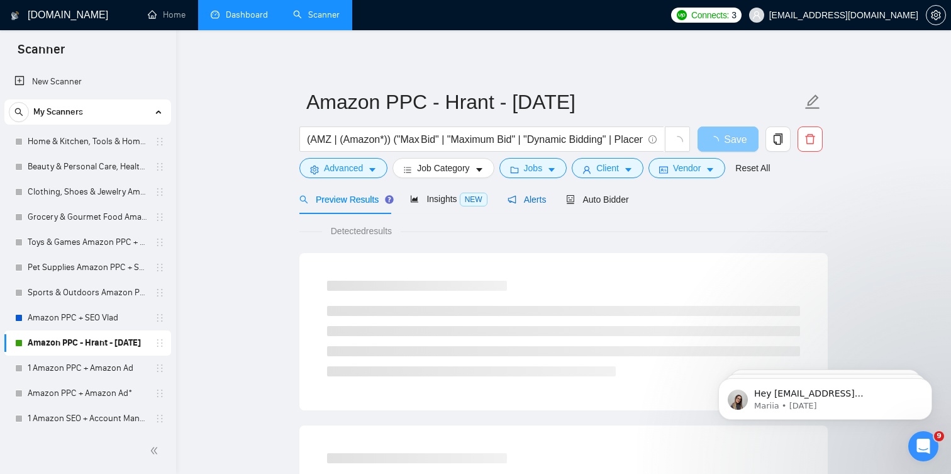
click at [524, 202] on span "Alerts" at bounding box center [527, 199] width 39 height 10
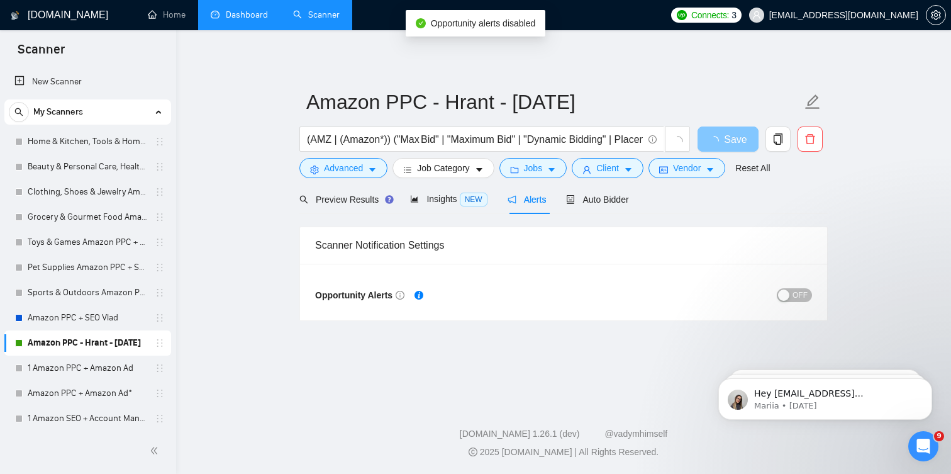
click at [794, 293] on span "OFF" at bounding box center [799, 295] width 15 height 14
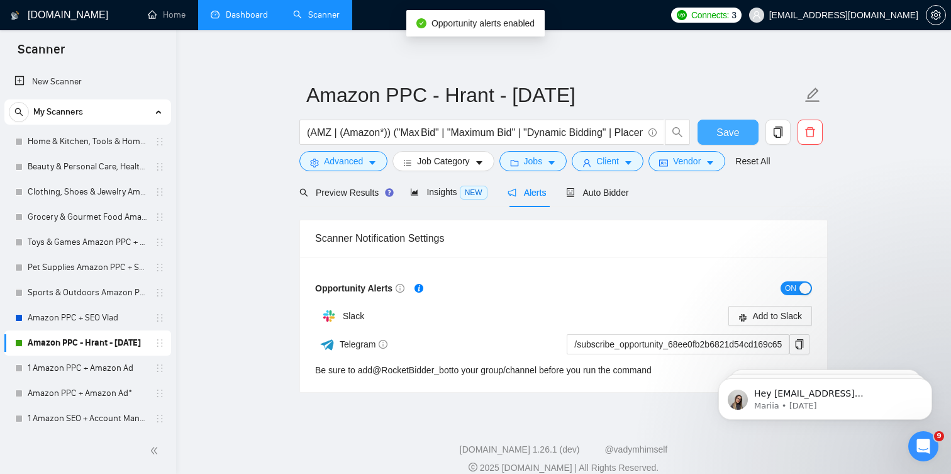
scroll to position [6, 0]
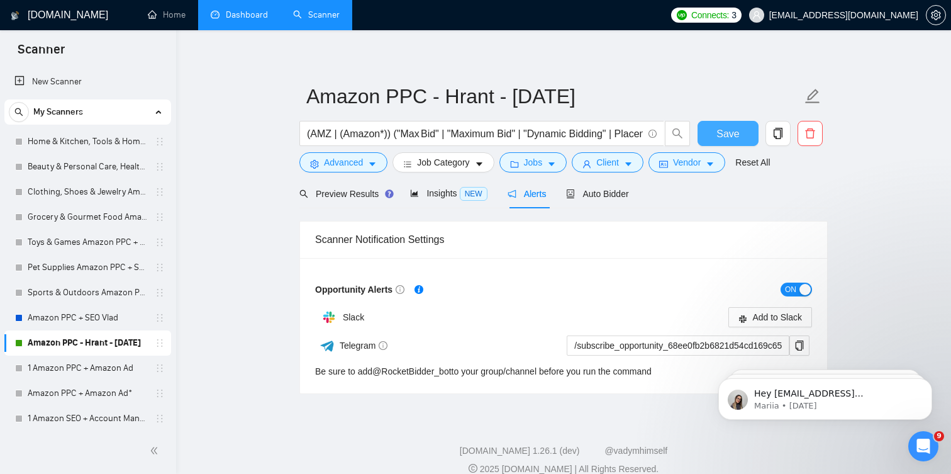
click at [725, 126] on span "Save" at bounding box center [727, 134] width 23 height 16
click at [84, 324] on link "Amazon PPC + SEO Vlad" at bounding box center [87, 317] width 119 height 25
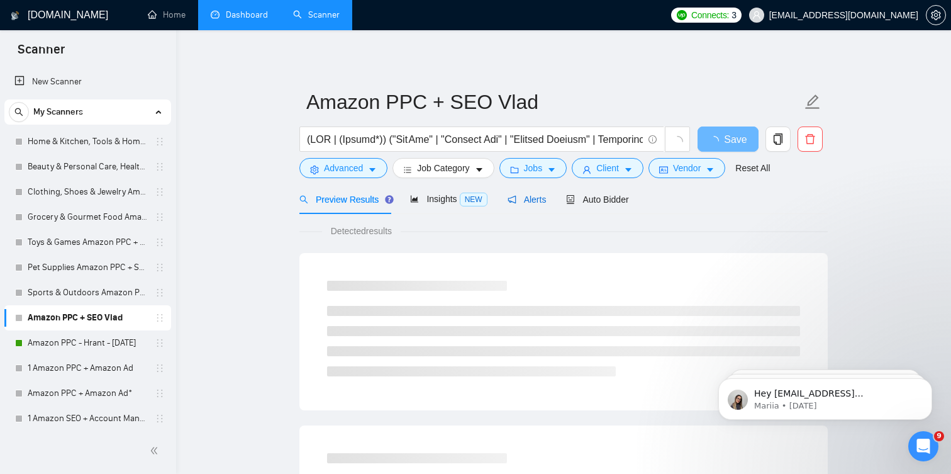
click at [538, 201] on span "Alerts" at bounding box center [527, 199] width 39 height 10
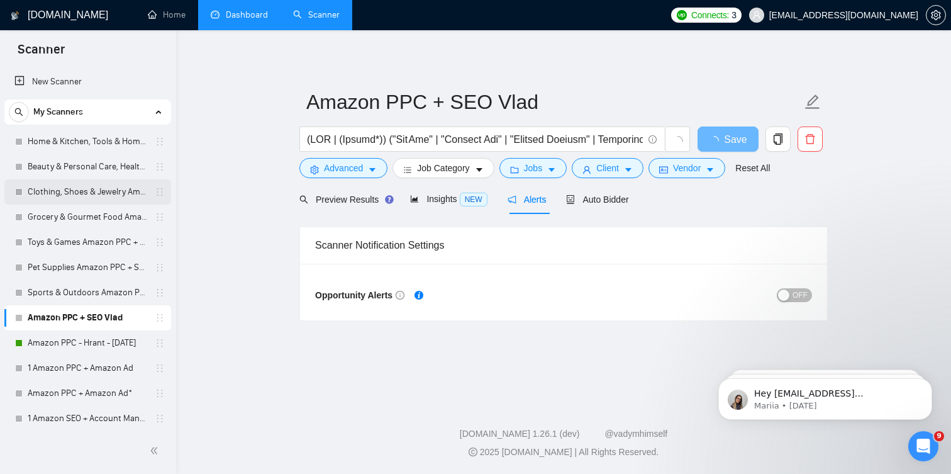
click at [101, 187] on link "Clothing, Shoes & Jewelry Amazon PPC + SEO Vlad" at bounding box center [87, 191] width 119 height 25
